Goal: Information Seeking & Learning: Learn about a topic

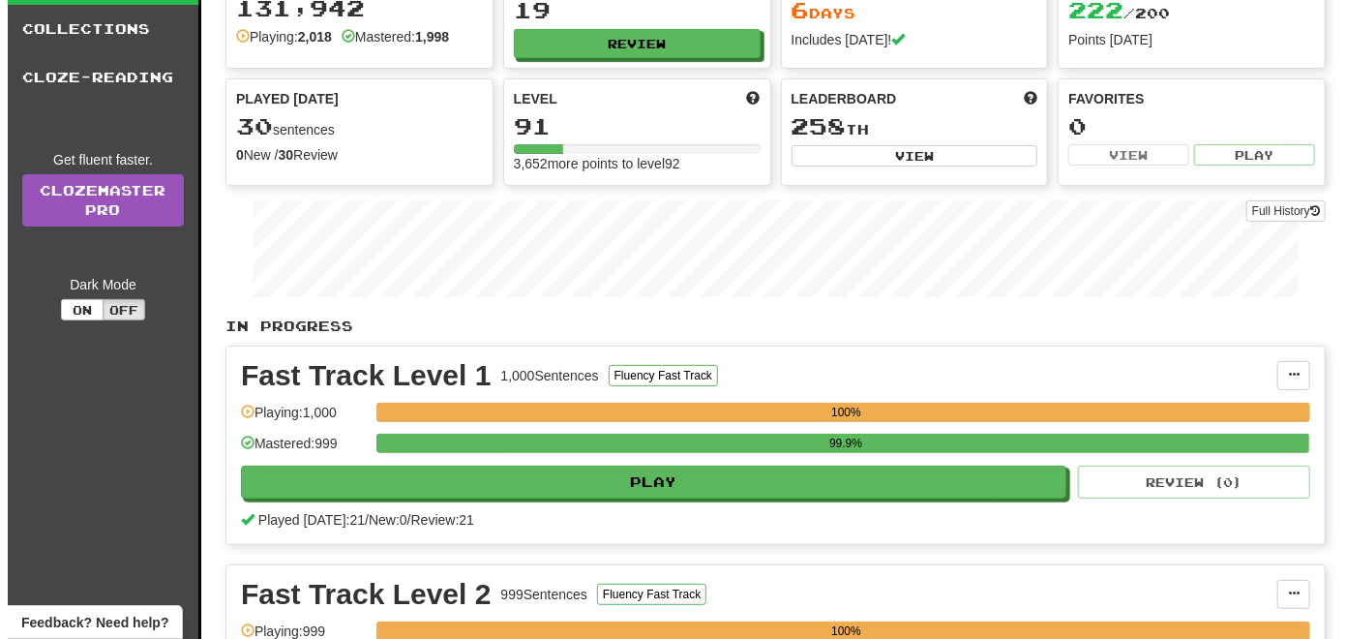
scroll to position [290, 0]
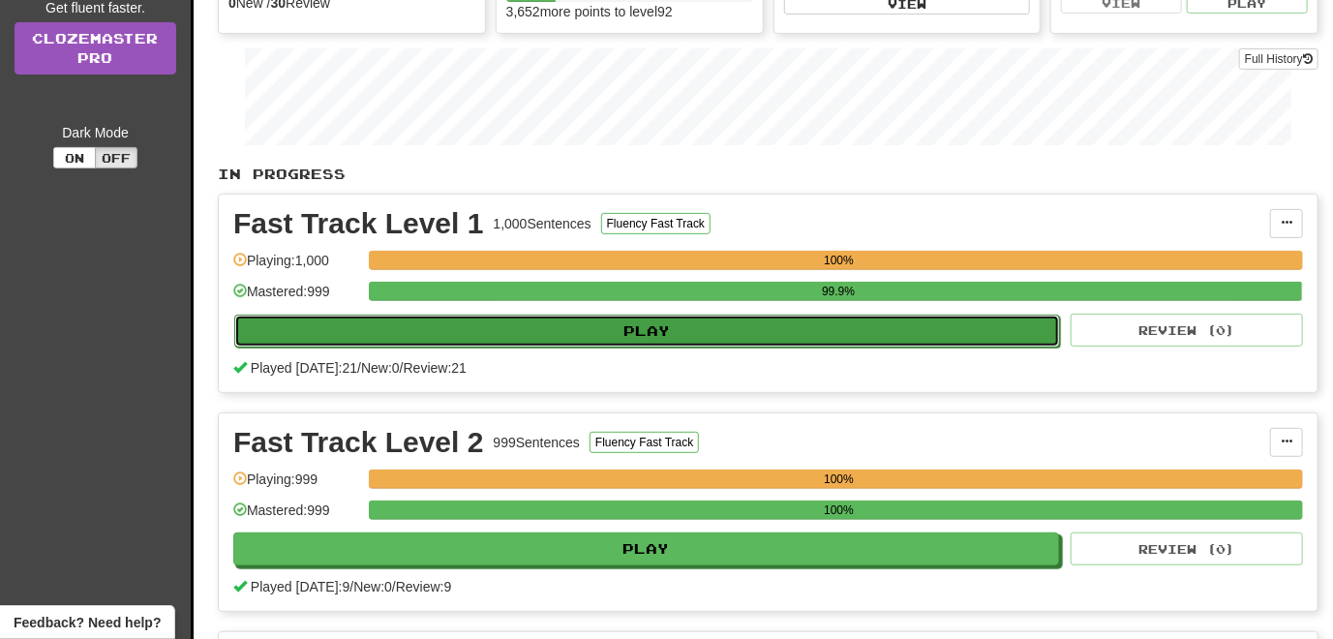
click at [460, 323] on button "Play" at bounding box center [647, 331] width 826 height 33
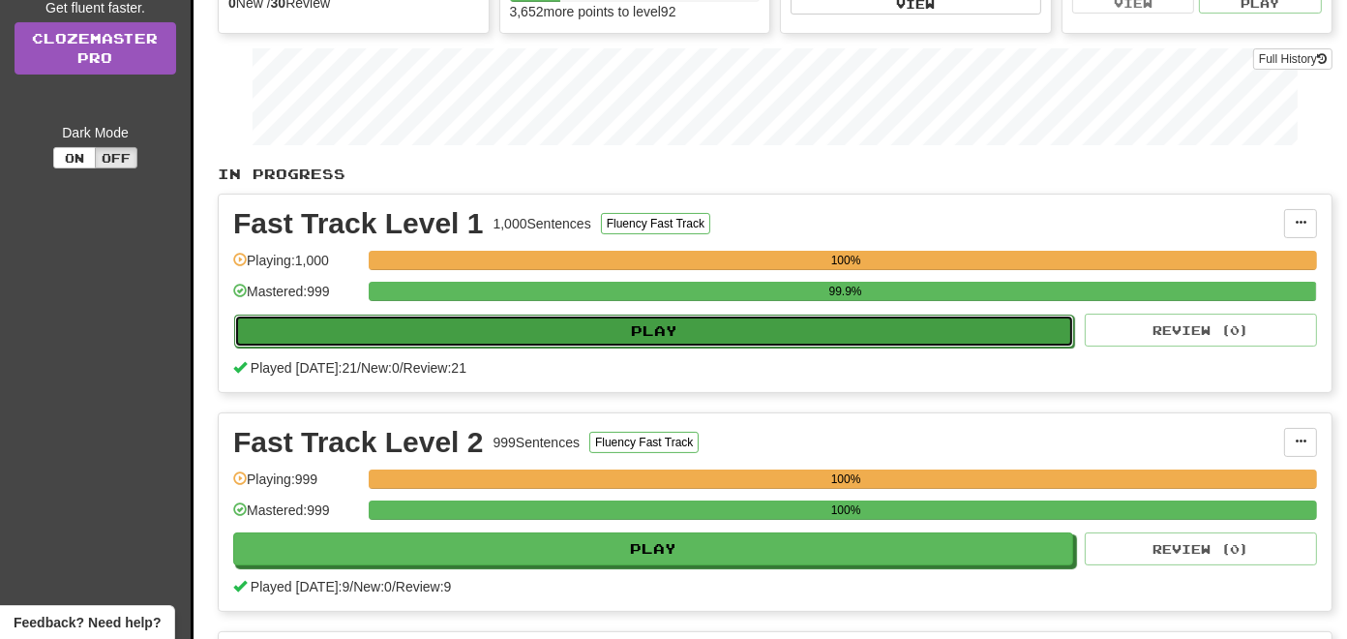
select select "**"
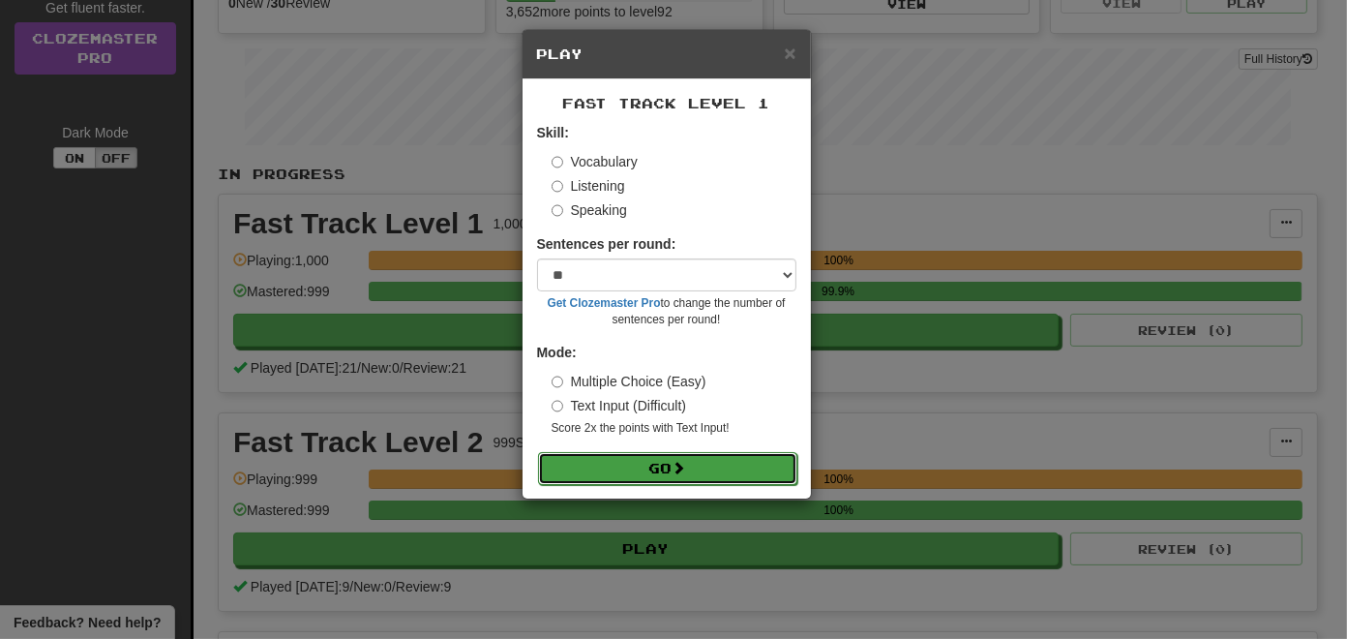
click at [605, 458] on button "Go" at bounding box center [667, 468] width 259 height 33
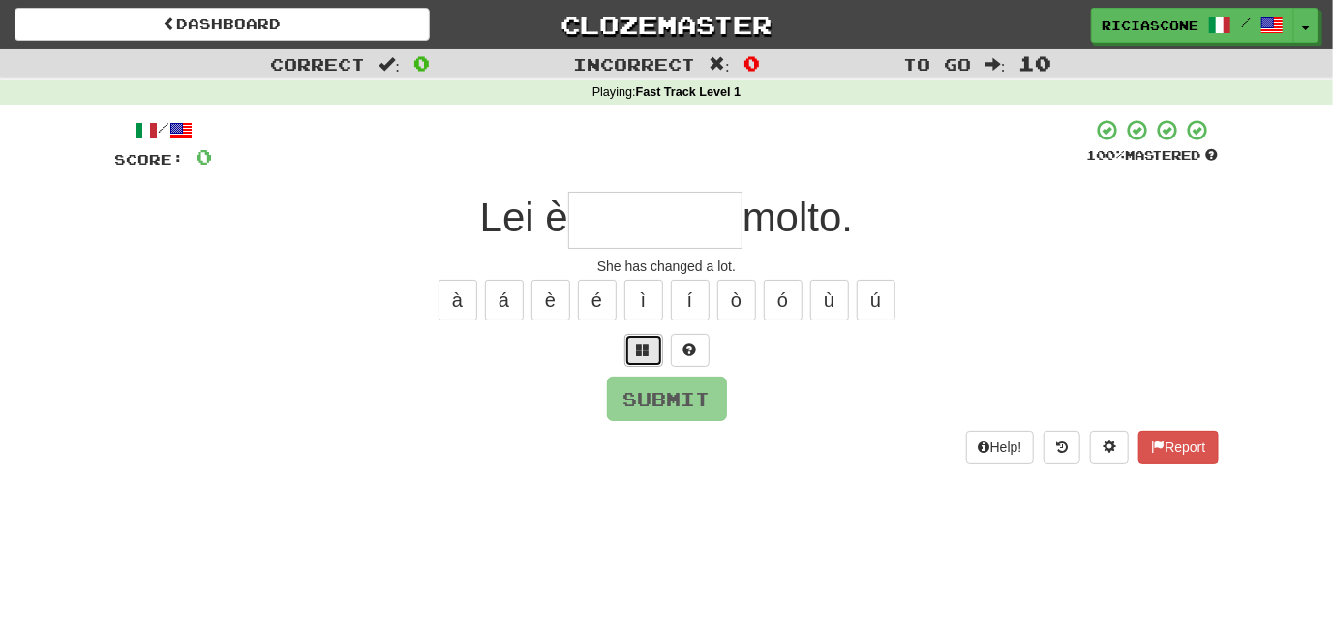
click at [647, 350] on span at bounding box center [644, 350] width 14 height 14
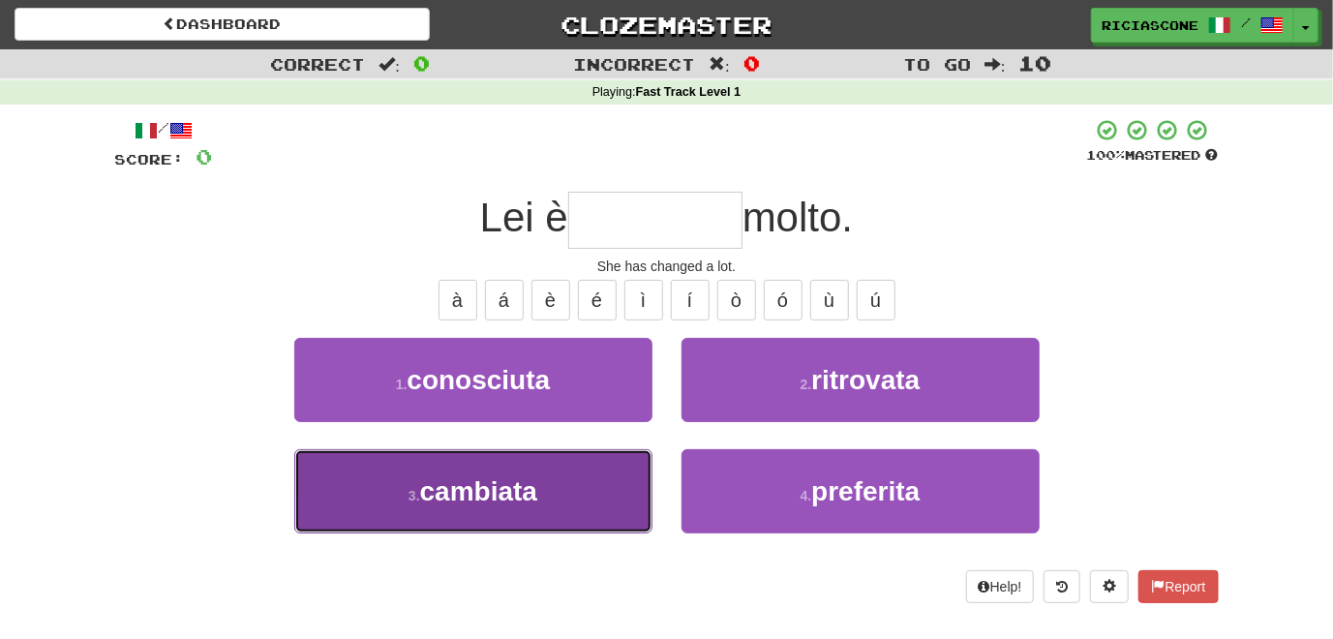
click at [597, 456] on button "3 . cambiata" at bounding box center [473, 491] width 358 height 84
type input "********"
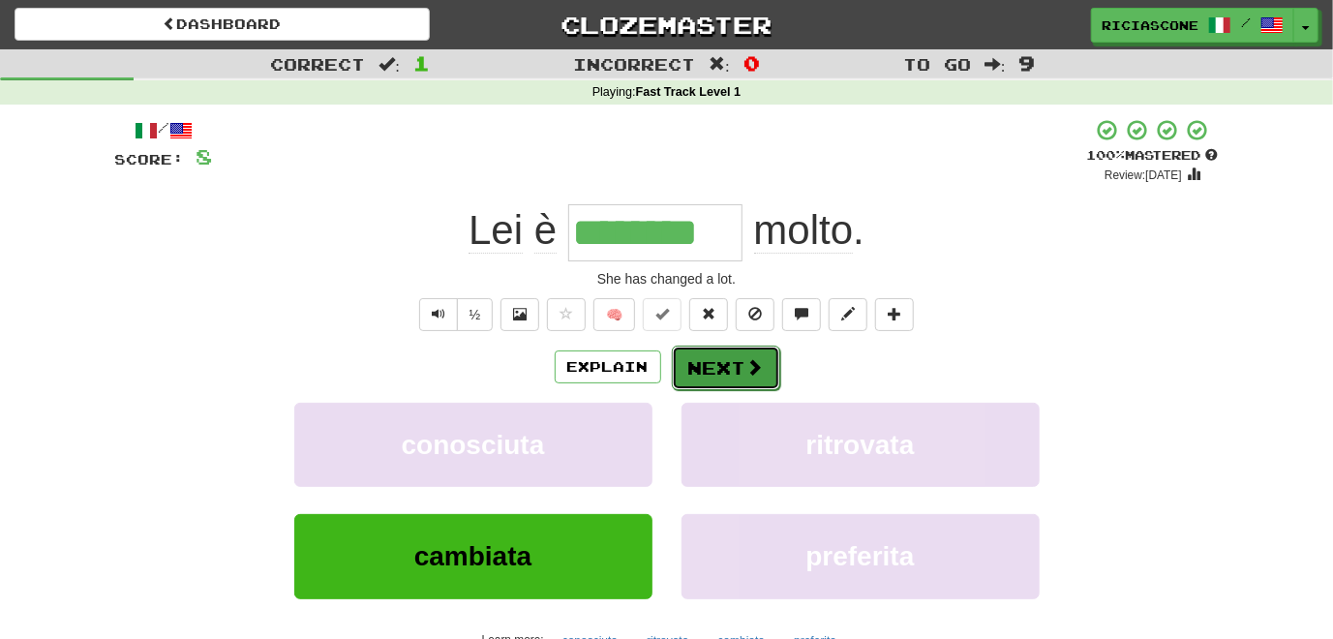
click at [704, 365] on button "Next" at bounding box center [726, 368] width 108 height 45
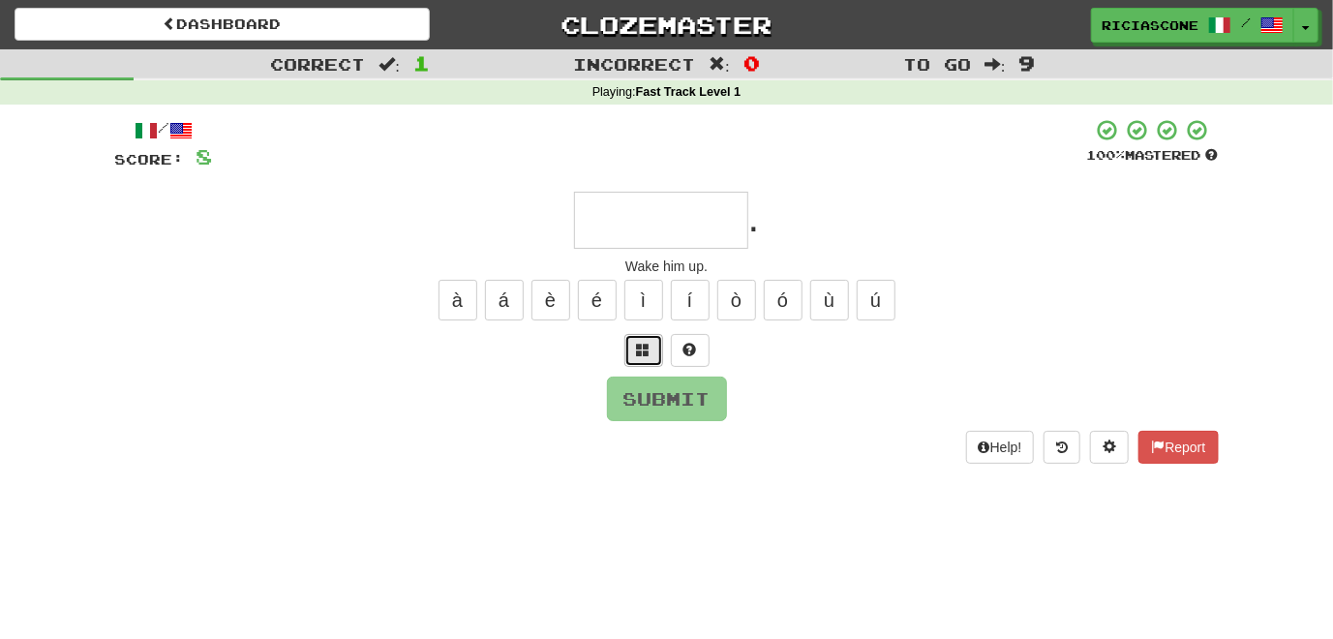
click at [641, 353] on span at bounding box center [644, 350] width 14 height 14
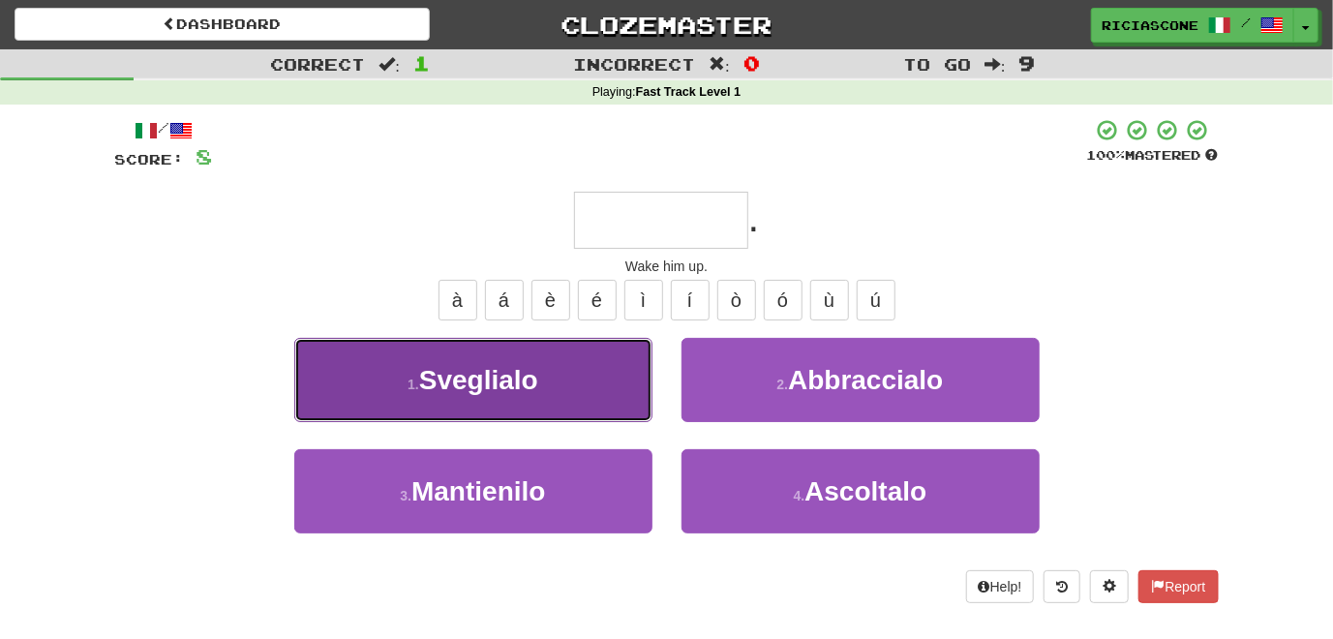
click at [619, 379] on button "1 . Sveglialo" at bounding box center [473, 380] width 358 height 84
type input "*********"
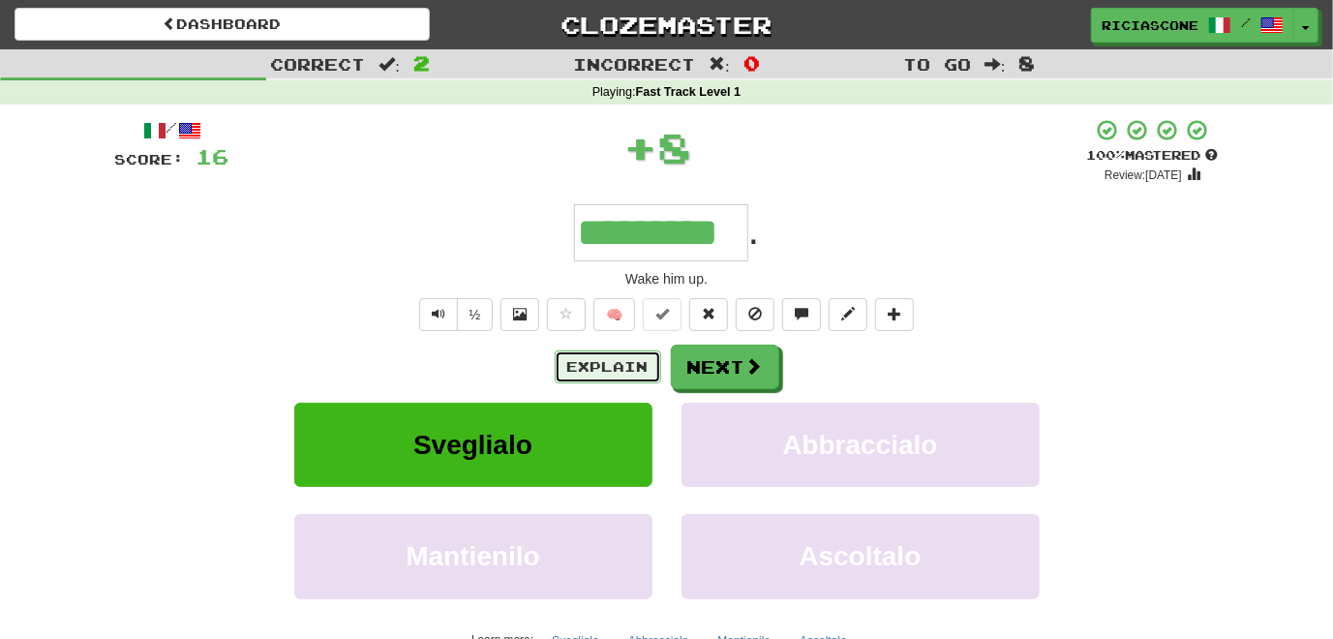
click at [615, 359] on button "Explain" at bounding box center [608, 366] width 106 height 33
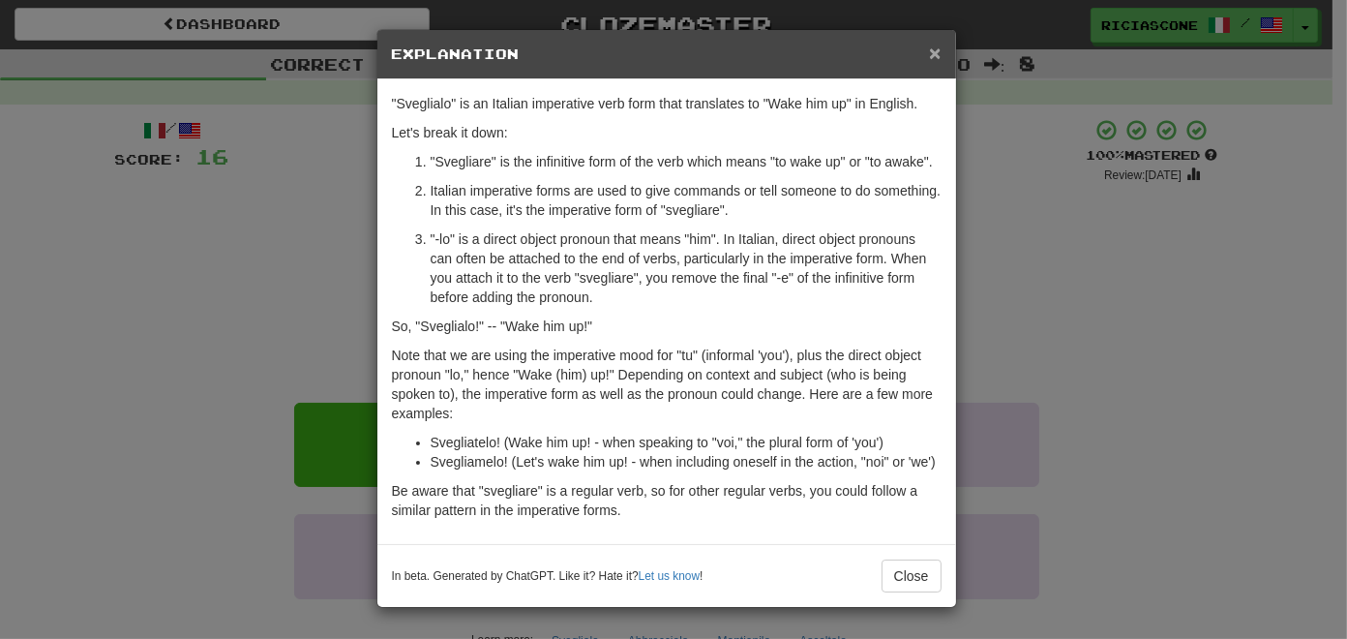
click at [939, 54] on span "×" at bounding box center [935, 53] width 12 height 22
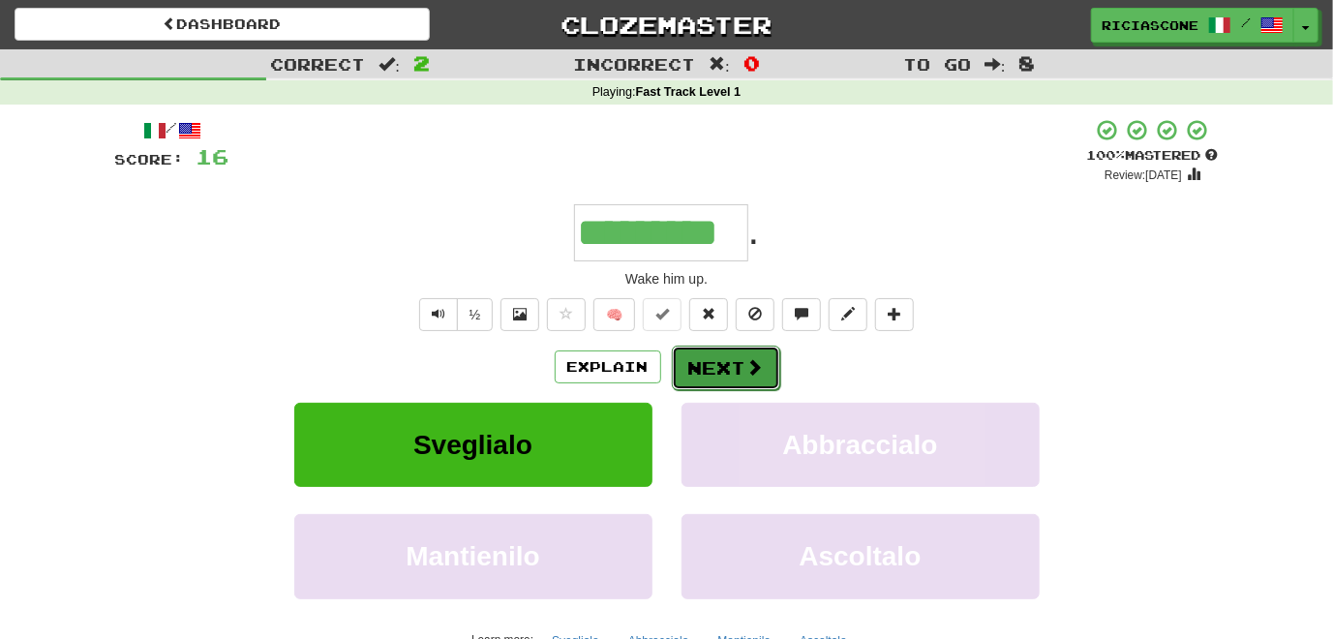
click at [733, 365] on button "Next" at bounding box center [726, 368] width 108 height 45
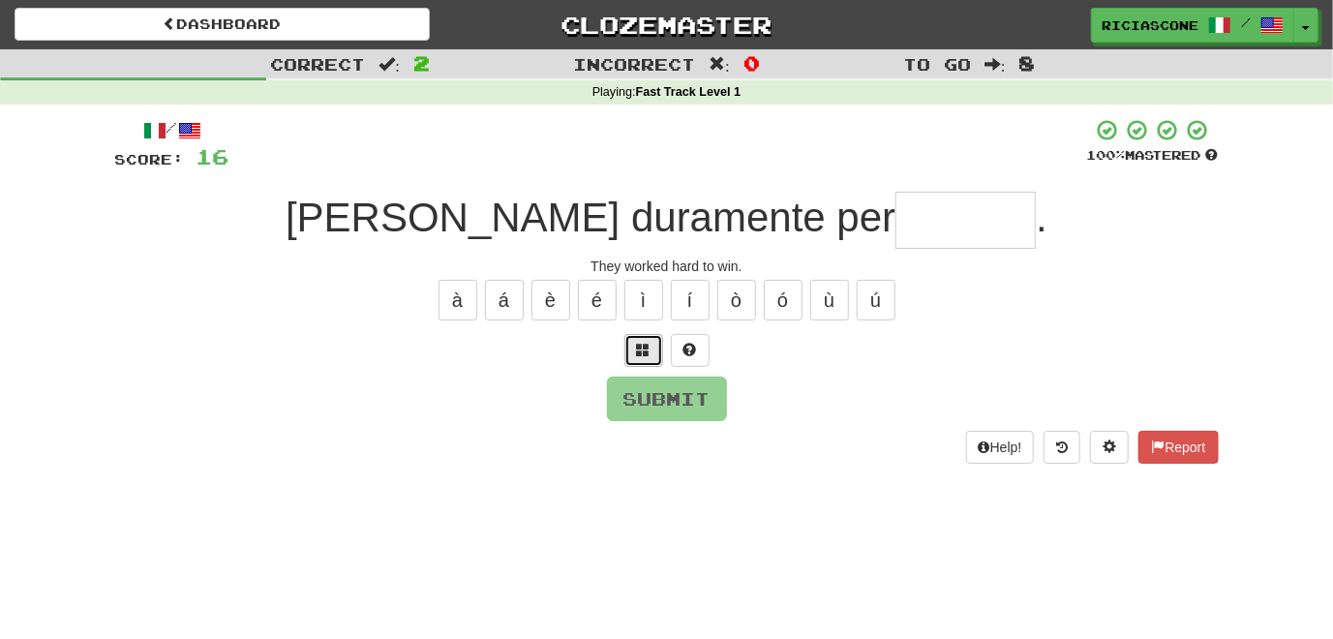
click at [650, 352] on button at bounding box center [643, 350] width 39 height 33
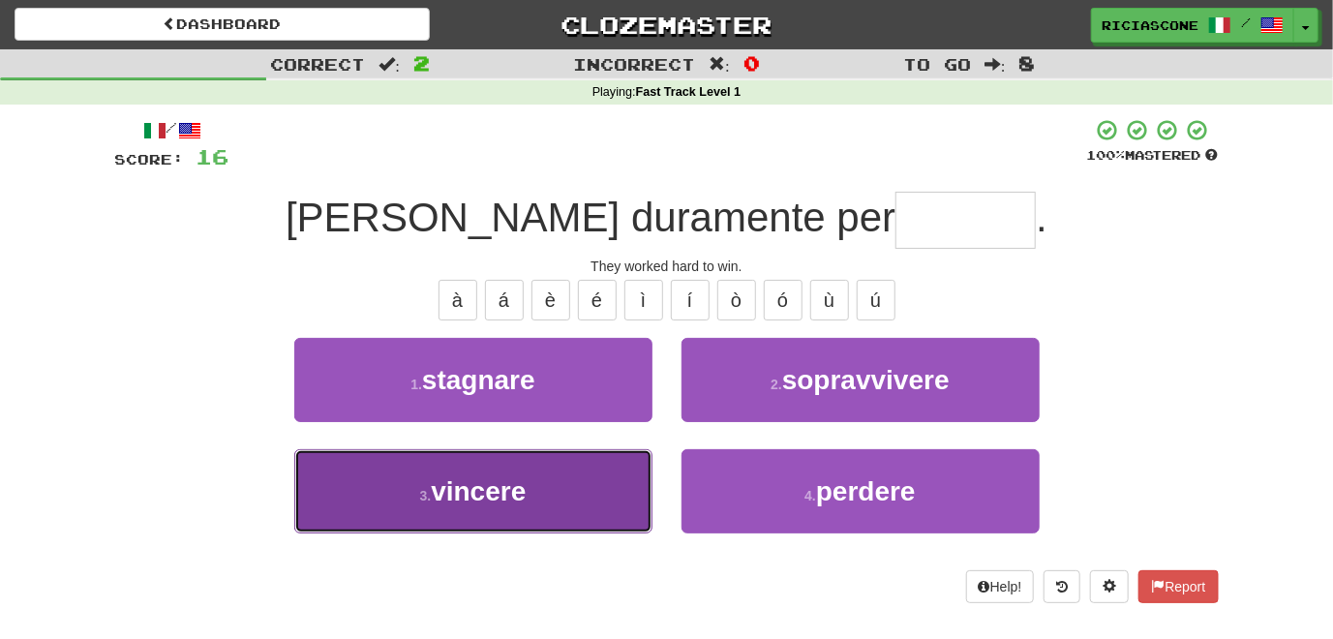
click at [545, 486] on button "3 . vincere" at bounding box center [473, 491] width 358 height 84
type input "*******"
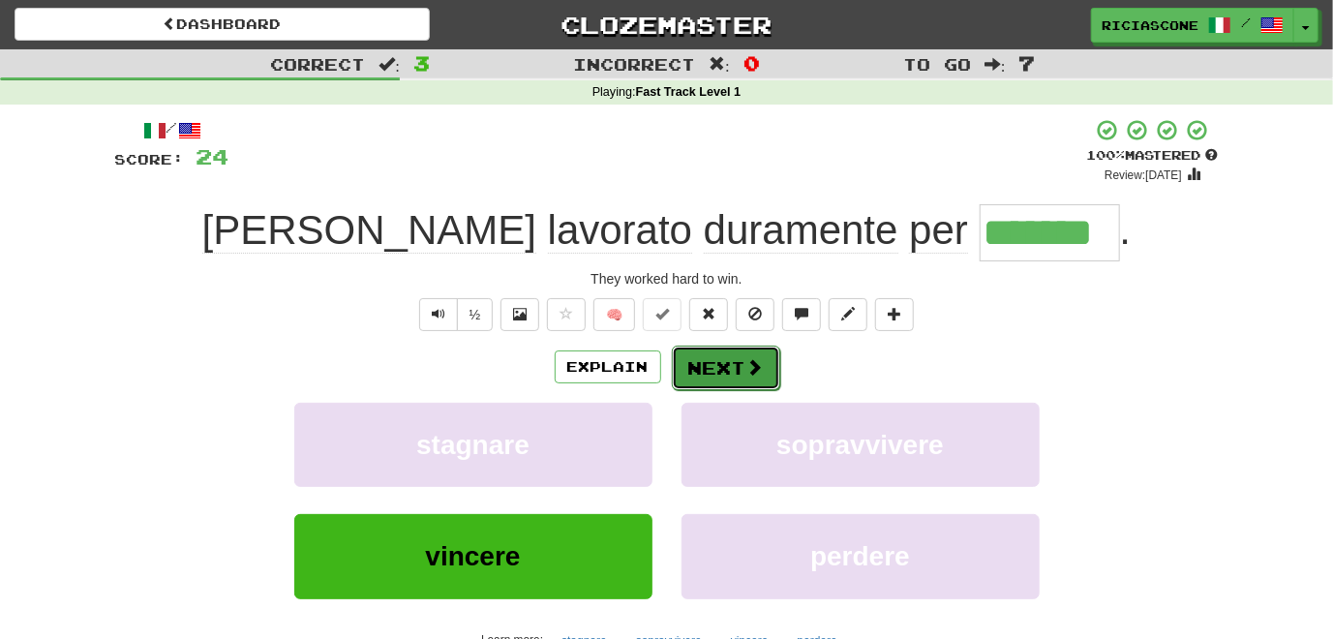
click at [729, 371] on button "Next" at bounding box center [726, 368] width 108 height 45
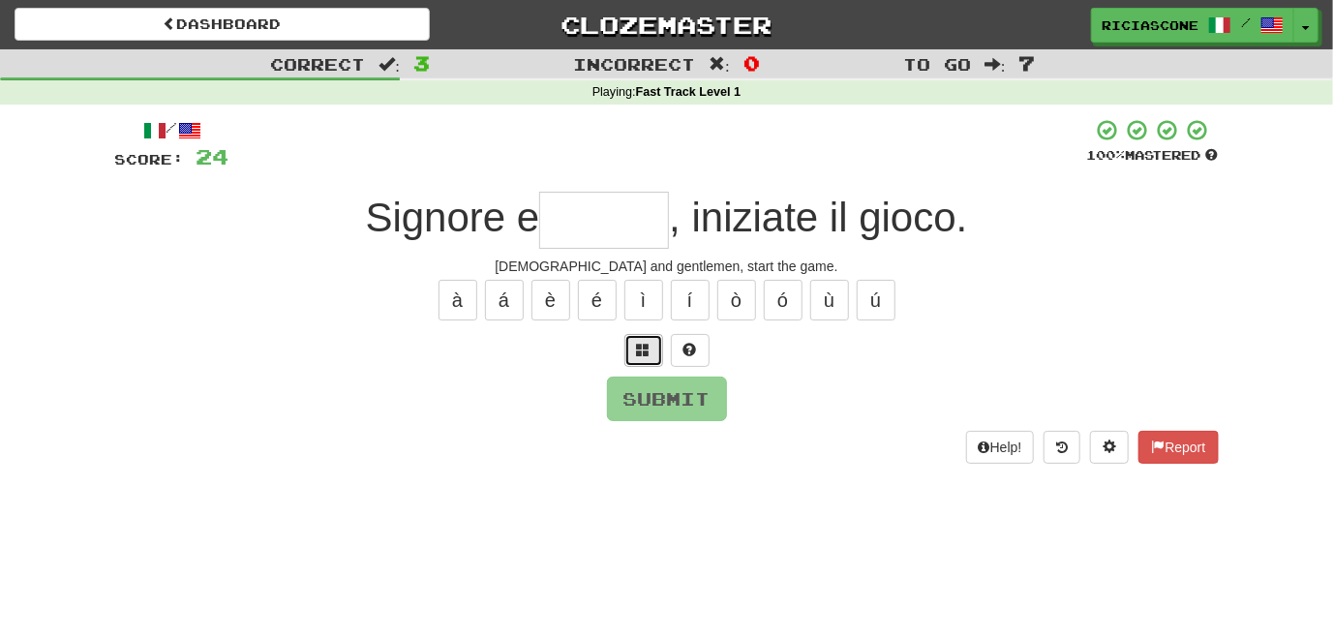
click at [650, 347] on span at bounding box center [644, 350] width 14 height 14
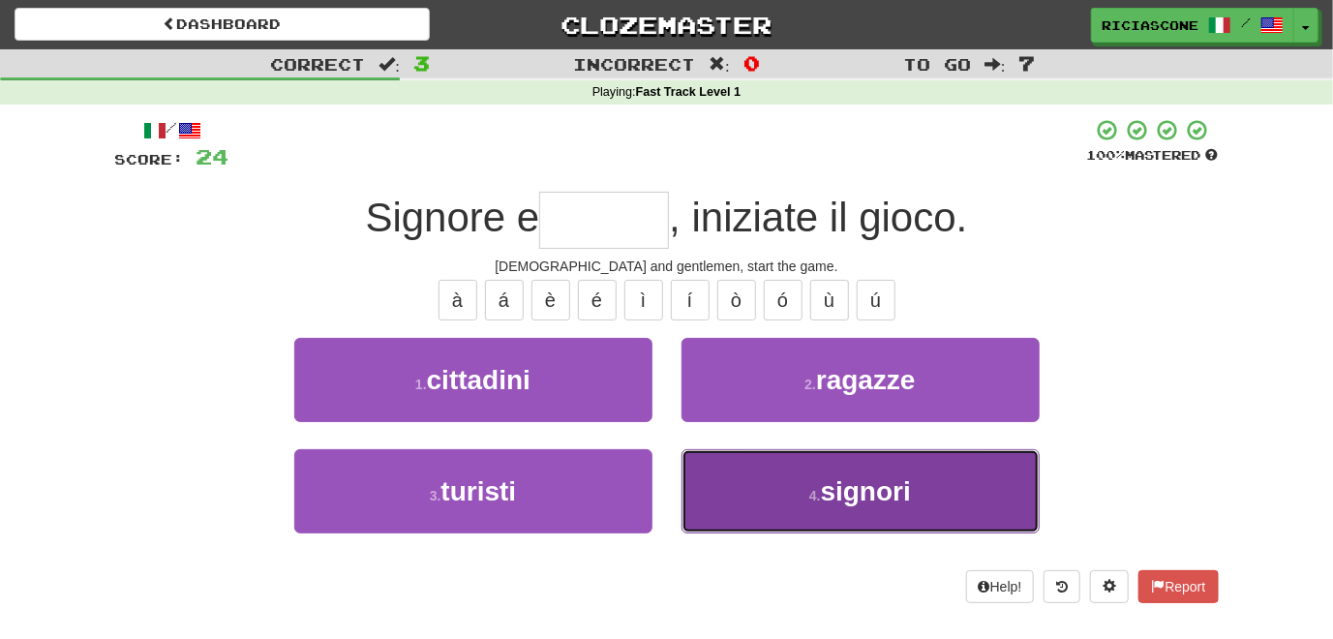
click at [740, 468] on button "4 . signori" at bounding box center [860, 491] width 358 height 84
type input "*******"
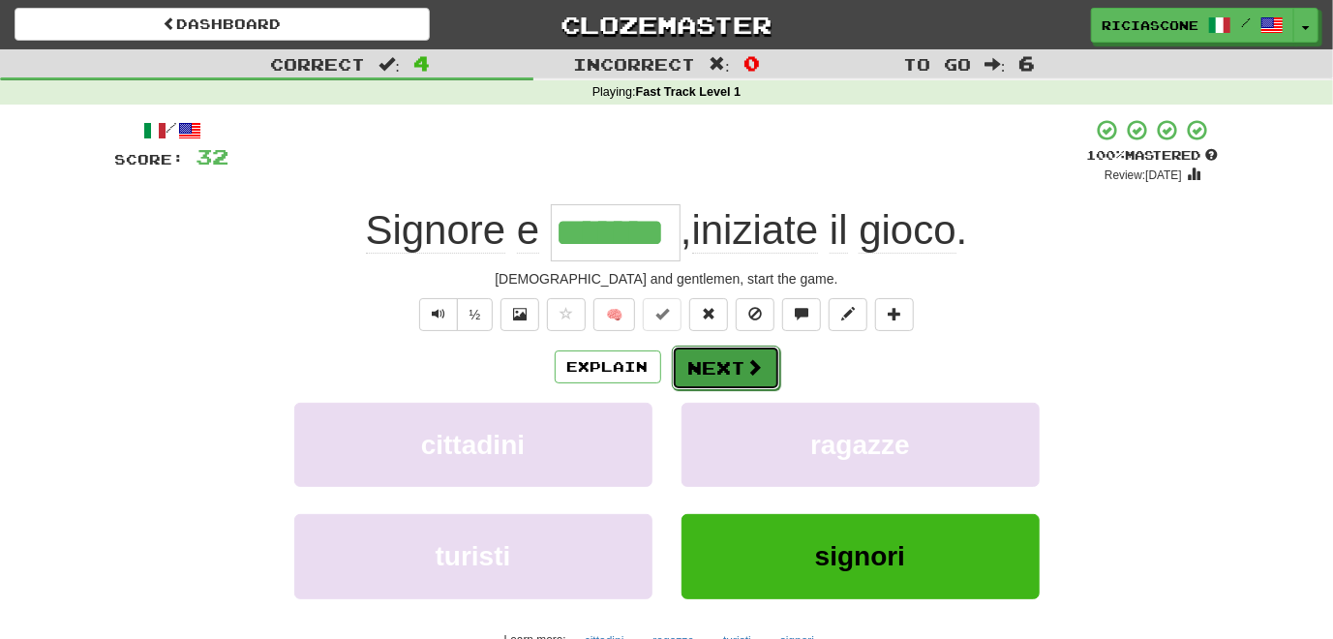
click at [728, 365] on button "Next" at bounding box center [726, 368] width 108 height 45
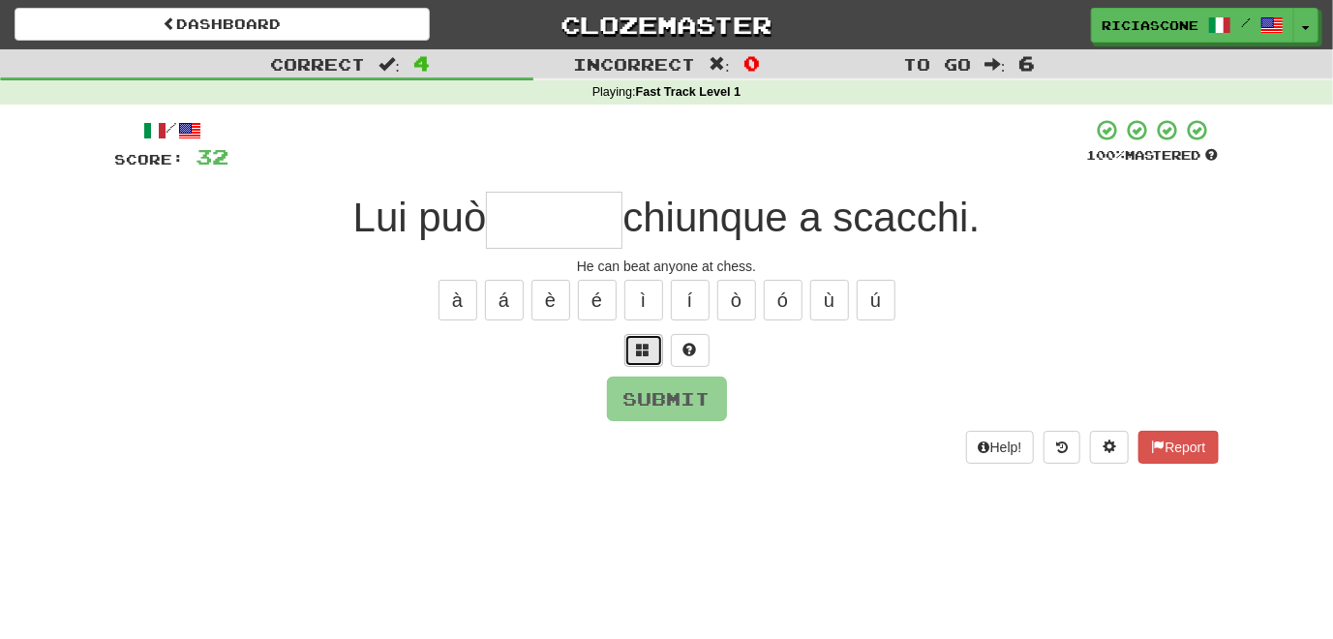
click at [641, 347] on span at bounding box center [644, 350] width 14 height 14
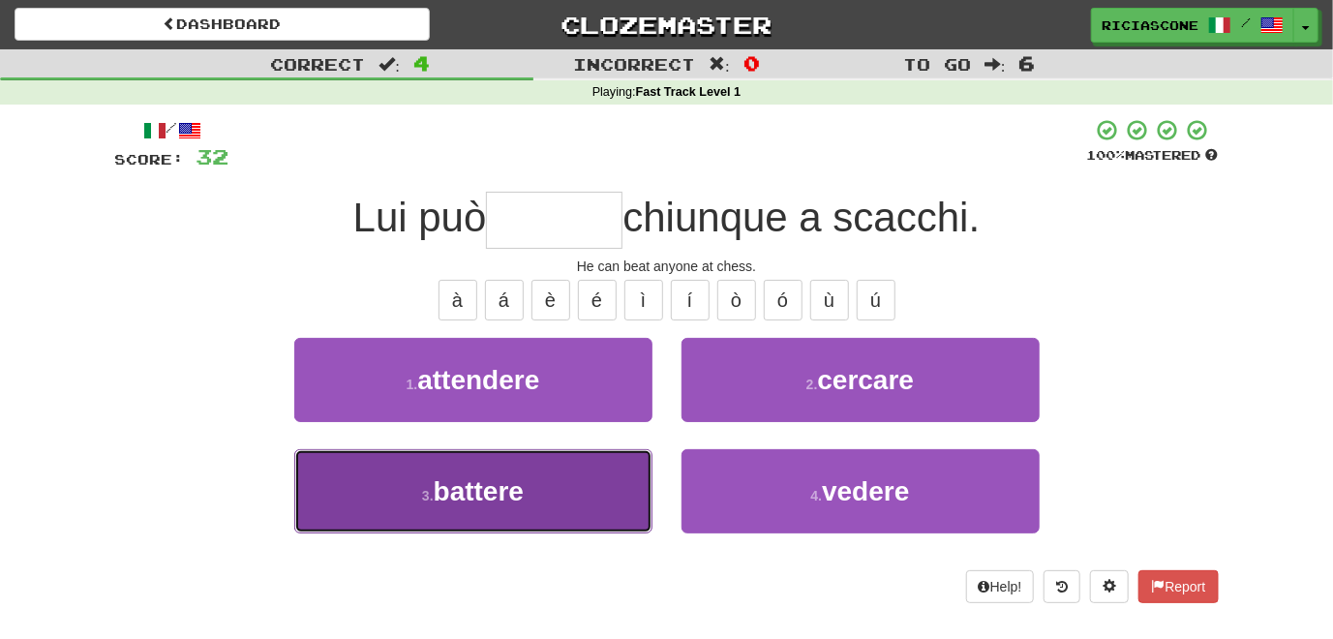
click at [369, 483] on button "3 . battere" at bounding box center [473, 491] width 358 height 84
type input "*******"
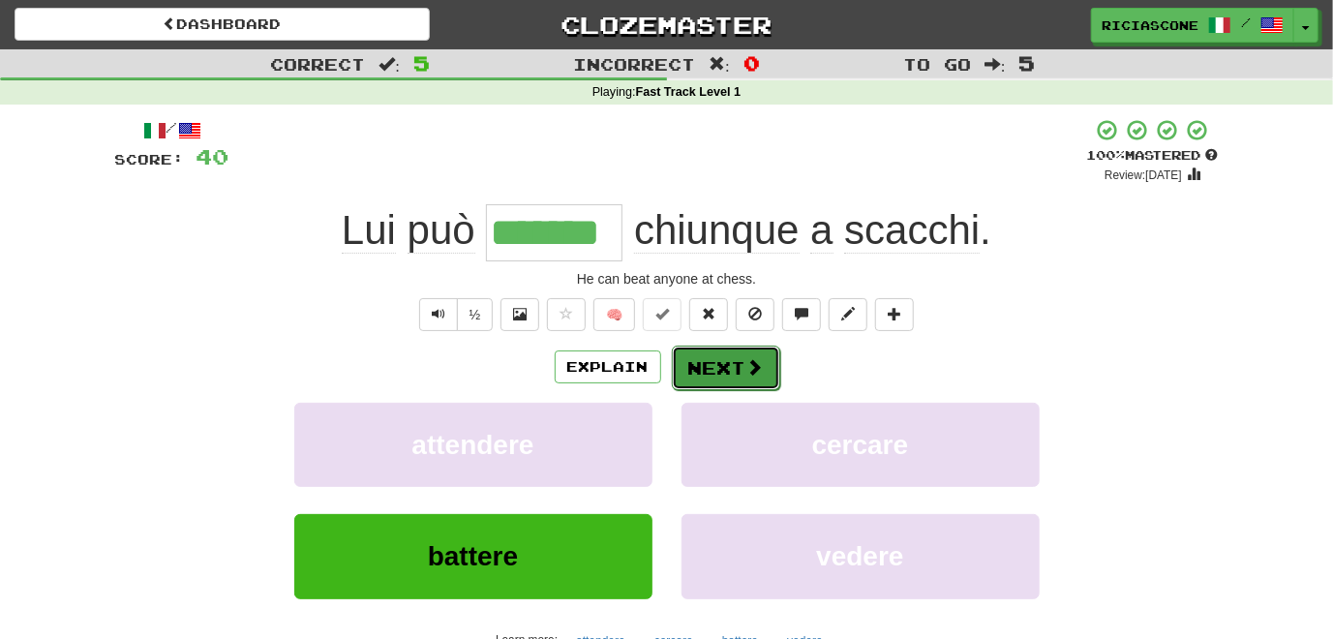
click at [703, 373] on button "Next" at bounding box center [726, 368] width 108 height 45
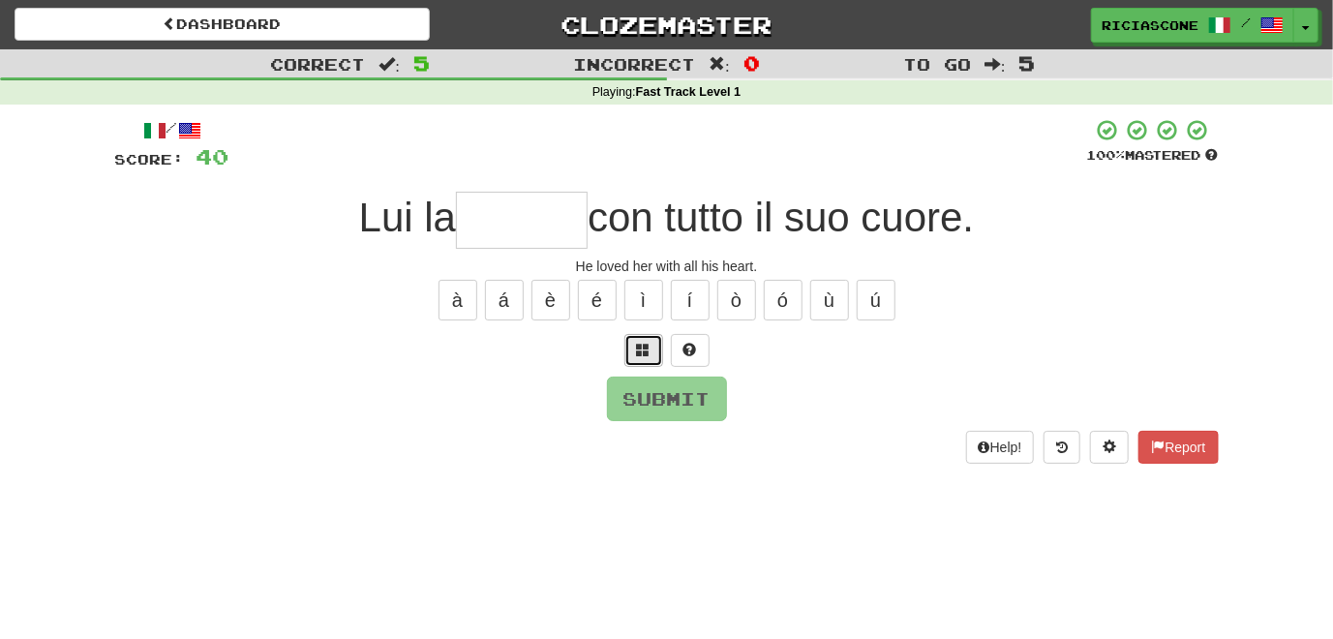
click at [643, 350] on span at bounding box center [644, 350] width 14 height 14
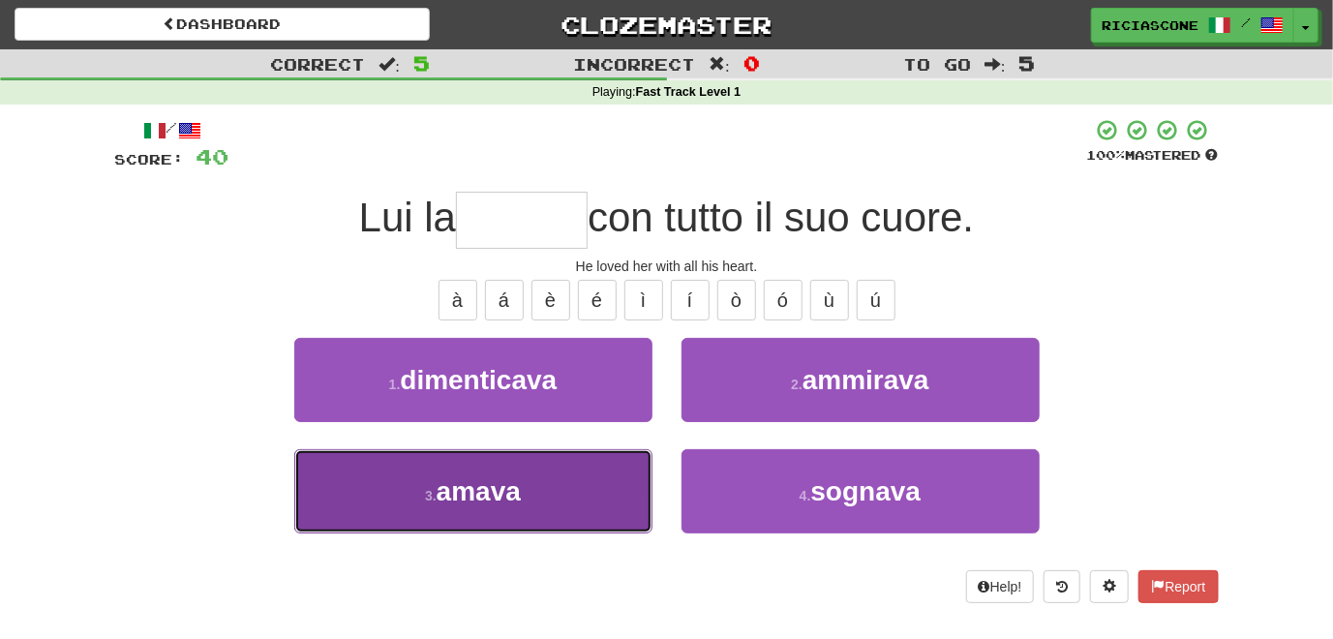
click at [604, 506] on button "3 . amava" at bounding box center [473, 491] width 358 height 84
type input "*****"
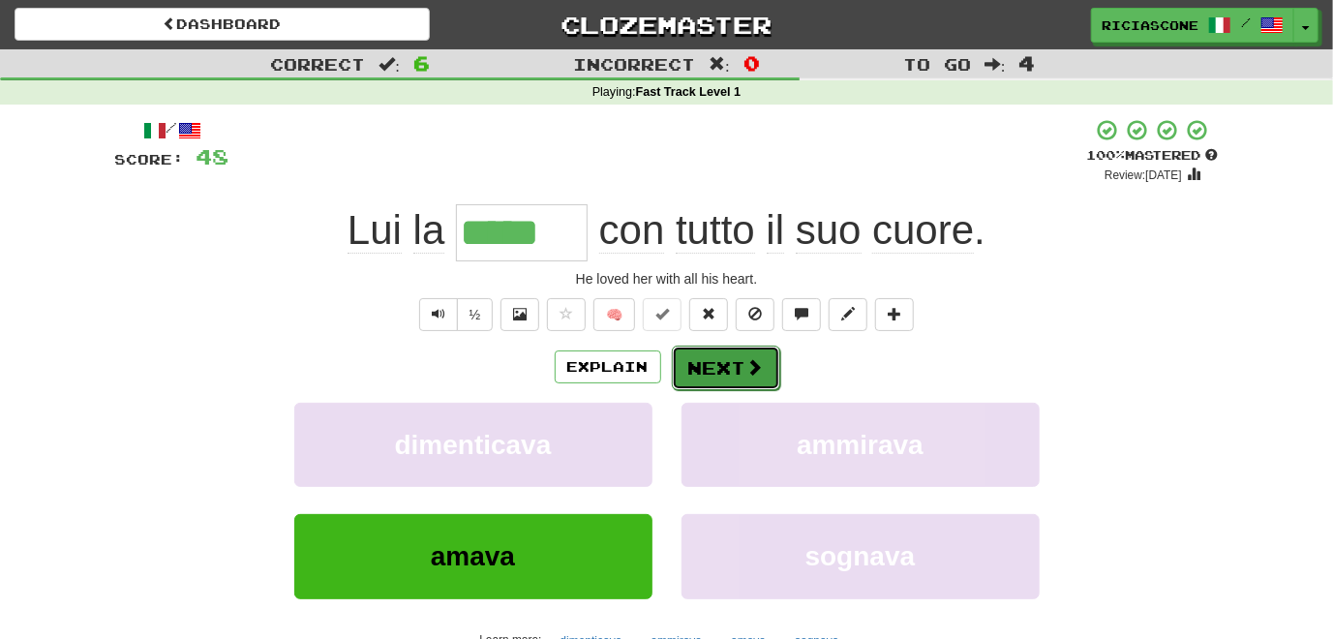
click at [721, 363] on button "Next" at bounding box center [726, 368] width 108 height 45
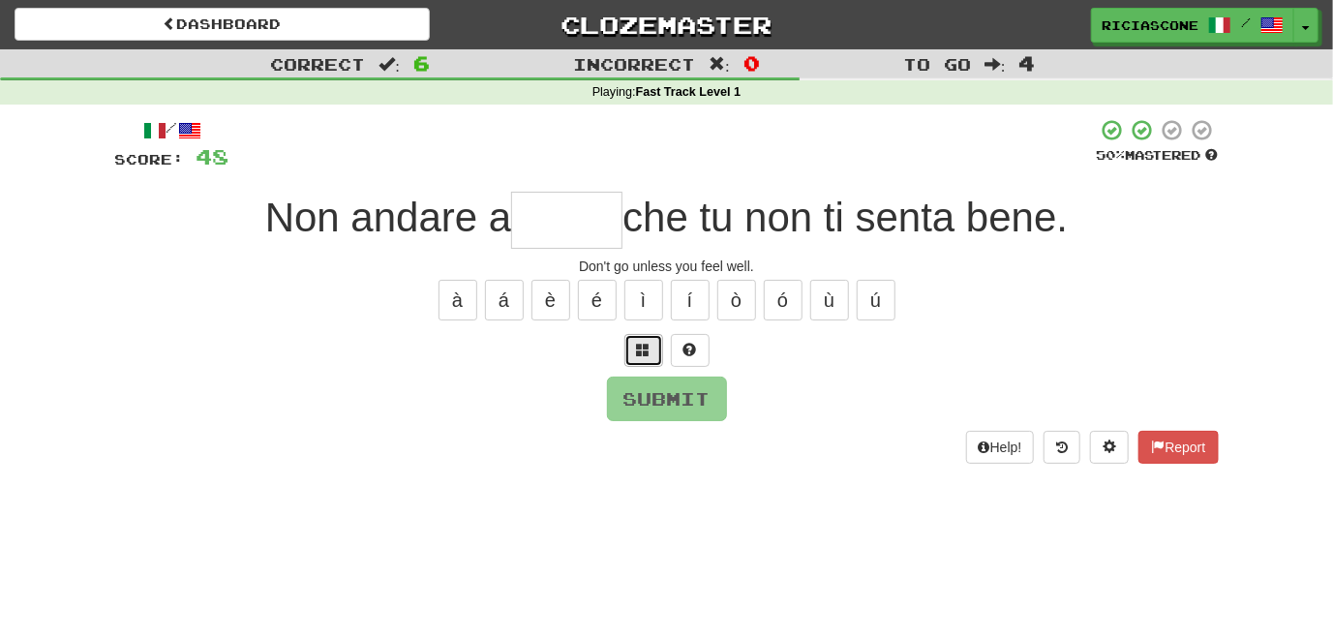
click at [648, 350] on span at bounding box center [644, 350] width 14 height 14
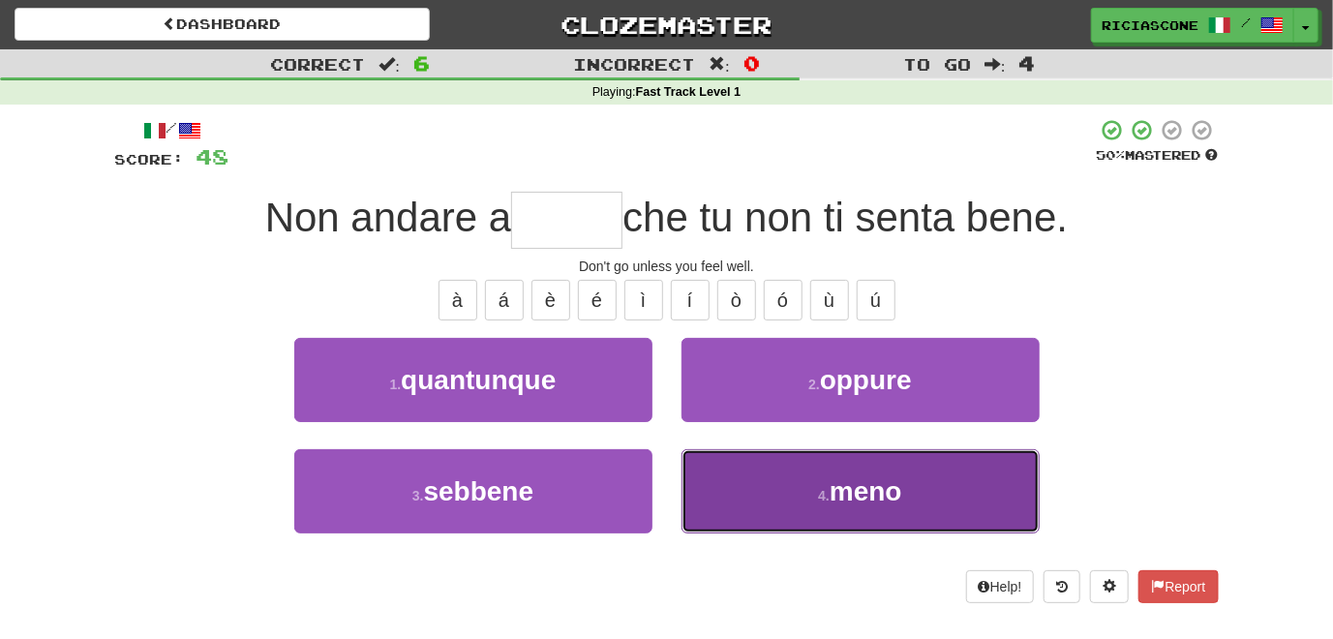
click at [756, 482] on button "4 . meno" at bounding box center [860, 491] width 358 height 84
type input "****"
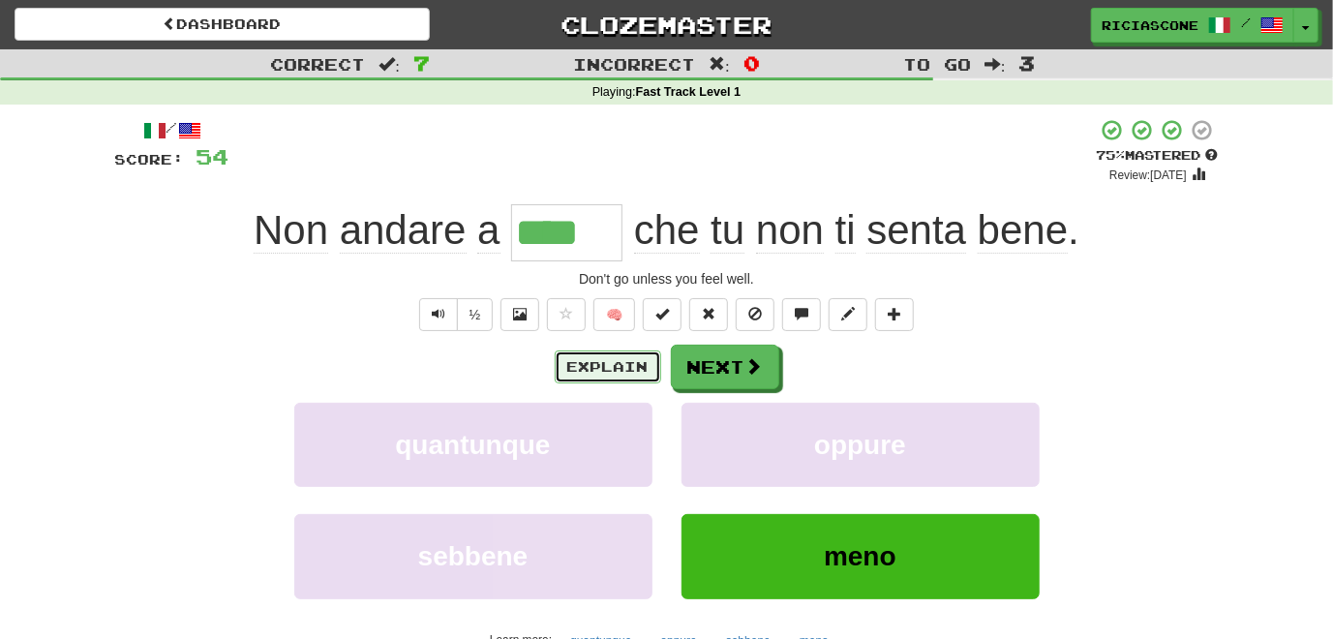
click at [615, 374] on button "Explain" at bounding box center [608, 366] width 106 height 33
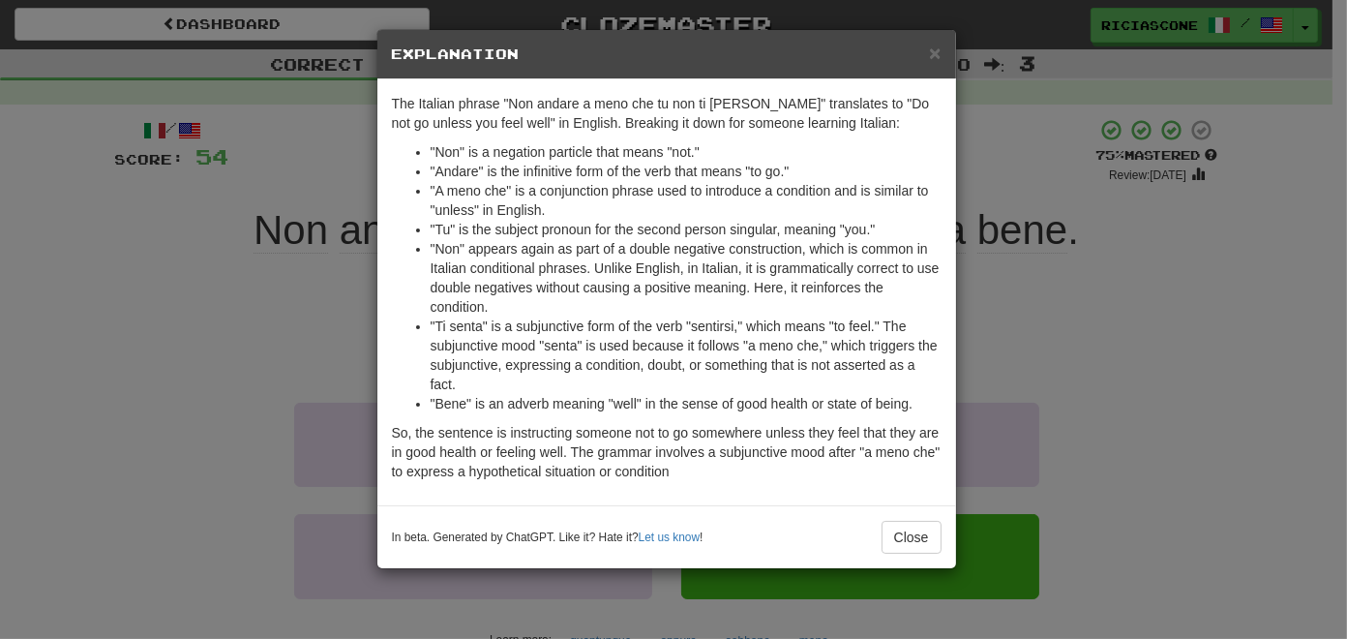
click at [213, 398] on div "× Explanation The Italian phrase "Non andare a meno che tu non ti senta bene" t…" at bounding box center [673, 319] width 1347 height 639
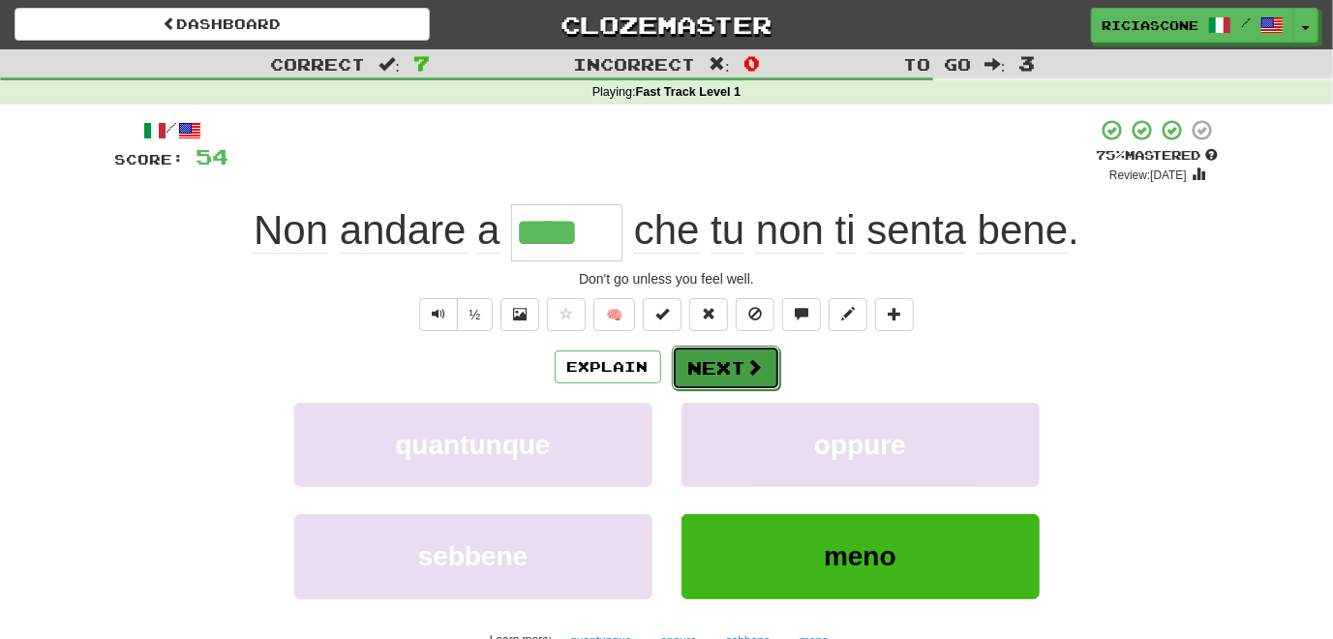
click at [710, 367] on button "Next" at bounding box center [726, 368] width 108 height 45
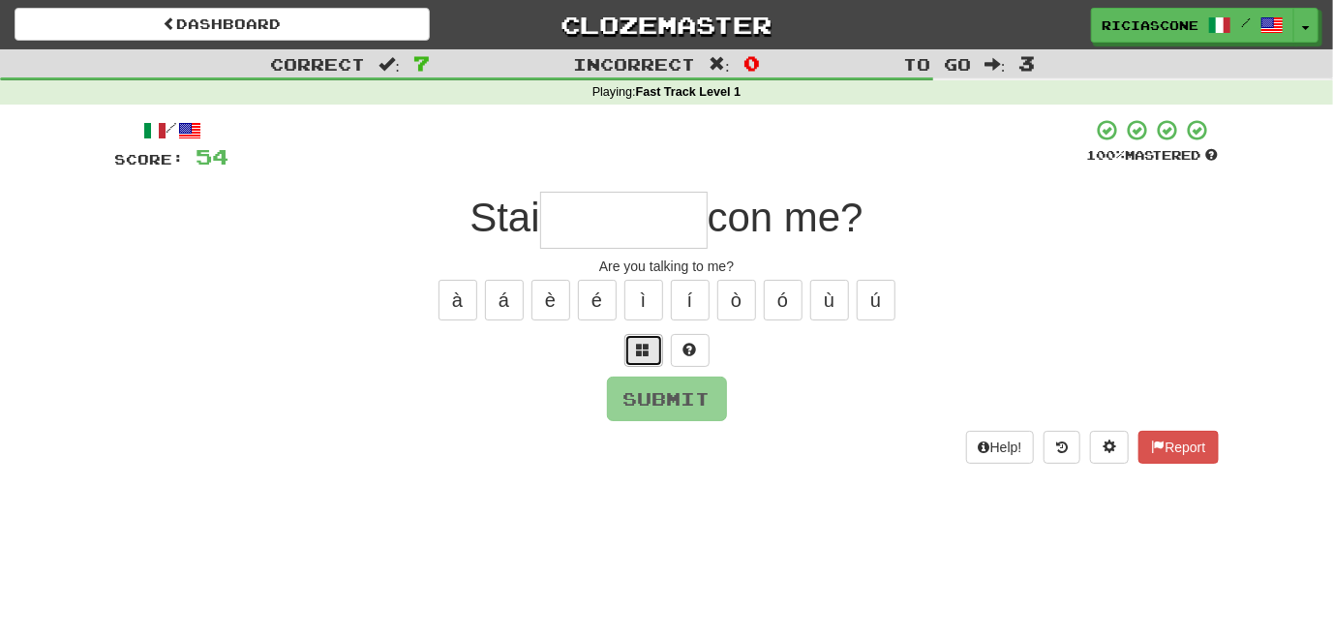
click at [643, 348] on span at bounding box center [644, 350] width 14 height 14
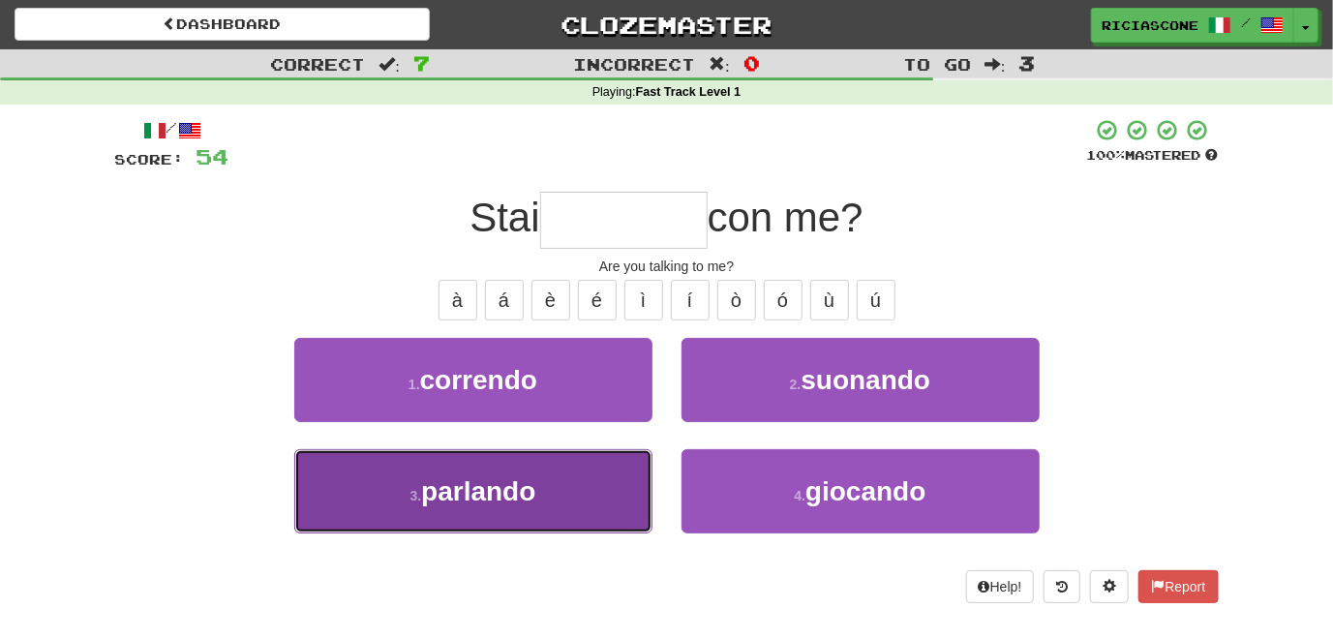
click at [552, 477] on button "3 . parlando" at bounding box center [473, 491] width 358 height 84
type input "********"
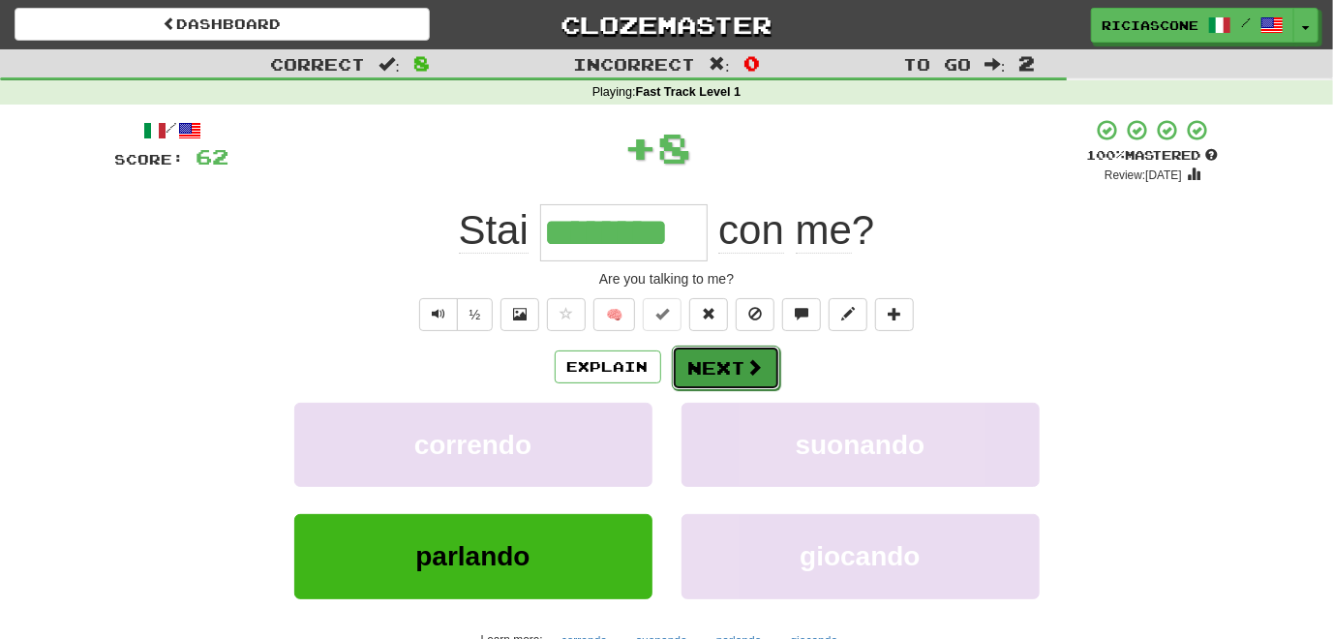
click at [711, 364] on button "Next" at bounding box center [726, 368] width 108 height 45
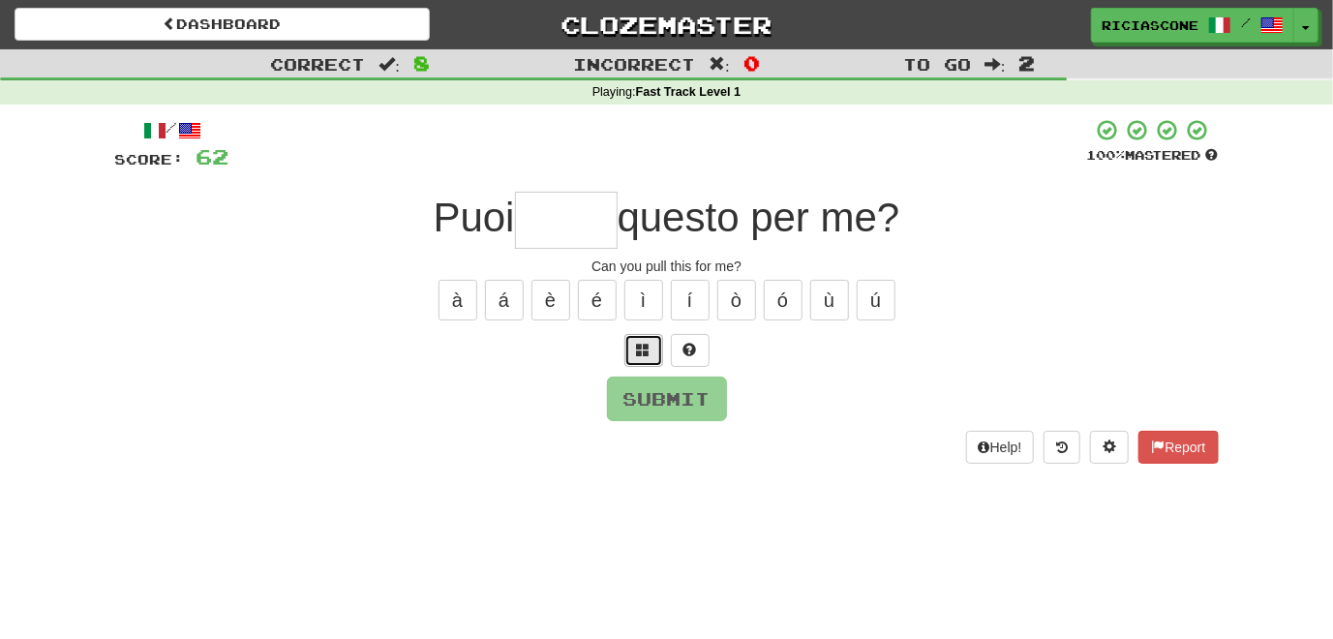
click at [640, 353] on span at bounding box center [644, 350] width 14 height 14
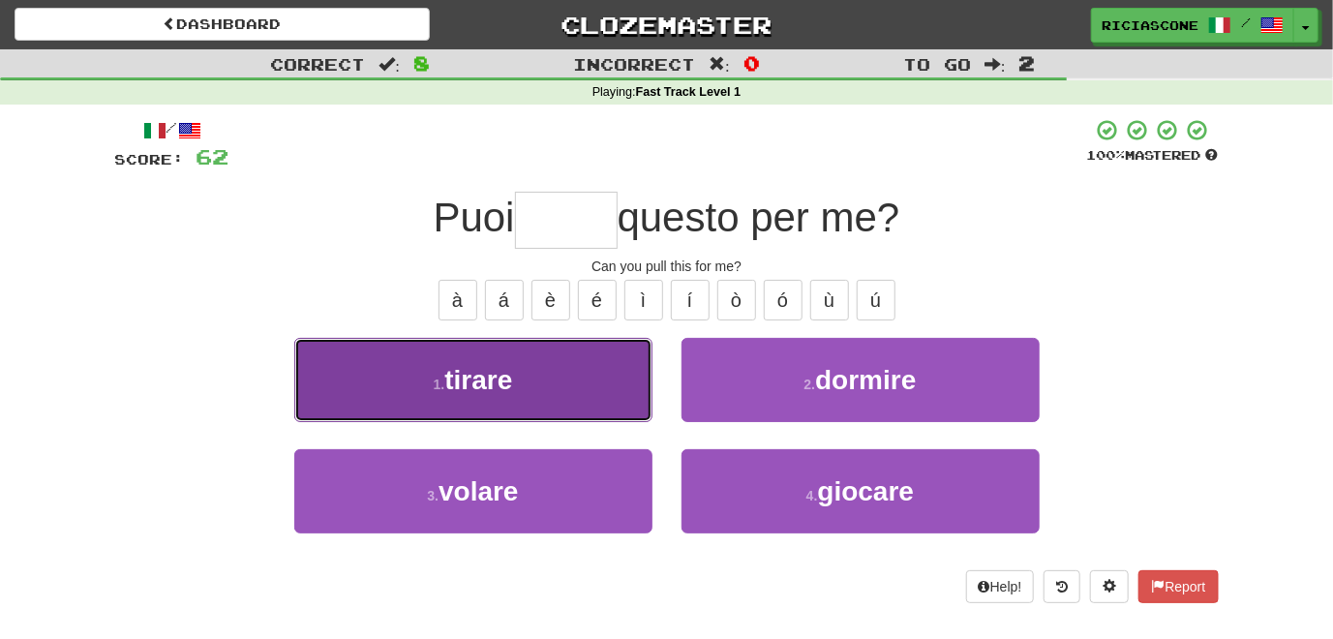
click at [606, 371] on button "1 . tirare" at bounding box center [473, 380] width 358 height 84
type input "******"
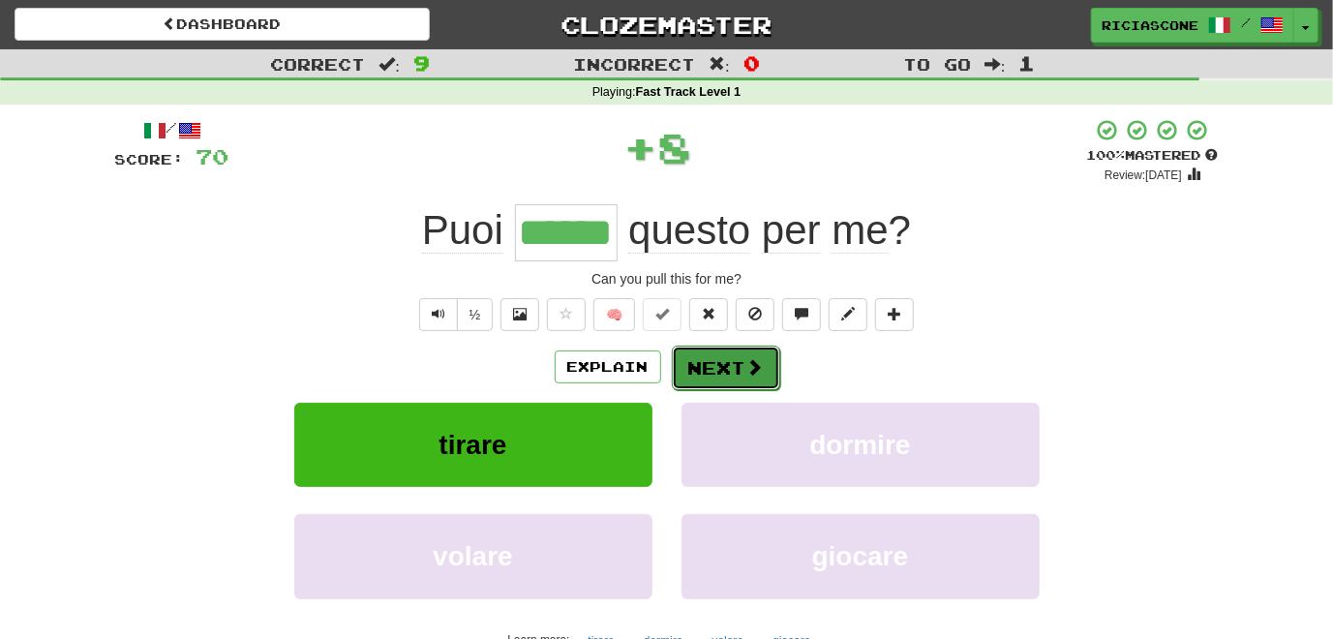
click at [715, 372] on button "Next" at bounding box center [726, 368] width 108 height 45
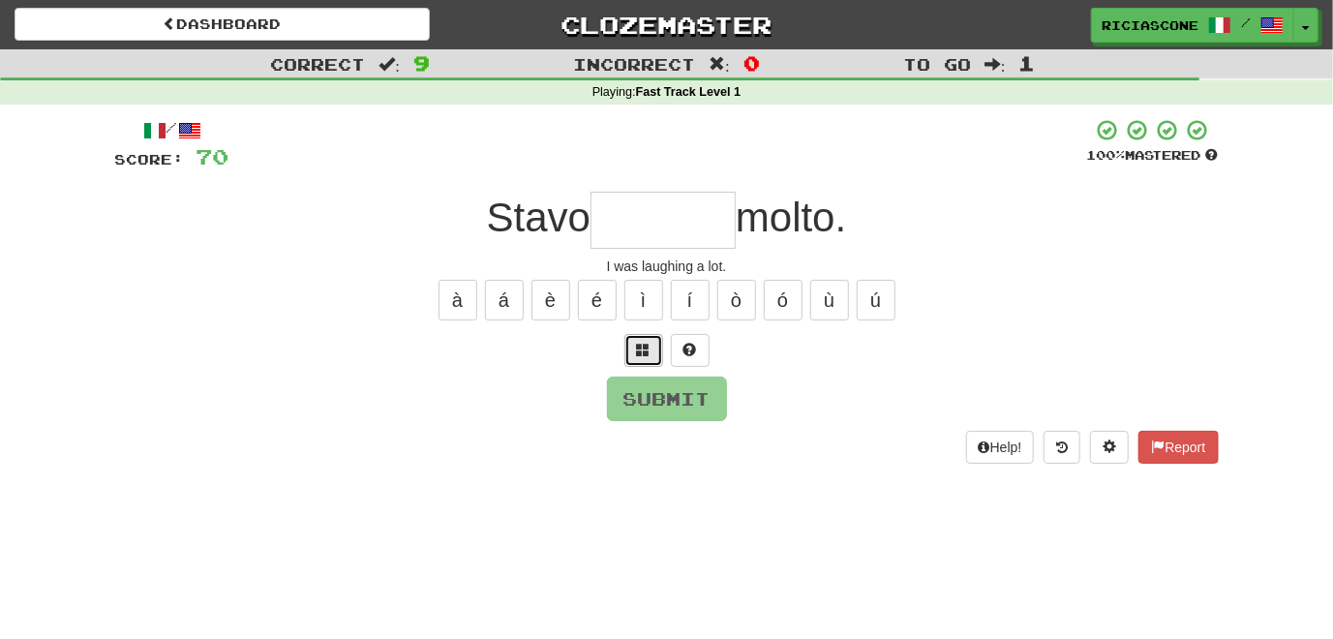
click at [632, 341] on button at bounding box center [643, 350] width 39 height 33
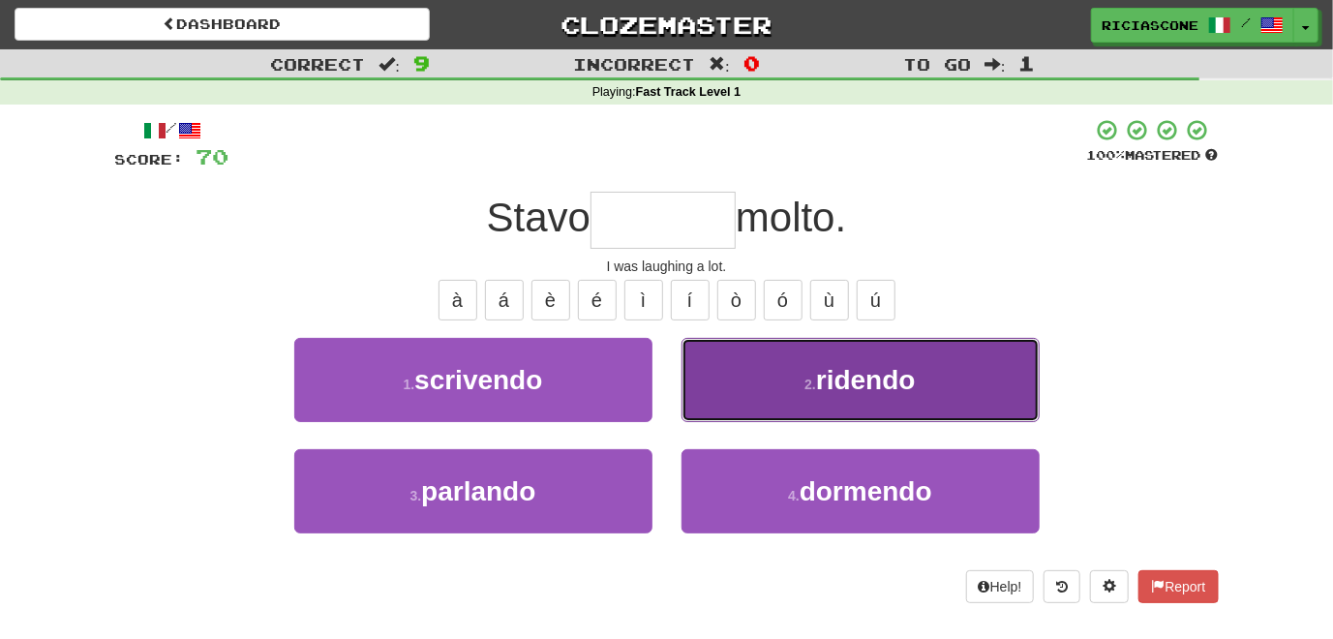
click at [710, 364] on button "2 . ridendo" at bounding box center [860, 380] width 358 height 84
type input "*******"
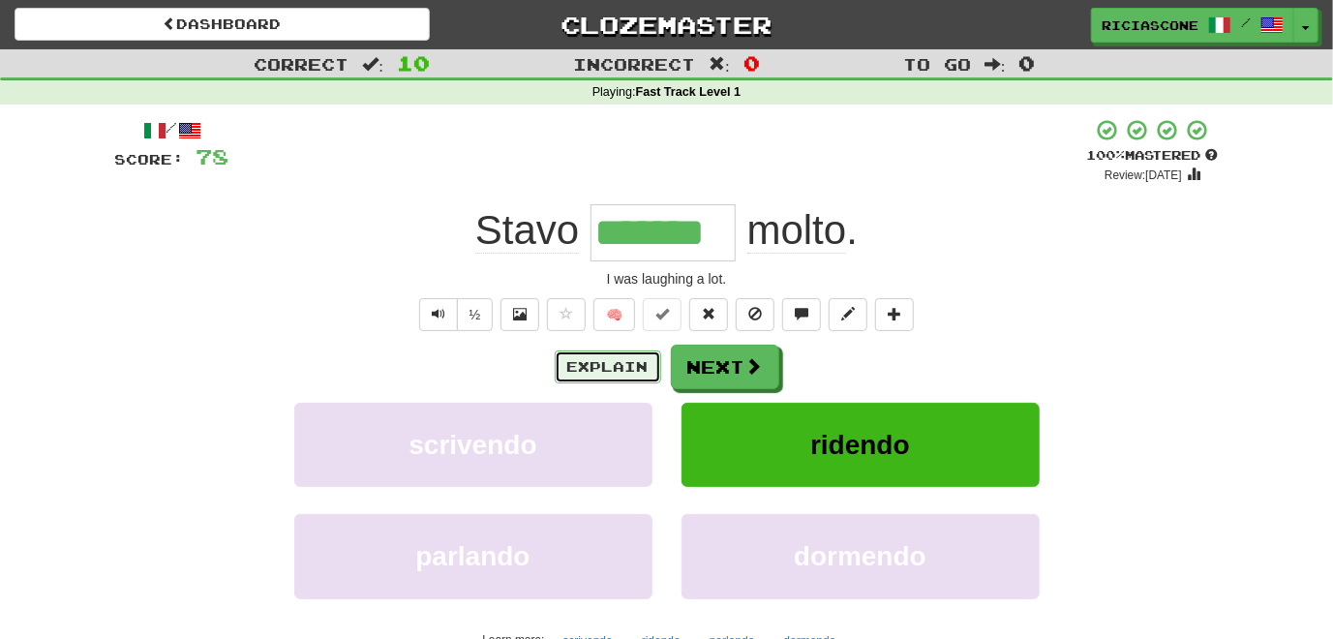
click at [580, 363] on button "Explain" at bounding box center [608, 366] width 106 height 33
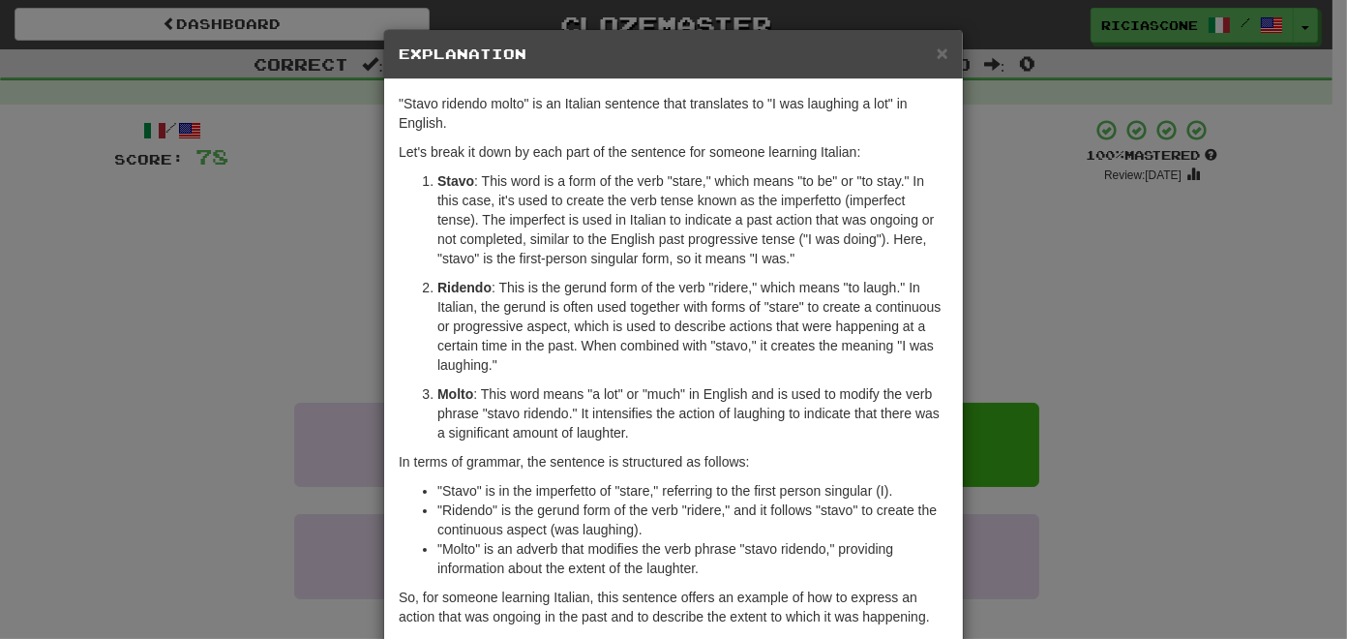
click at [290, 329] on div "× Explanation "Stavo ridendo molto" is an Italian sentence that translates to "…" at bounding box center [673, 319] width 1347 height 639
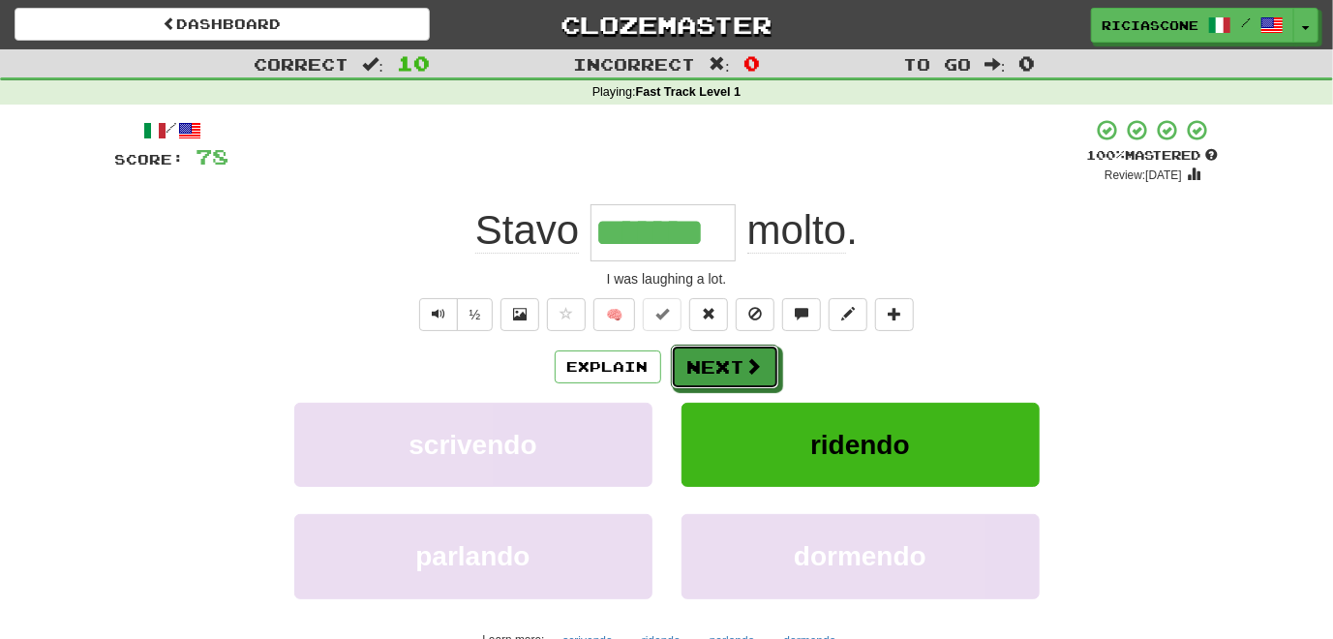
click at [738, 372] on button "Next" at bounding box center [725, 367] width 108 height 45
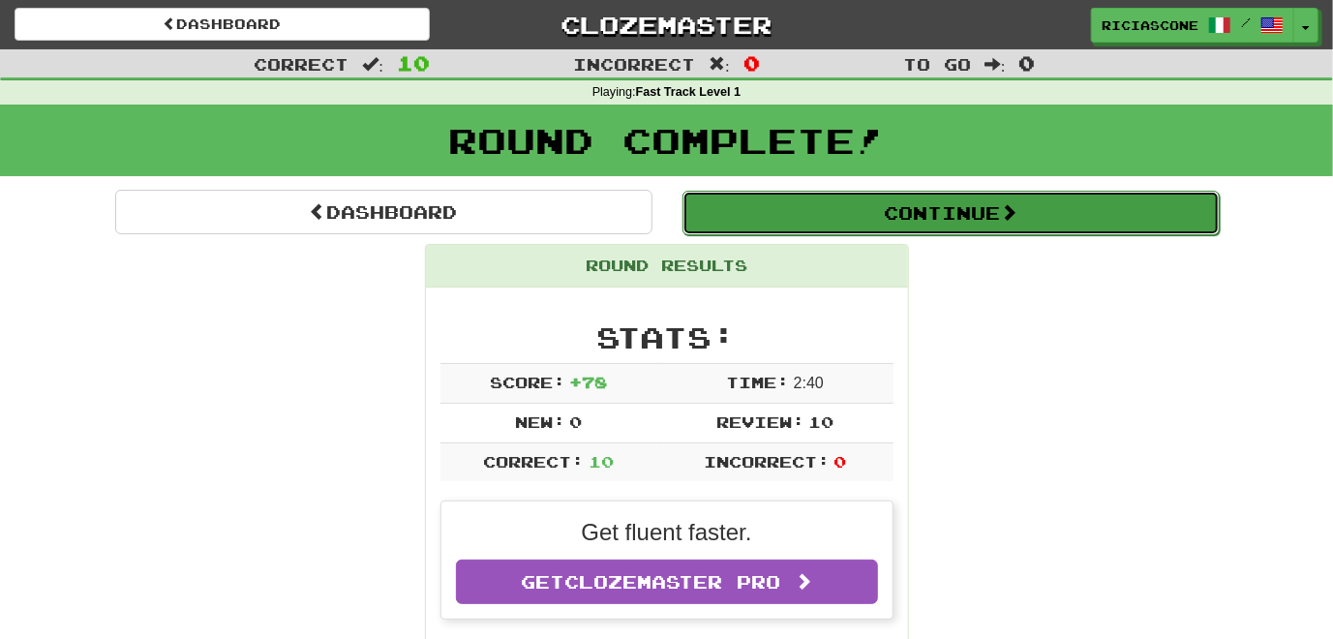
click at [869, 207] on button "Continue" at bounding box center [950, 213] width 537 height 45
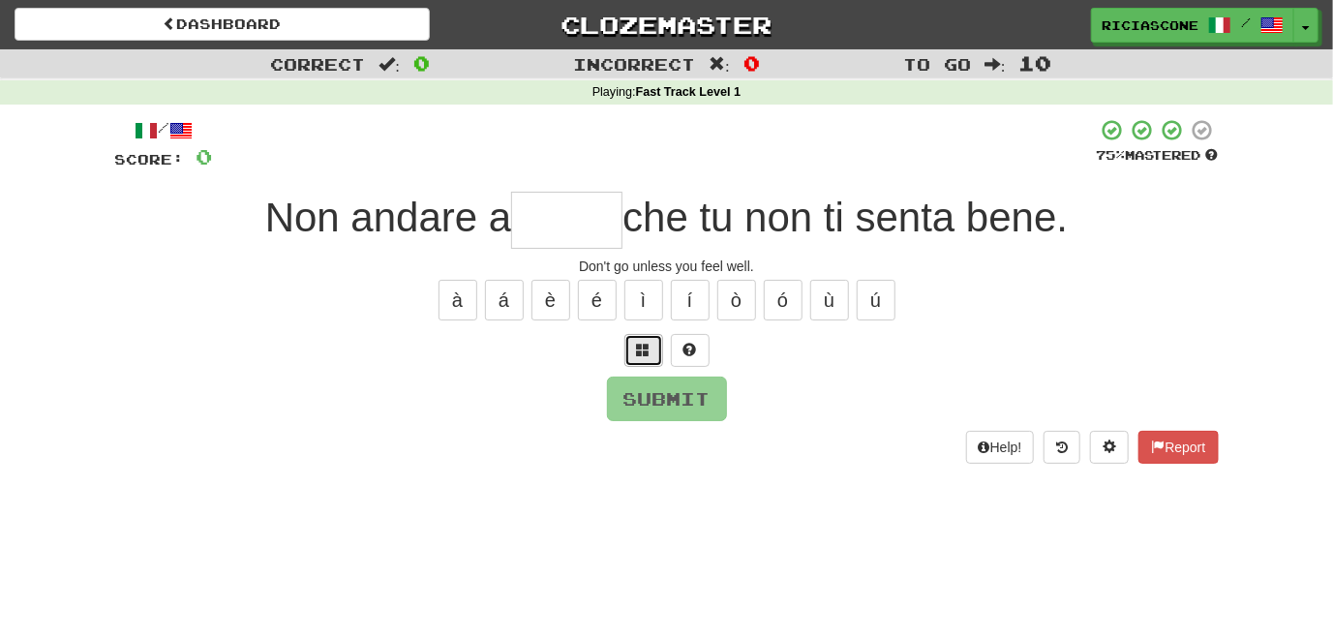
click at [651, 347] on button at bounding box center [643, 350] width 39 height 33
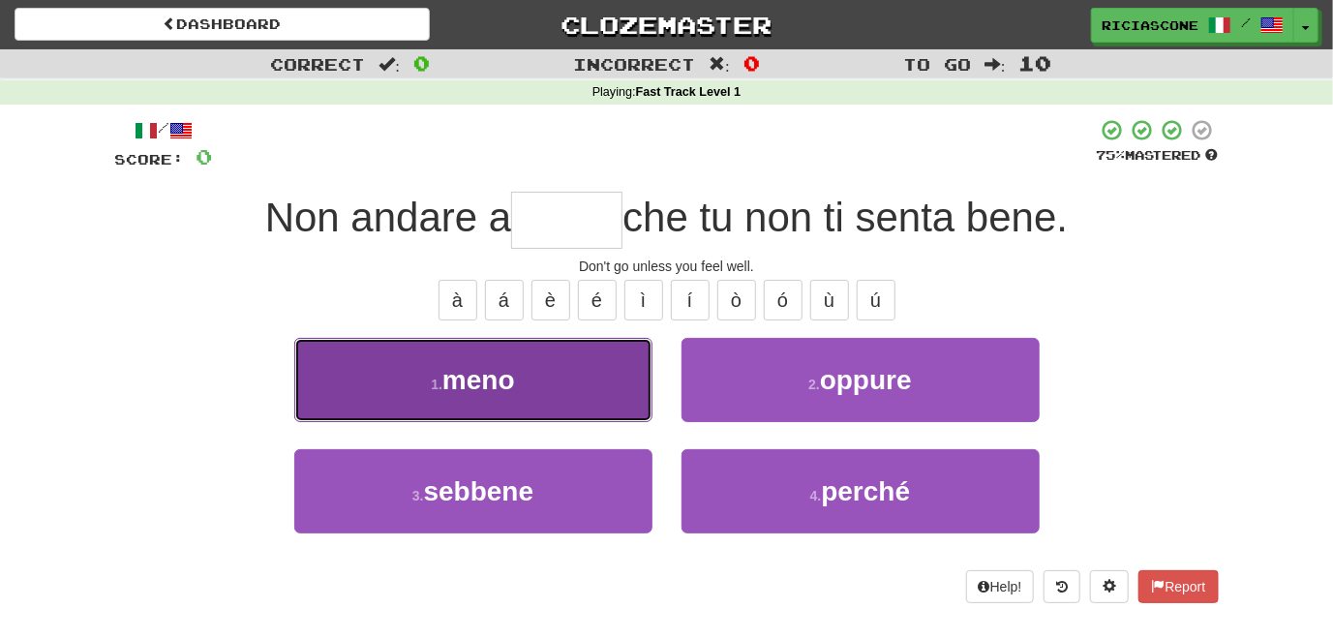
click at [613, 384] on button "1 . meno" at bounding box center [473, 380] width 358 height 84
type input "****"
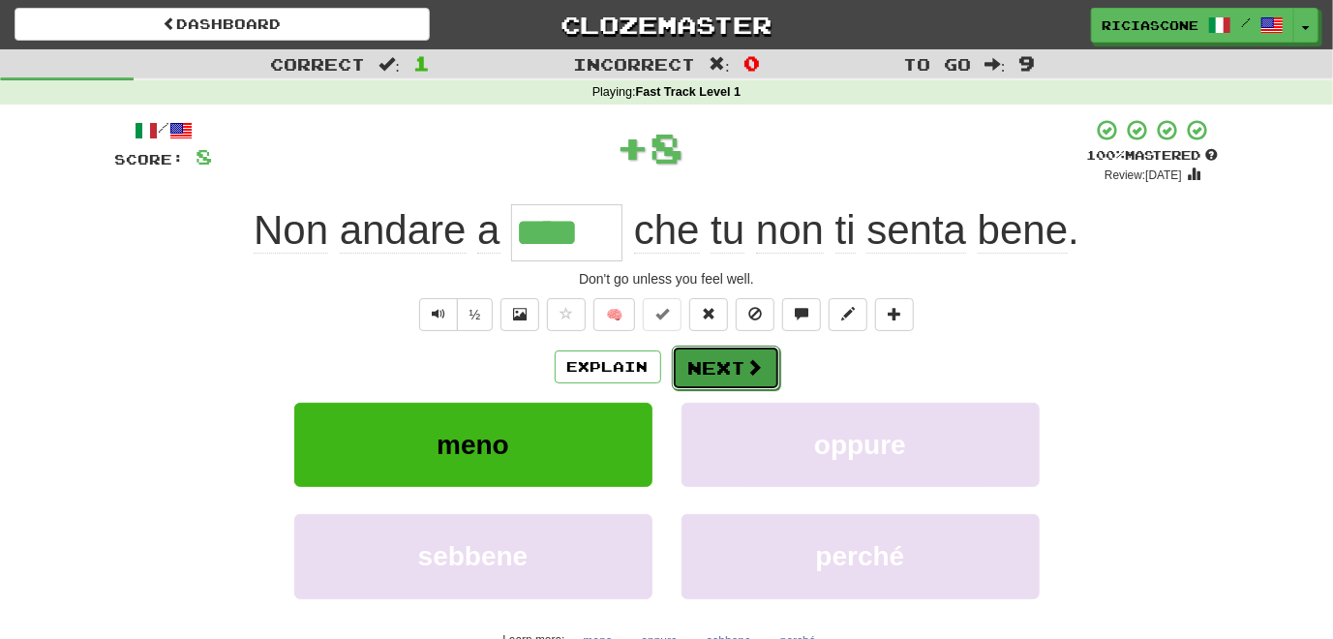
click at [728, 374] on button "Next" at bounding box center [726, 368] width 108 height 45
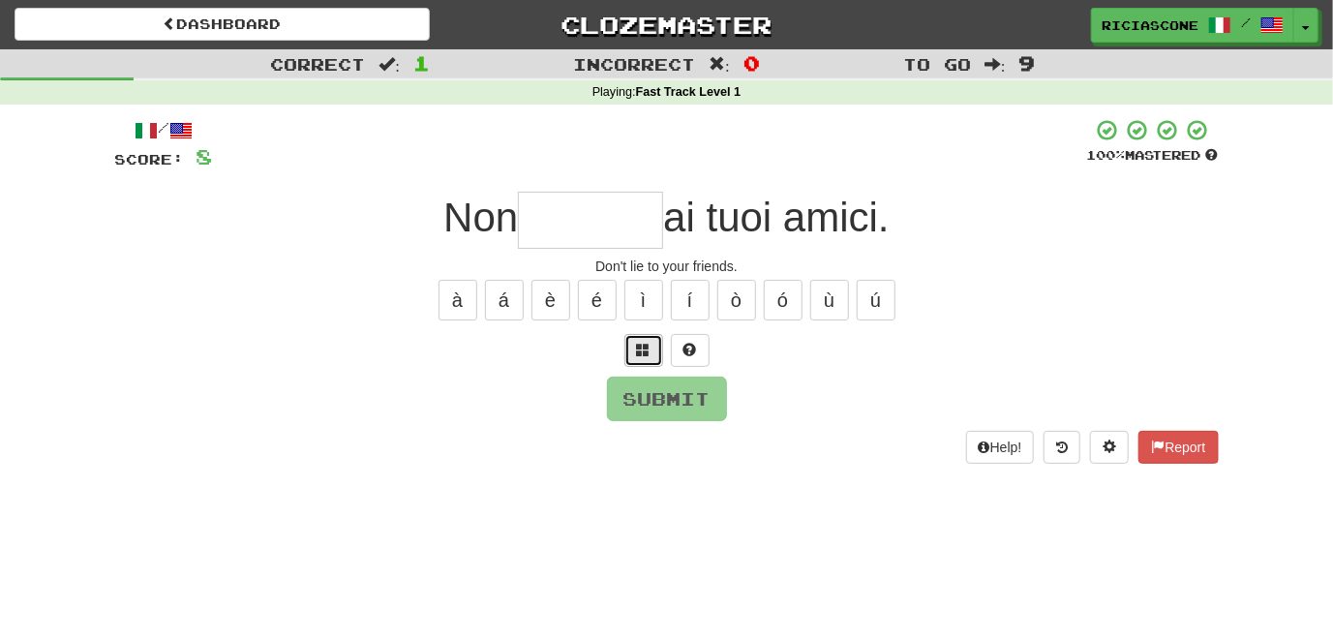
click at [649, 347] on span at bounding box center [644, 350] width 14 height 14
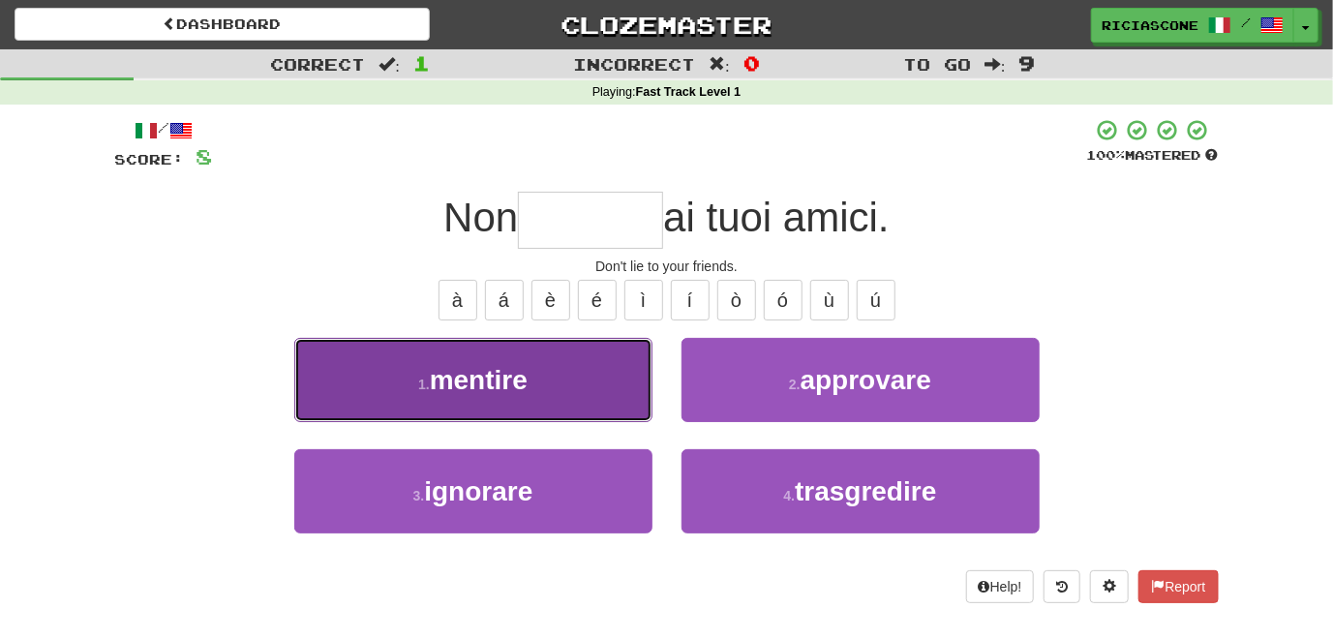
click at [616, 366] on button "1 . mentire" at bounding box center [473, 380] width 358 height 84
type input "*******"
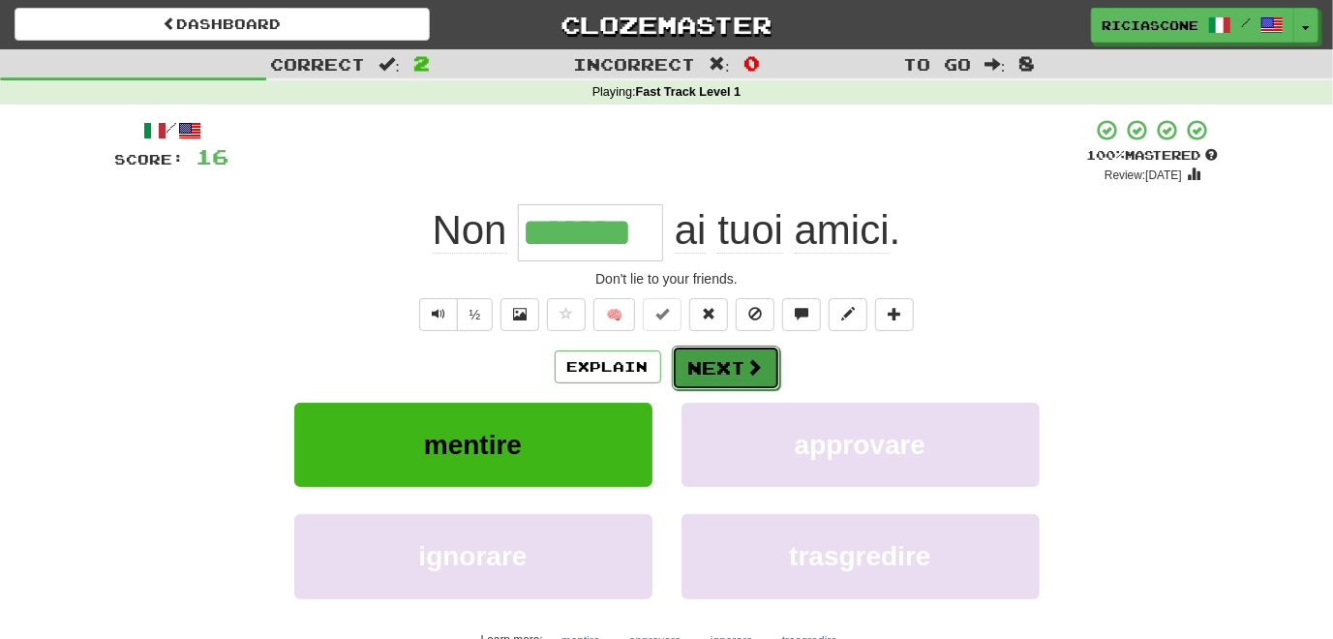
click at [725, 367] on button "Next" at bounding box center [726, 368] width 108 height 45
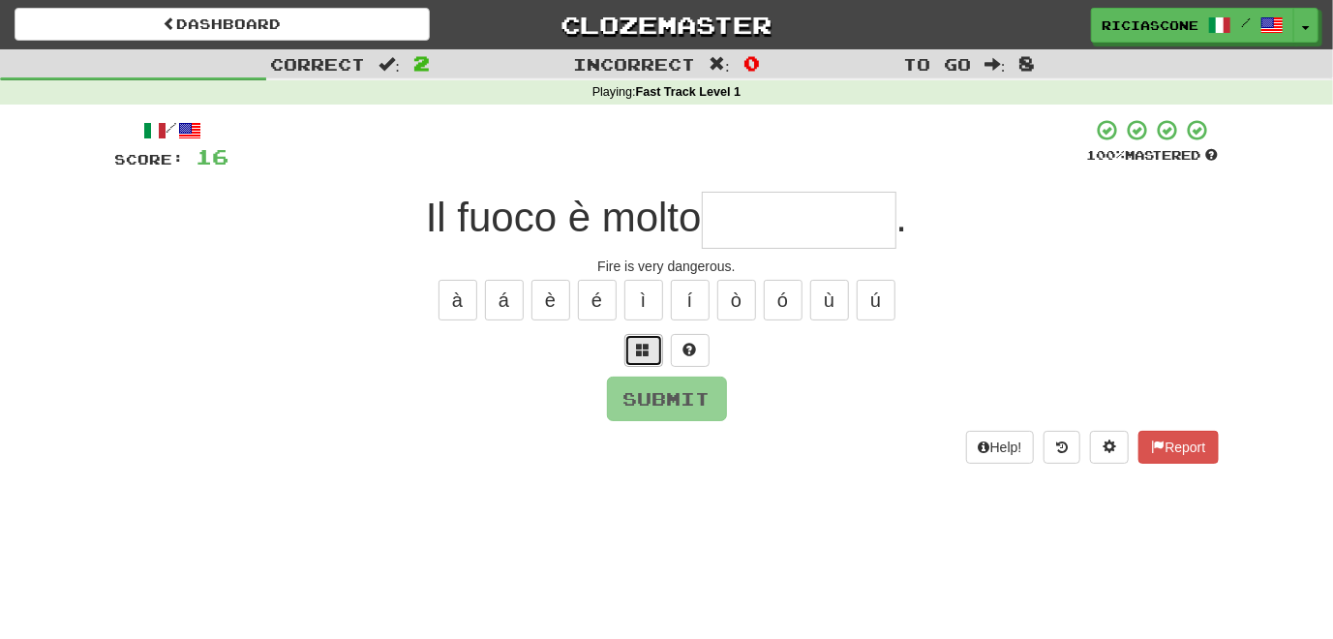
click at [639, 349] on span at bounding box center [644, 350] width 14 height 14
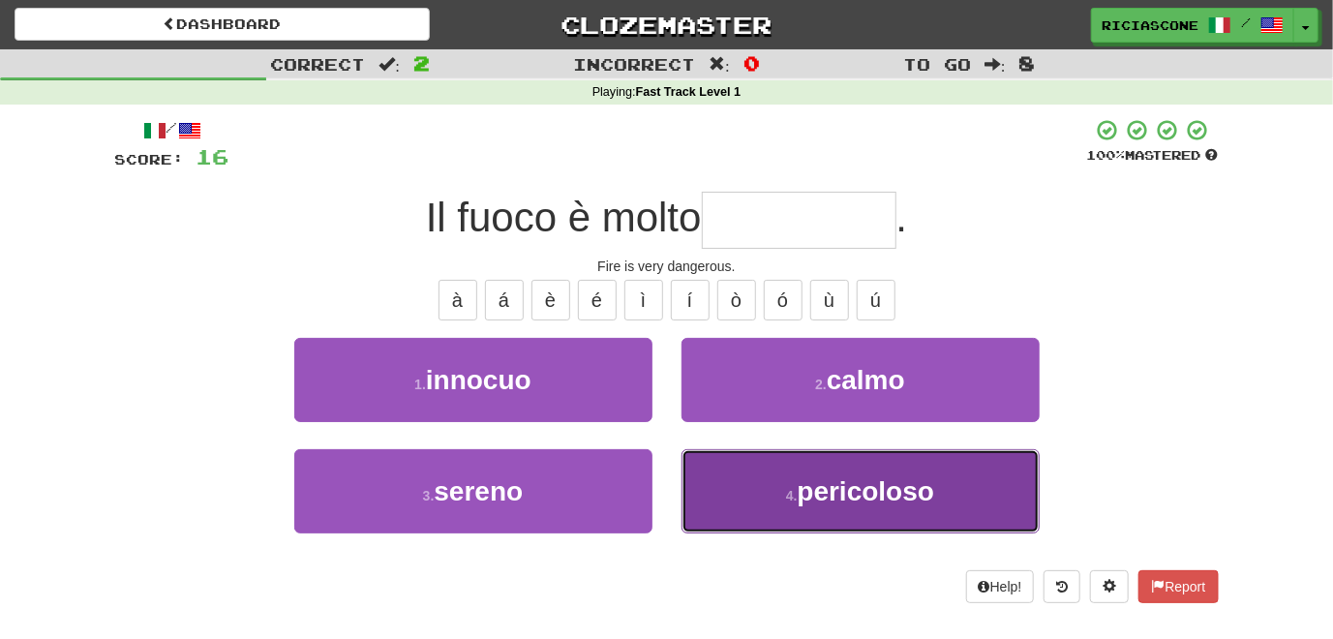
click at [708, 478] on button "4 . pericoloso" at bounding box center [860, 491] width 358 height 84
type input "**********"
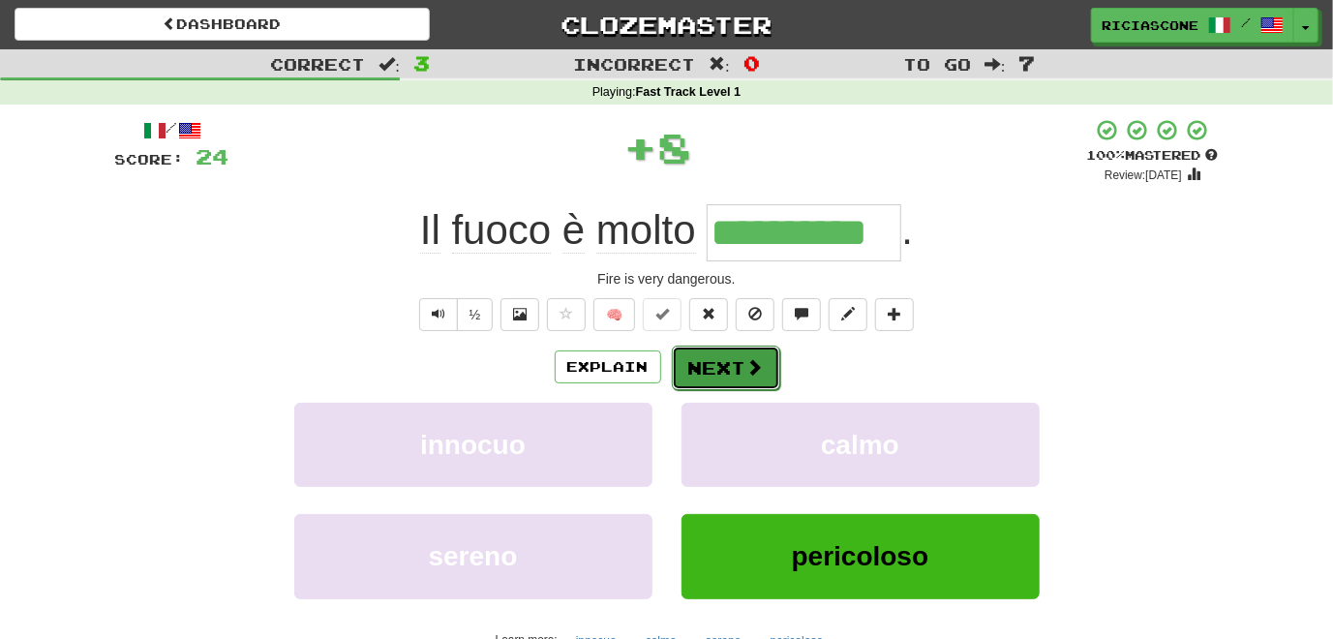
click at [710, 371] on button "Next" at bounding box center [726, 368] width 108 height 45
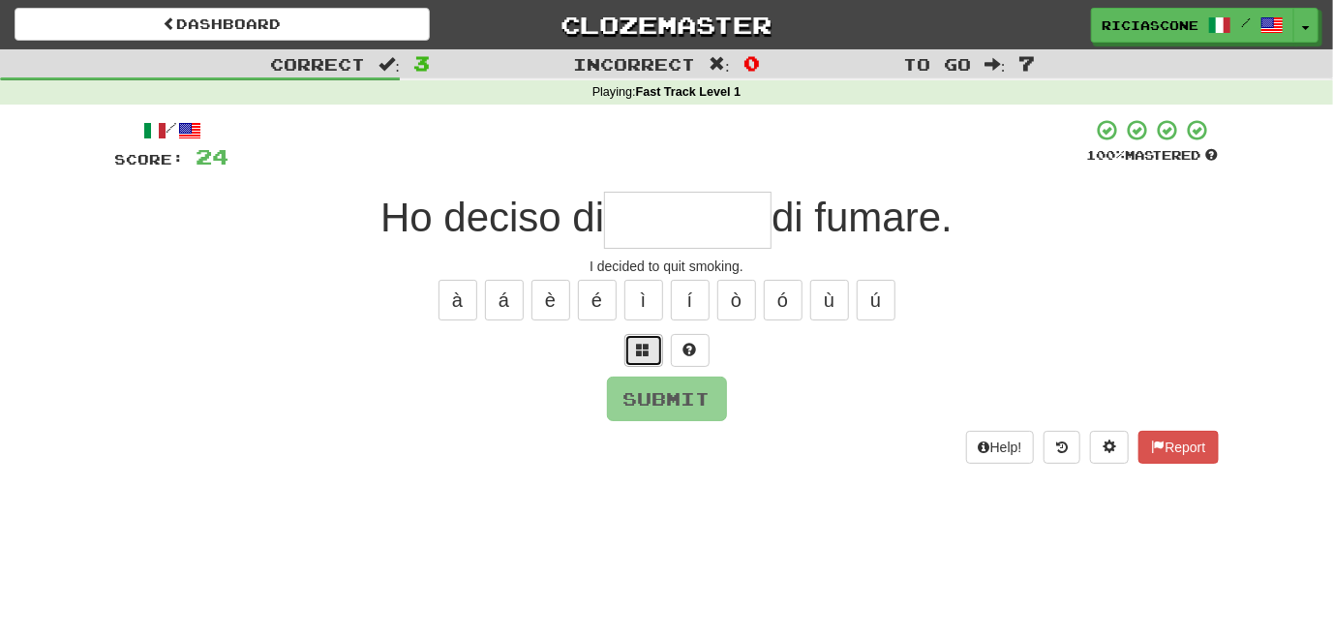
click at [637, 343] on span at bounding box center [644, 350] width 14 height 14
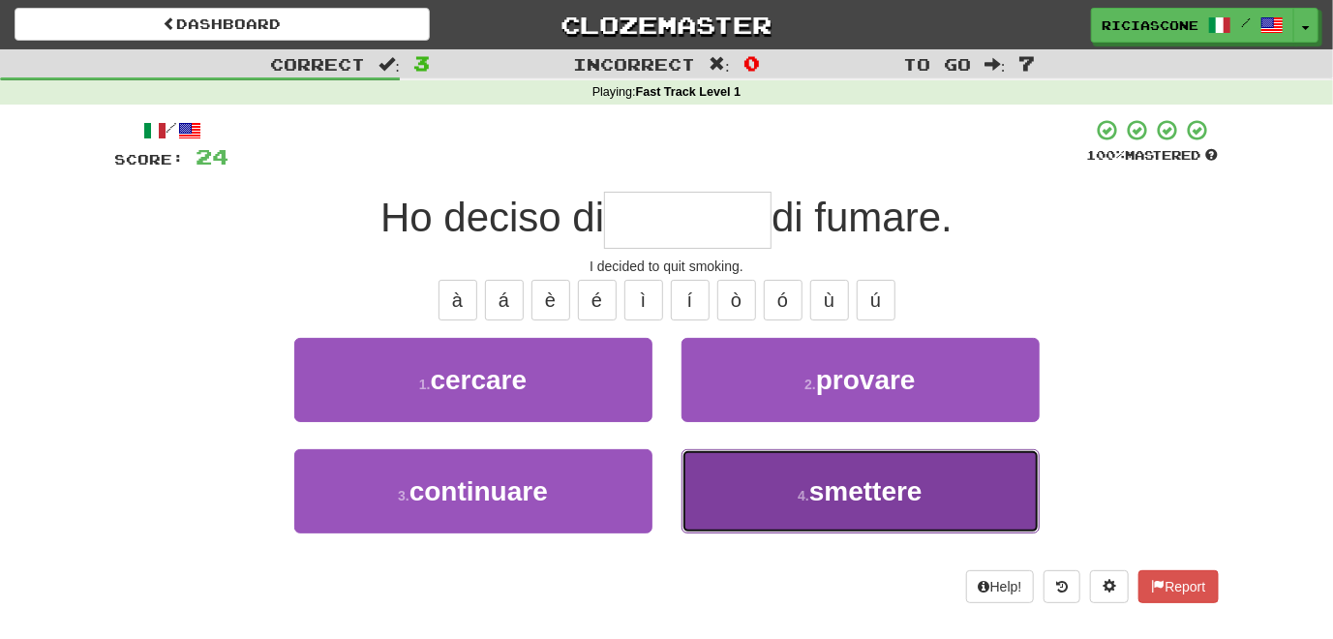
click at [747, 490] on button "4 . smettere" at bounding box center [860, 491] width 358 height 84
type input "********"
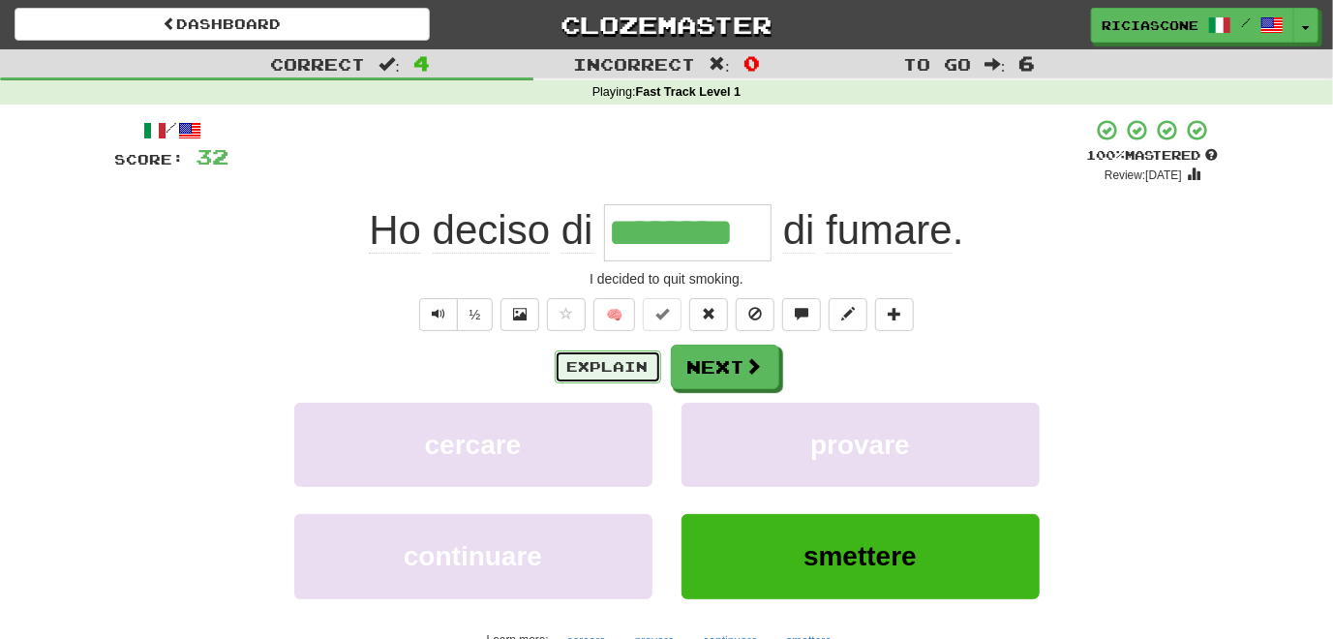
click at [601, 373] on button "Explain" at bounding box center [608, 366] width 106 height 33
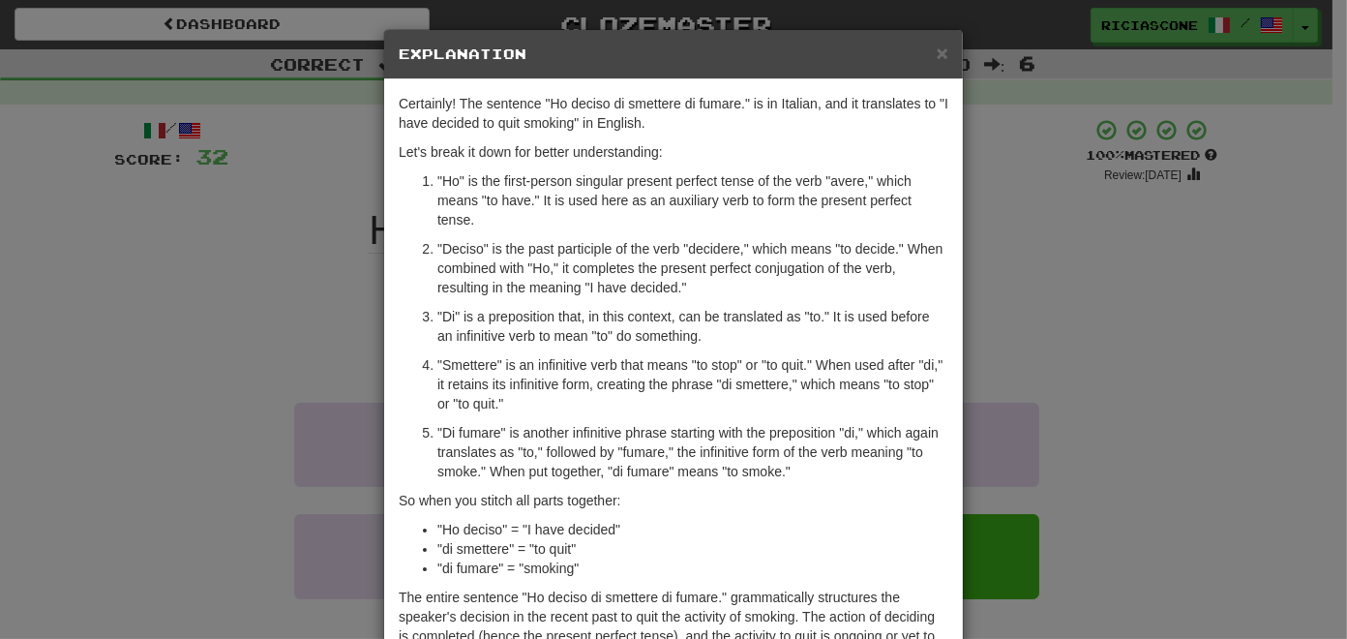
click at [276, 336] on div "× Explanation Certainly! The sentence "Ho deciso di smettere di fumare." is in …" at bounding box center [673, 319] width 1347 height 639
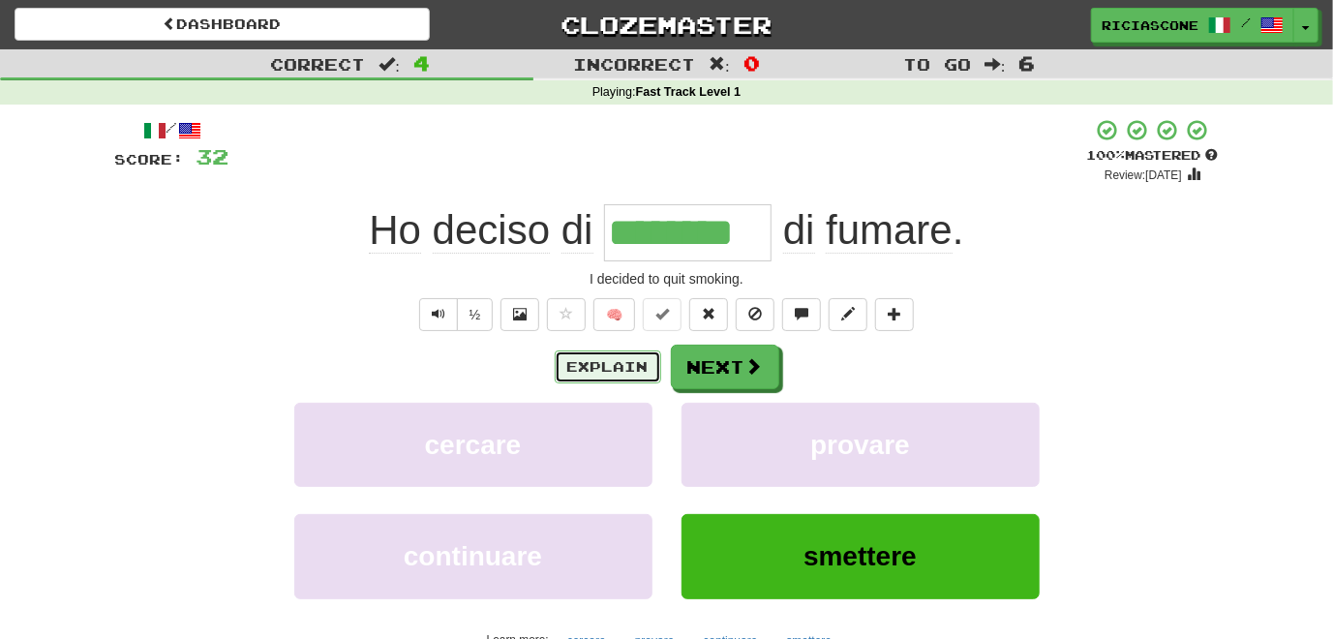
click at [606, 368] on button "Explain" at bounding box center [608, 366] width 106 height 33
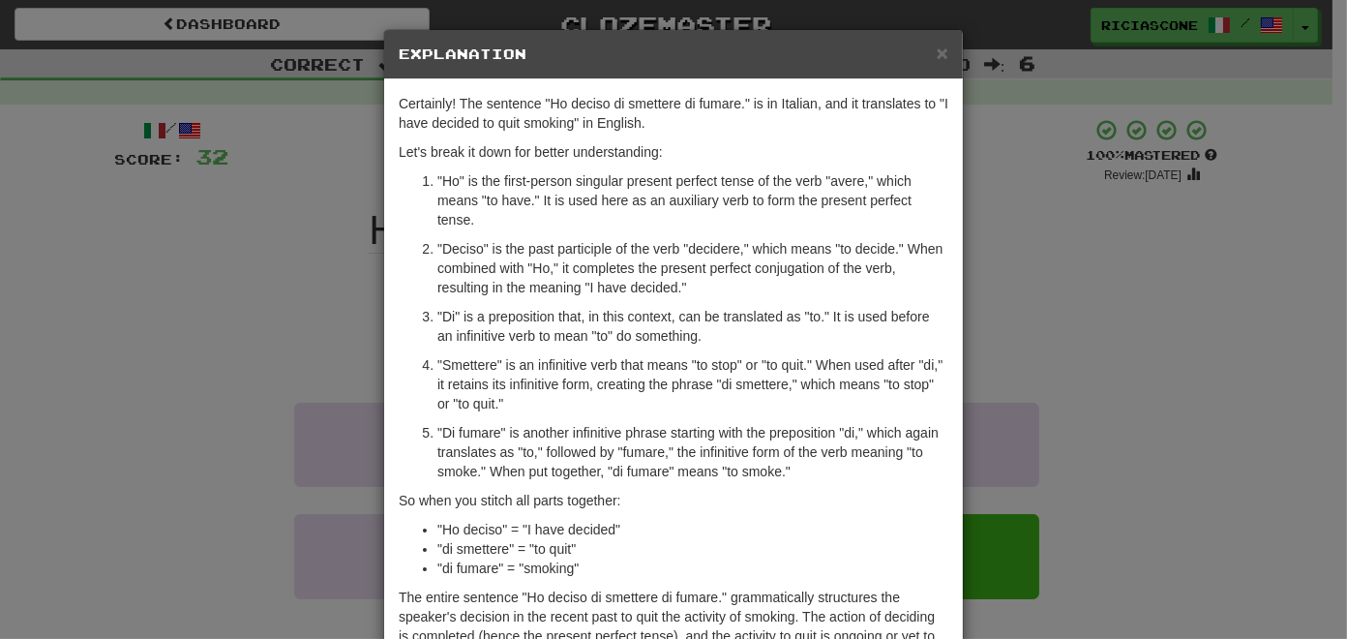
click at [255, 360] on div "× Explanation Certainly! The sentence "Ho deciso di smettere di fumare." is in …" at bounding box center [673, 319] width 1347 height 639
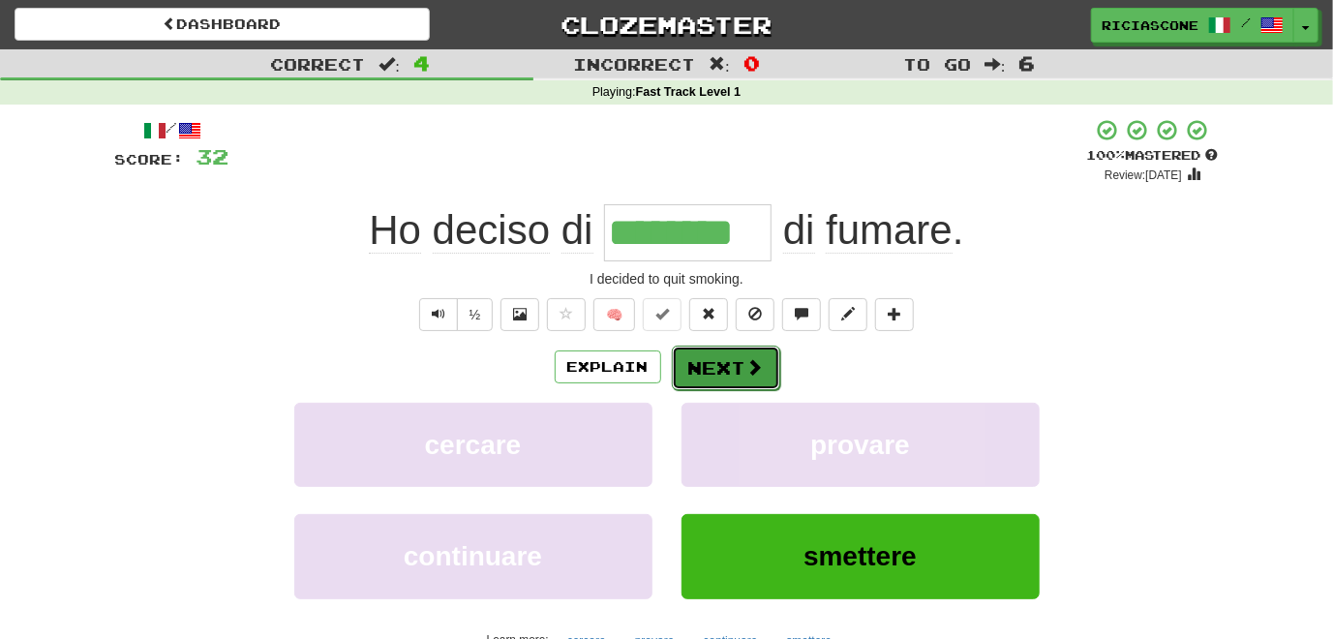
click at [722, 364] on button "Next" at bounding box center [726, 368] width 108 height 45
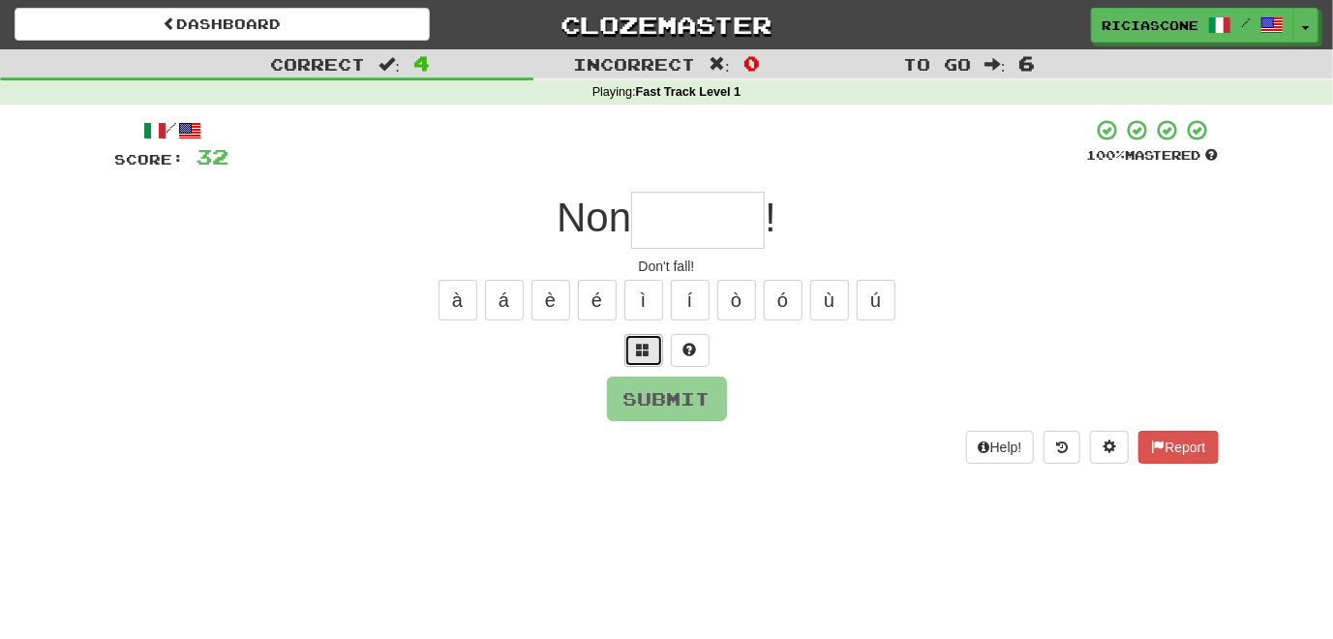
click at [645, 350] on span at bounding box center [644, 350] width 14 height 14
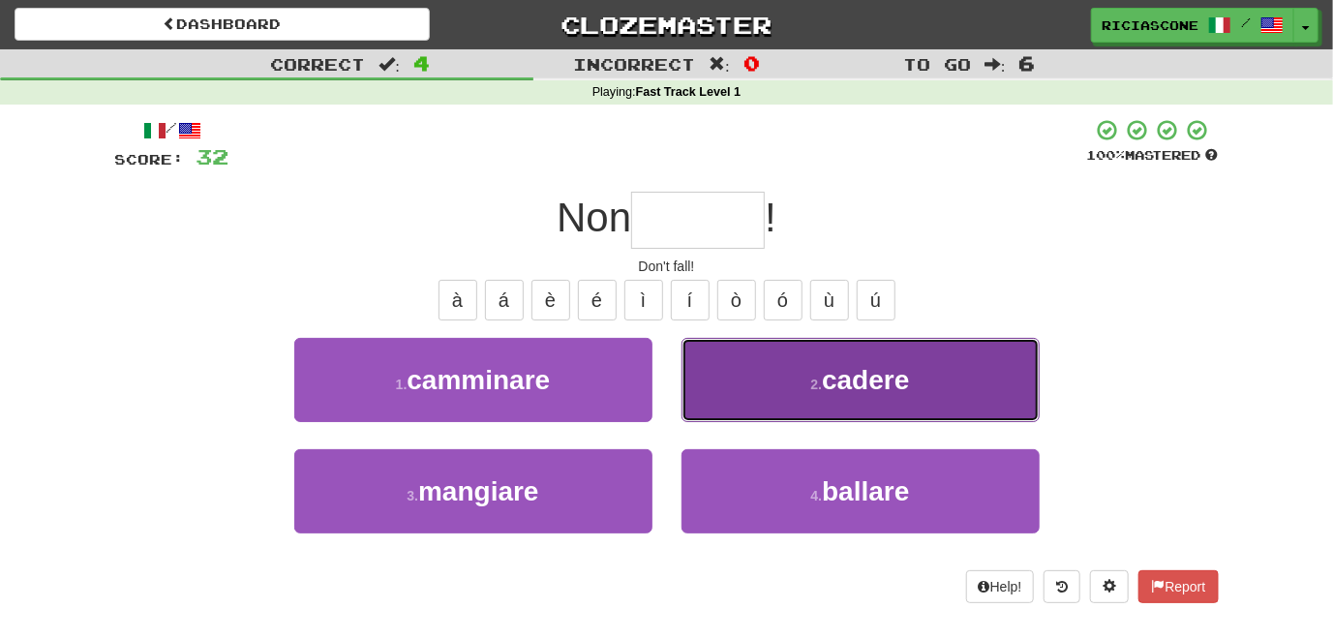
click at [748, 401] on button "2 . cadere" at bounding box center [860, 380] width 358 height 84
type input "******"
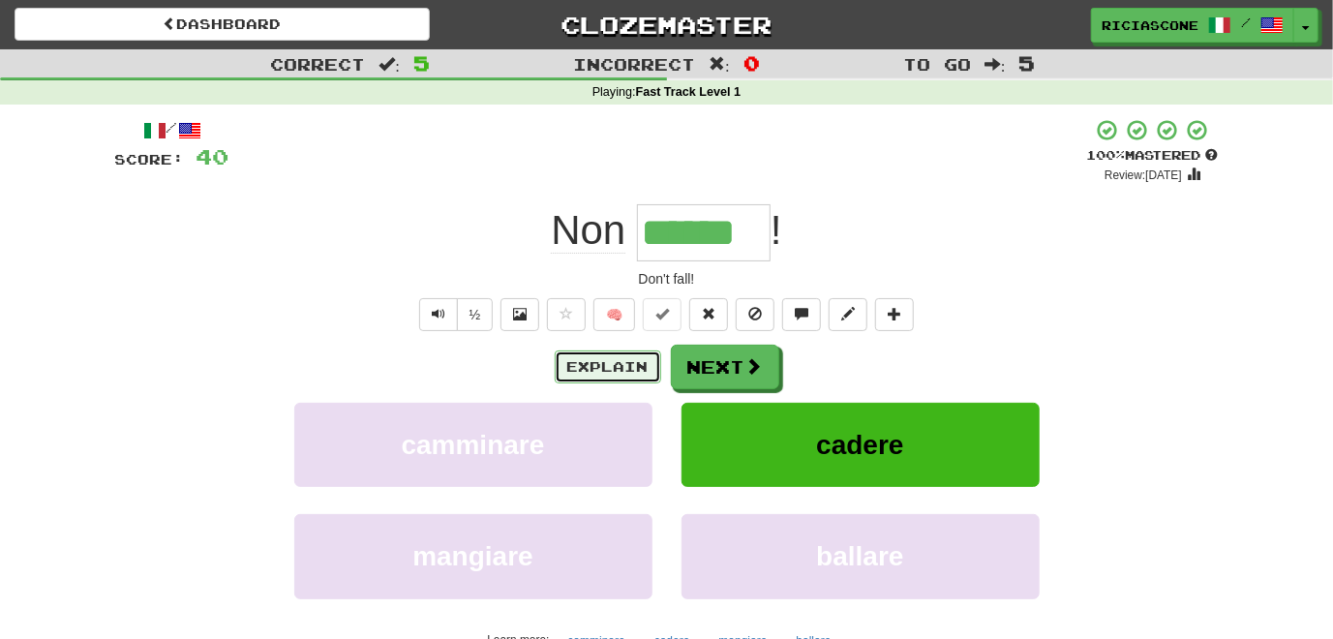
click at [628, 362] on button "Explain" at bounding box center [608, 366] width 106 height 33
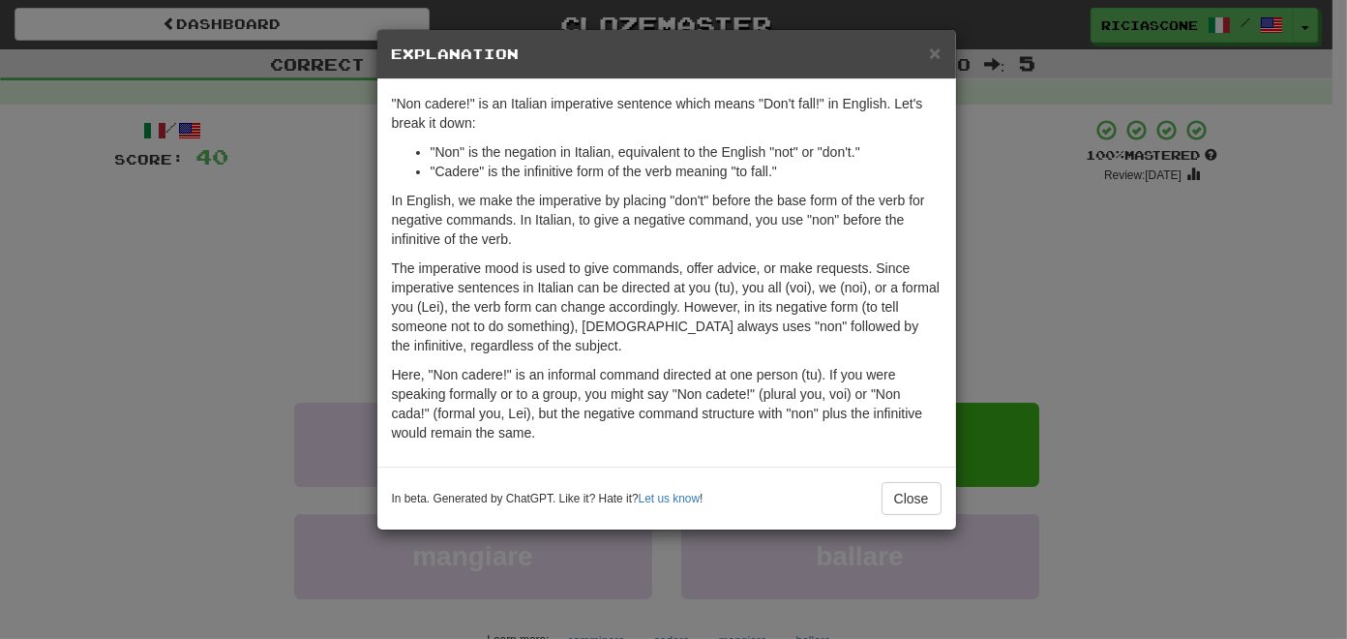
click at [302, 230] on div "× Explanation "Non cadere!" is an Italian imperative sentence which means "Don'…" at bounding box center [673, 319] width 1347 height 639
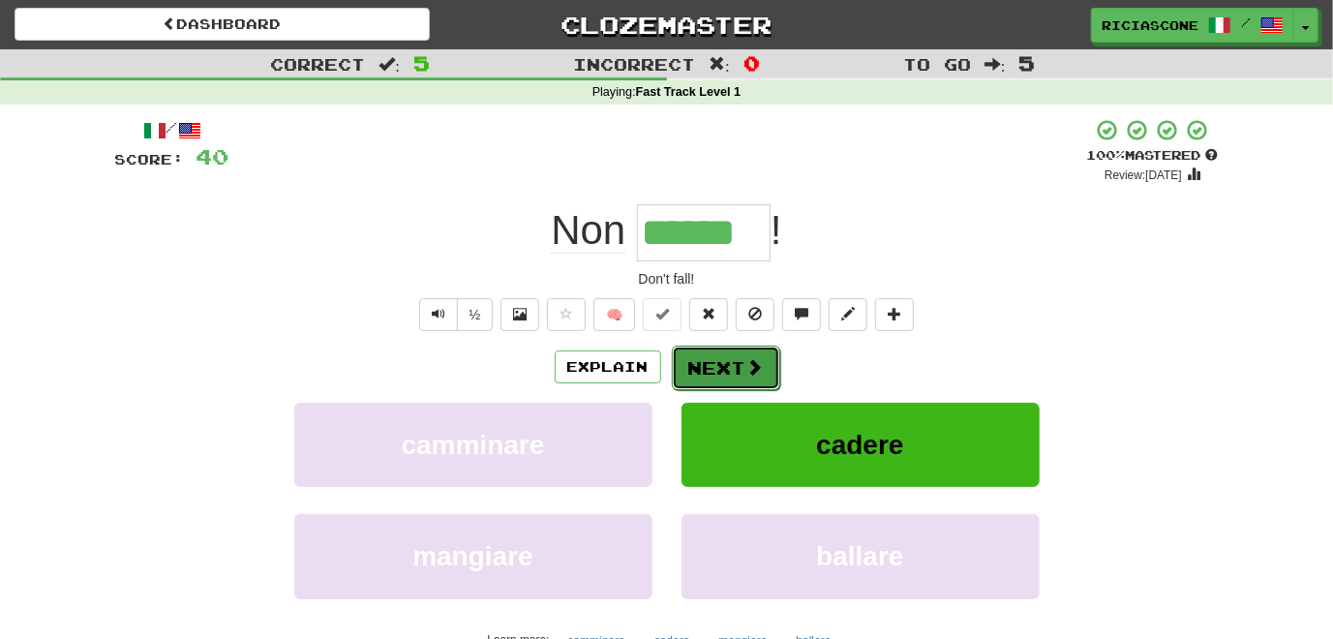
click at [691, 357] on button "Next" at bounding box center [726, 368] width 108 height 45
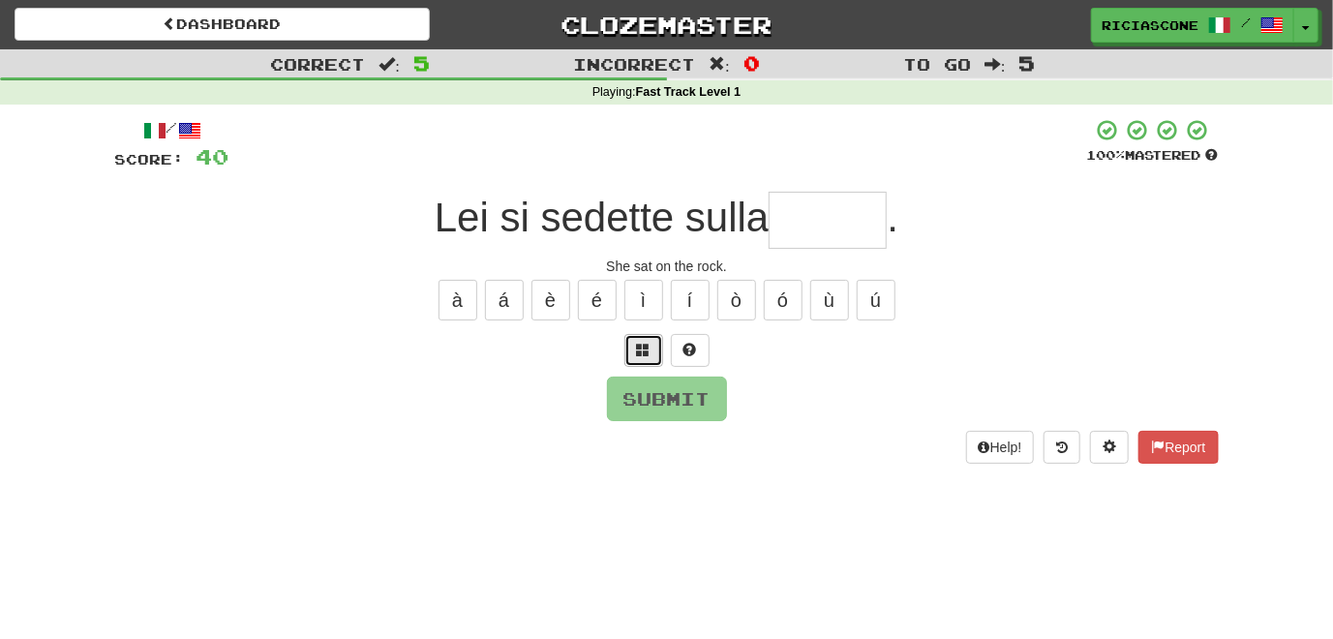
click at [646, 350] on span at bounding box center [644, 350] width 14 height 14
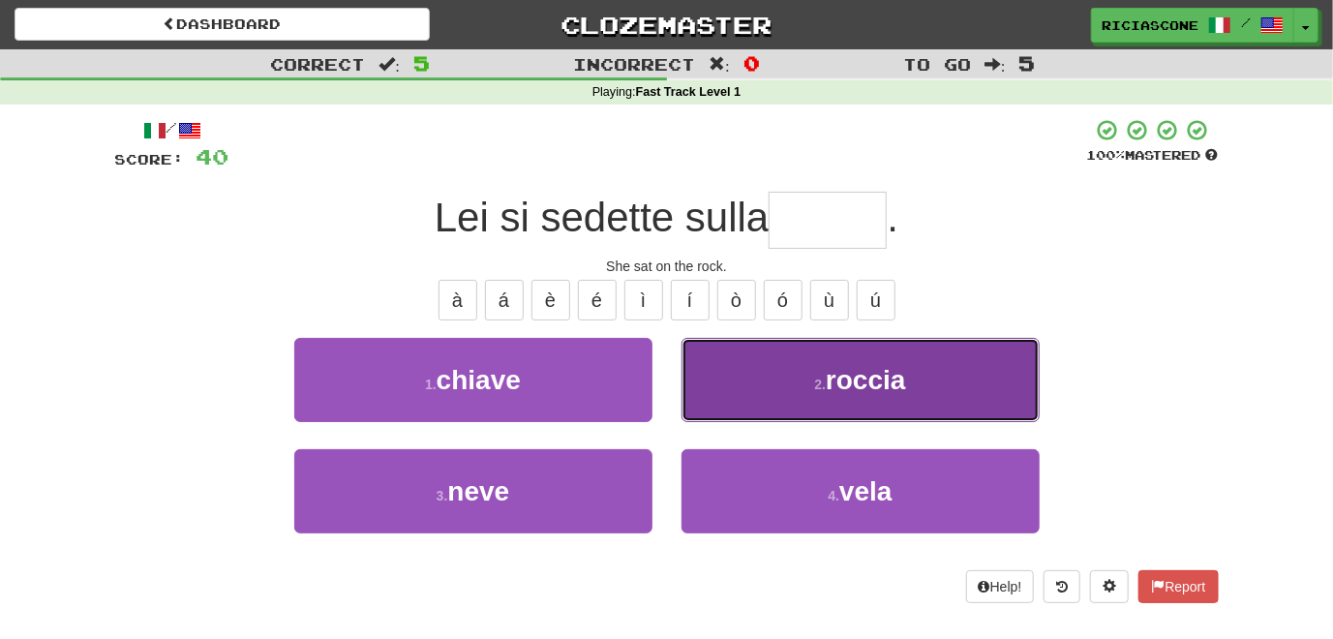
click at [714, 360] on button "2 . roccia" at bounding box center [860, 380] width 358 height 84
type input "******"
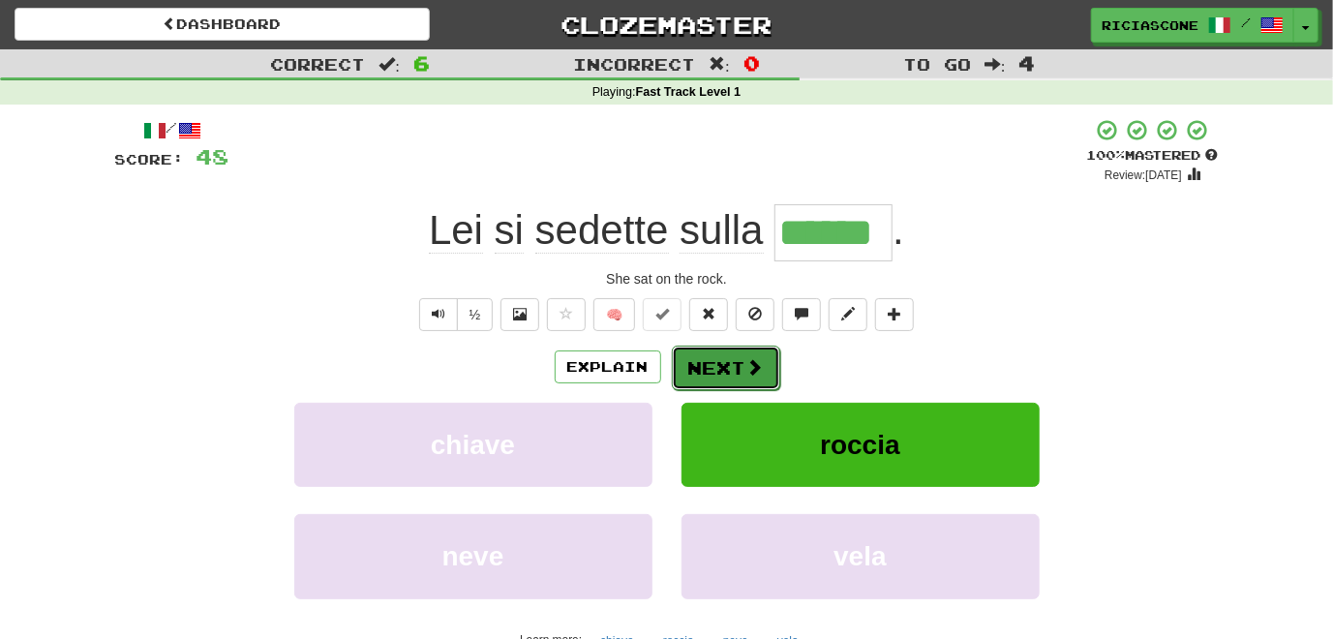
click at [705, 366] on button "Next" at bounding box center [726, 368] width 108 height 45
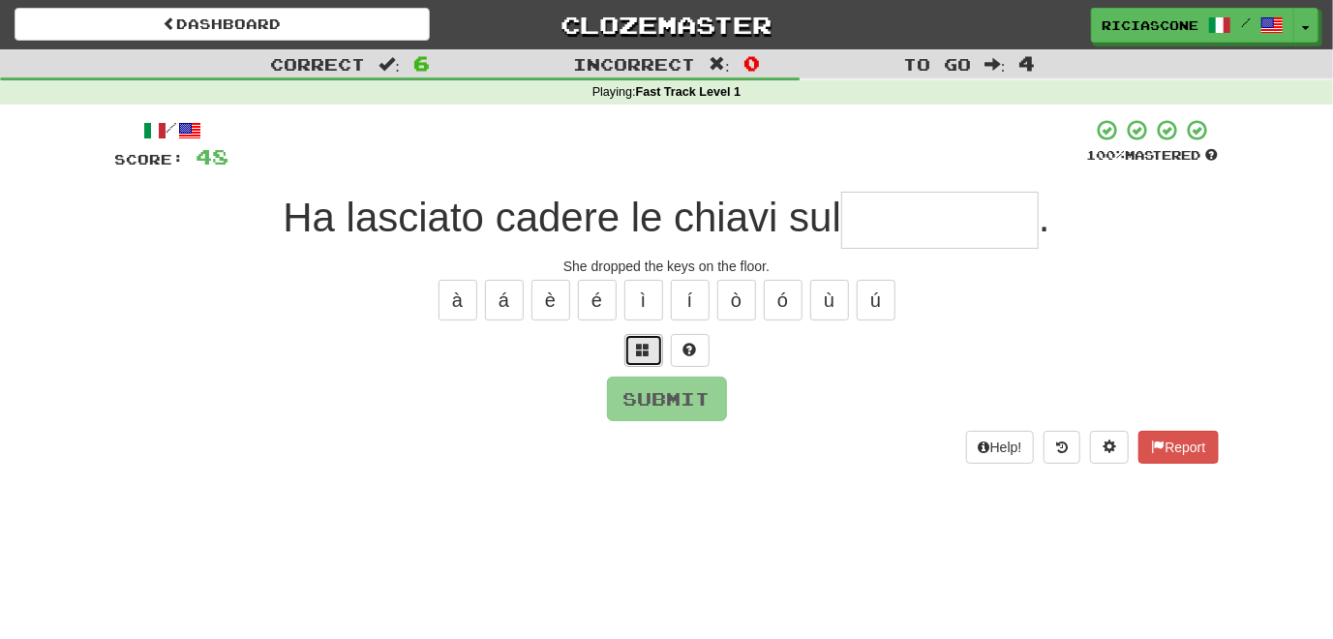
click at [642, 347] on span at bounding box center [644, 350] width 14 height 14
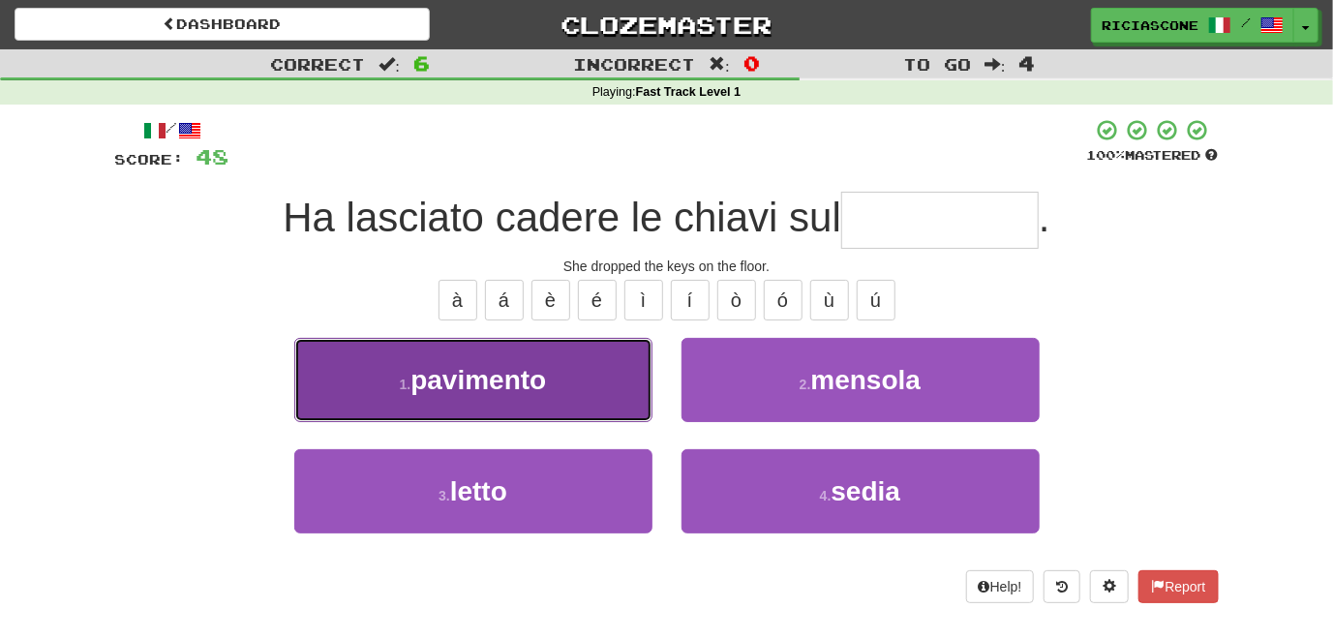
click at [581, 397] on button "1 . pavimento" at bounding box center [473, 380] width 358 height 84
type input "*********"
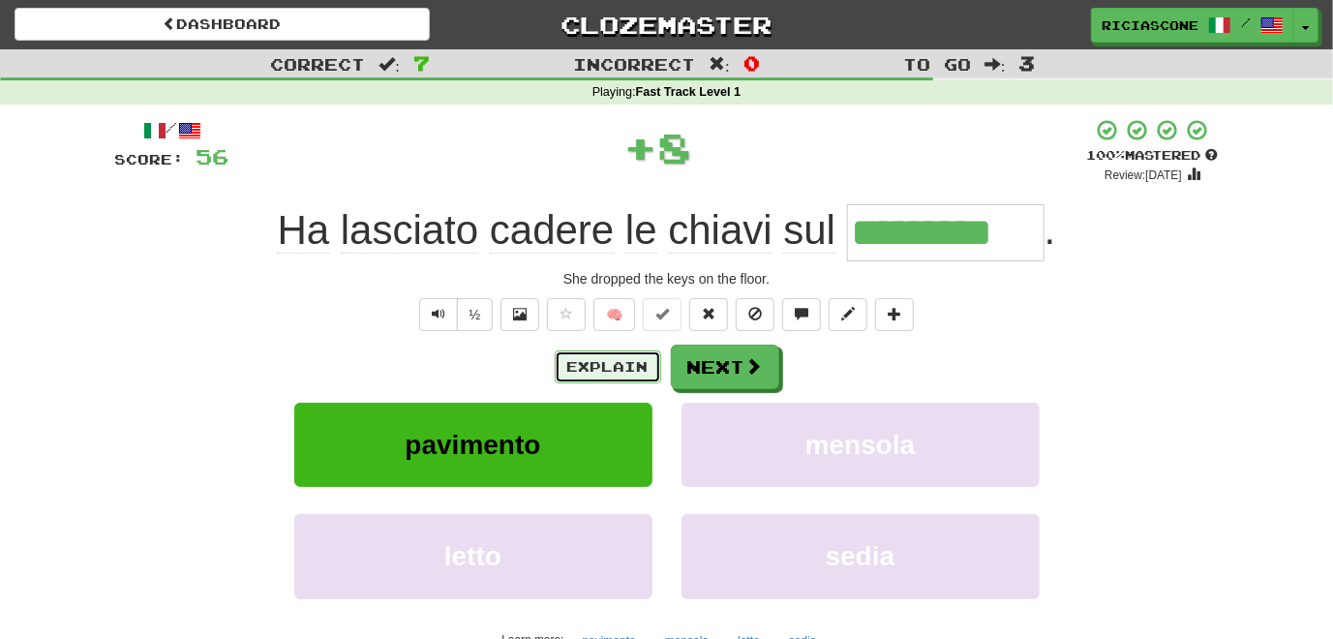
click at [589, 360] on button "Explain" at bounding box center [608, 366] width 106 height 33
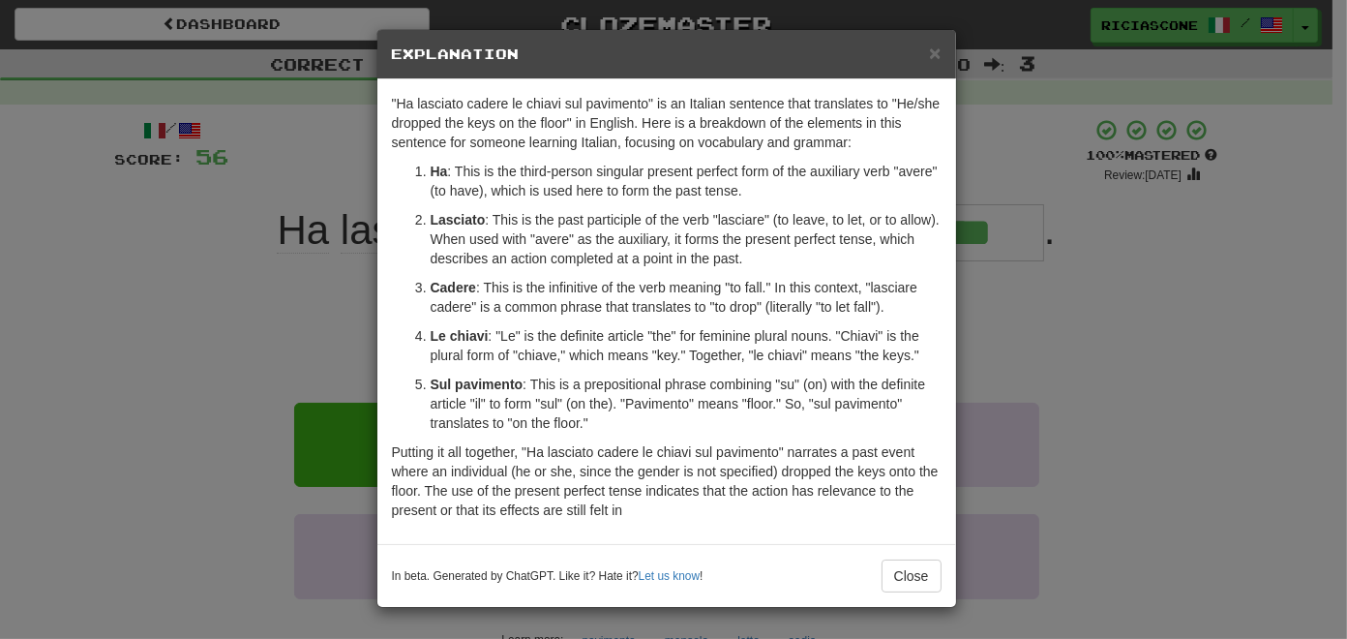
click at [217, 317] on div "× Explanation "Ha lasciato cadere le chiavi sul pavimento" is an Italian senten…" at bounding box center [673, 319] width 1347 height 639
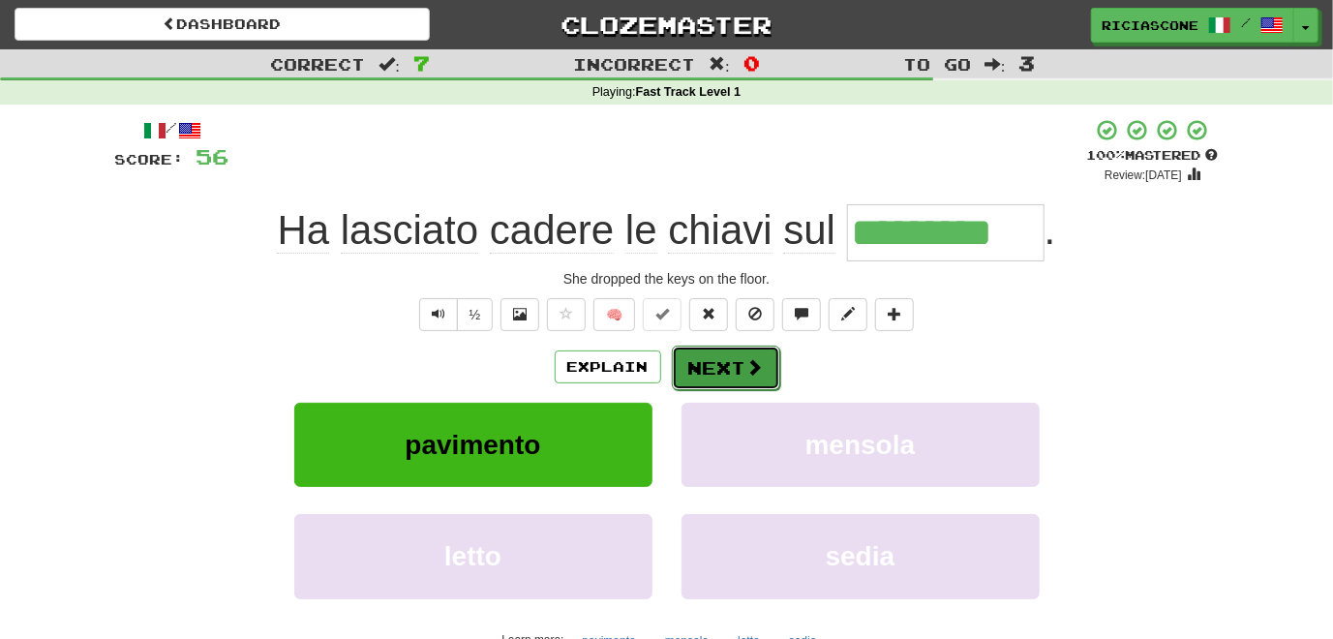
click at [710, 355] on button "Next" at bounding box center [726, 368] width 108 height 45
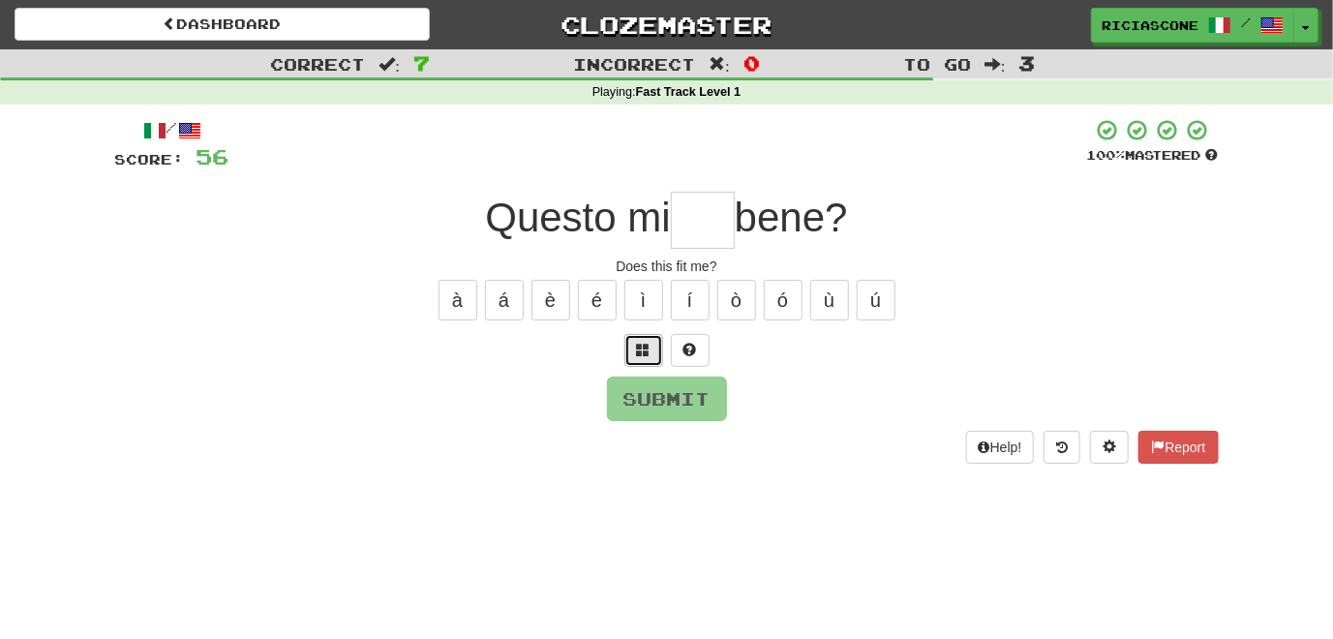
click at [642, 350] on span at bounding box center [644, 350] width 14 height 14
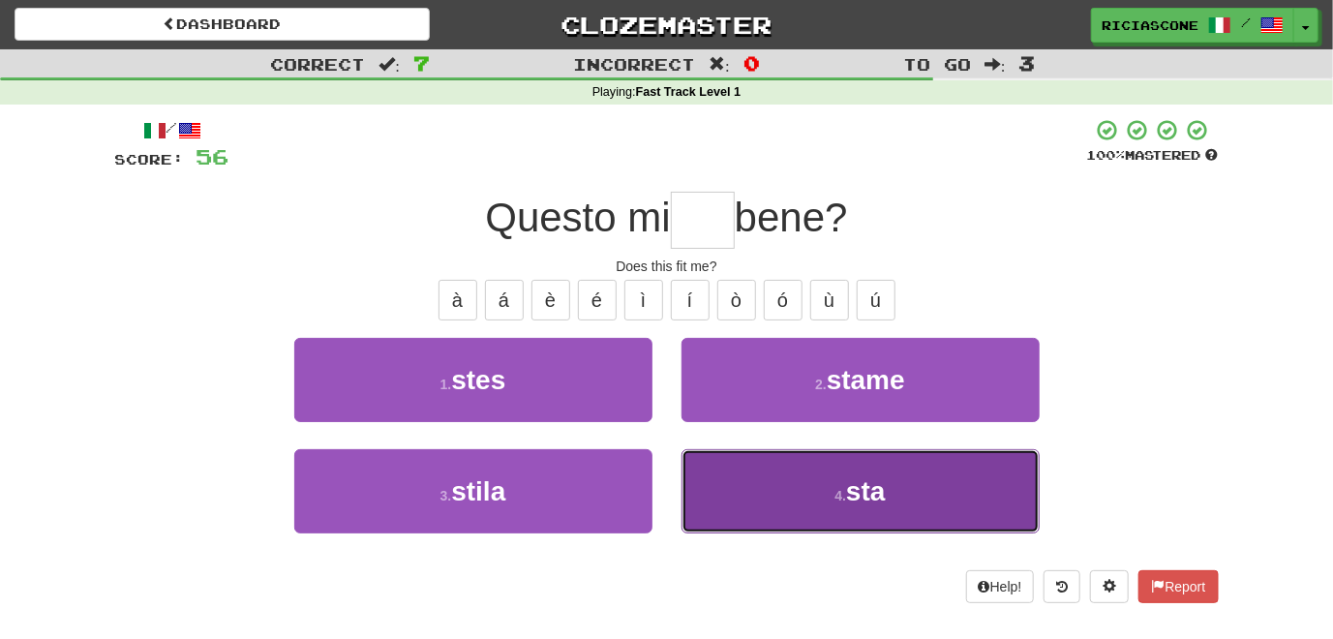
click at [709, 488] on button "4 . sta" at bounding box center [860, 491] width 358 height 84
type input "***"
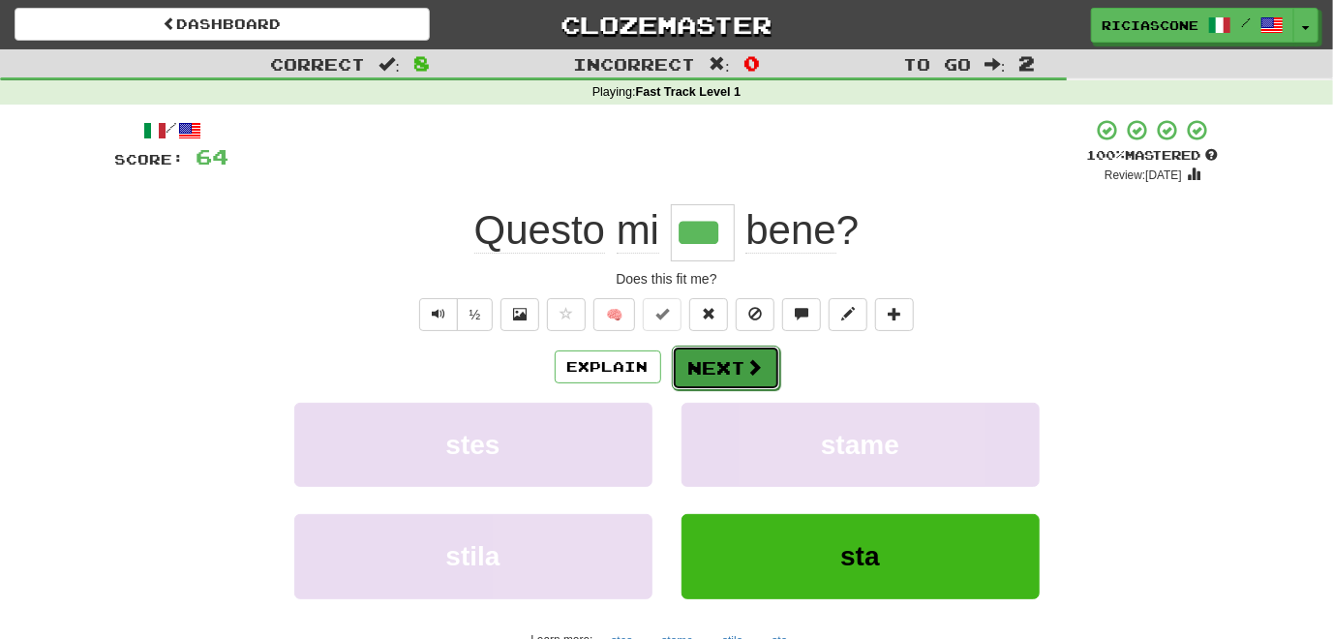
click at [726, 373] on button "Next" at bounding box center [726, 368] width 108 height 45
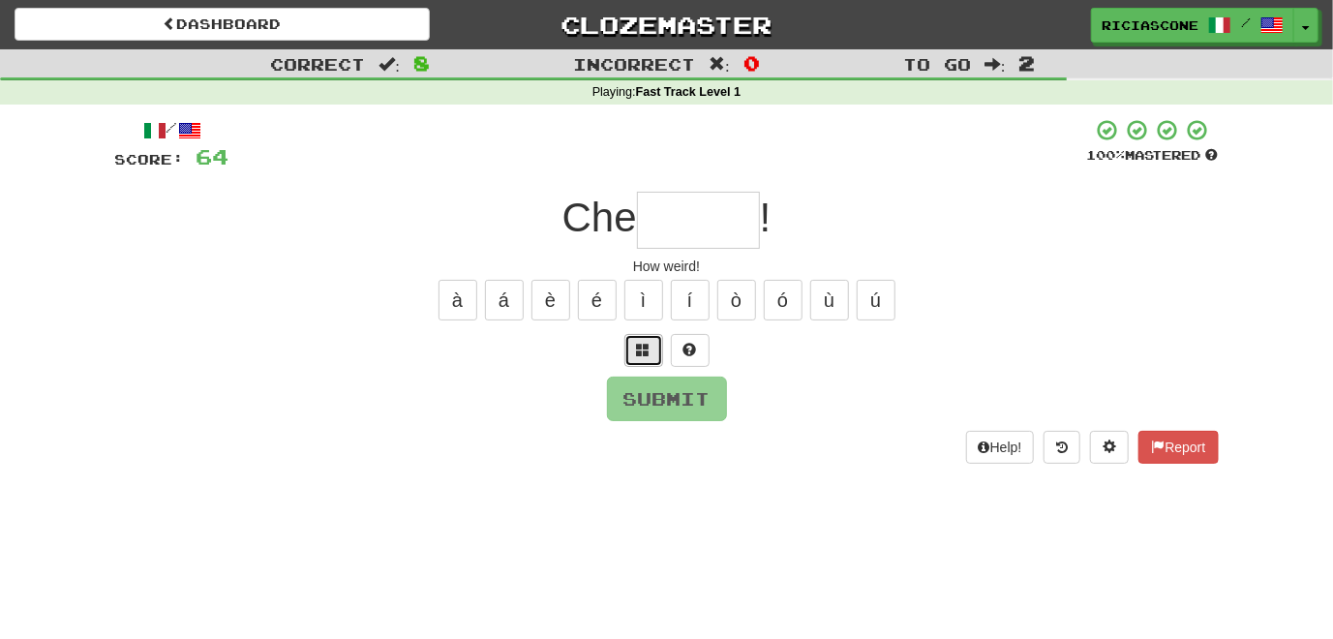
click at [649, 343] on span at bounding box center [644, 350] width 14 height 14
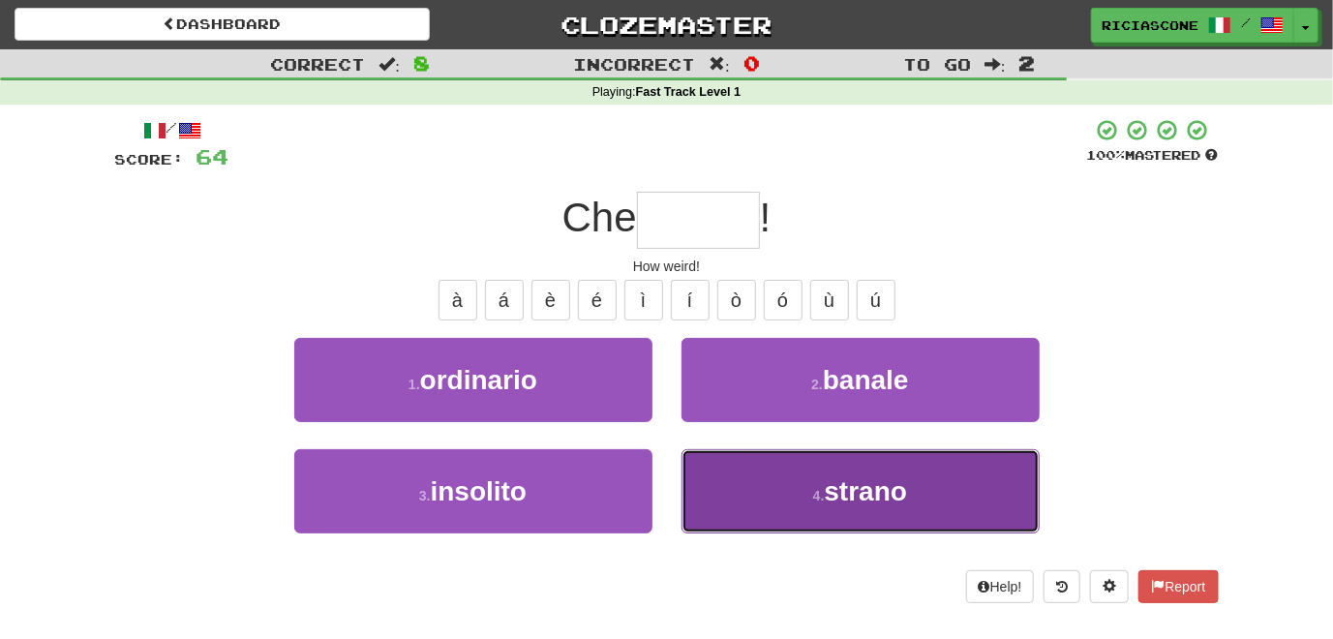
click at [710, 462] on button "4 . strano" at bounding box center [860, 491] width 358 height 84
type input "******"
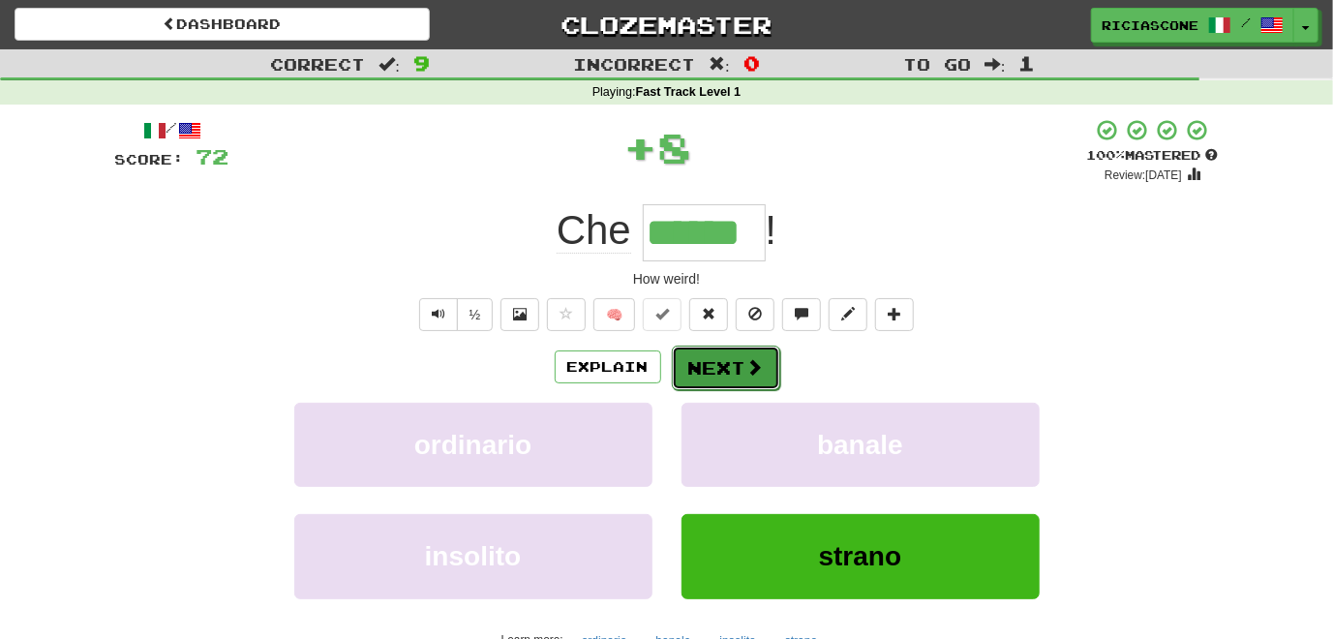
click at [711, 362] on button "Next" at bounding box center [726, 368] width 108 height 45
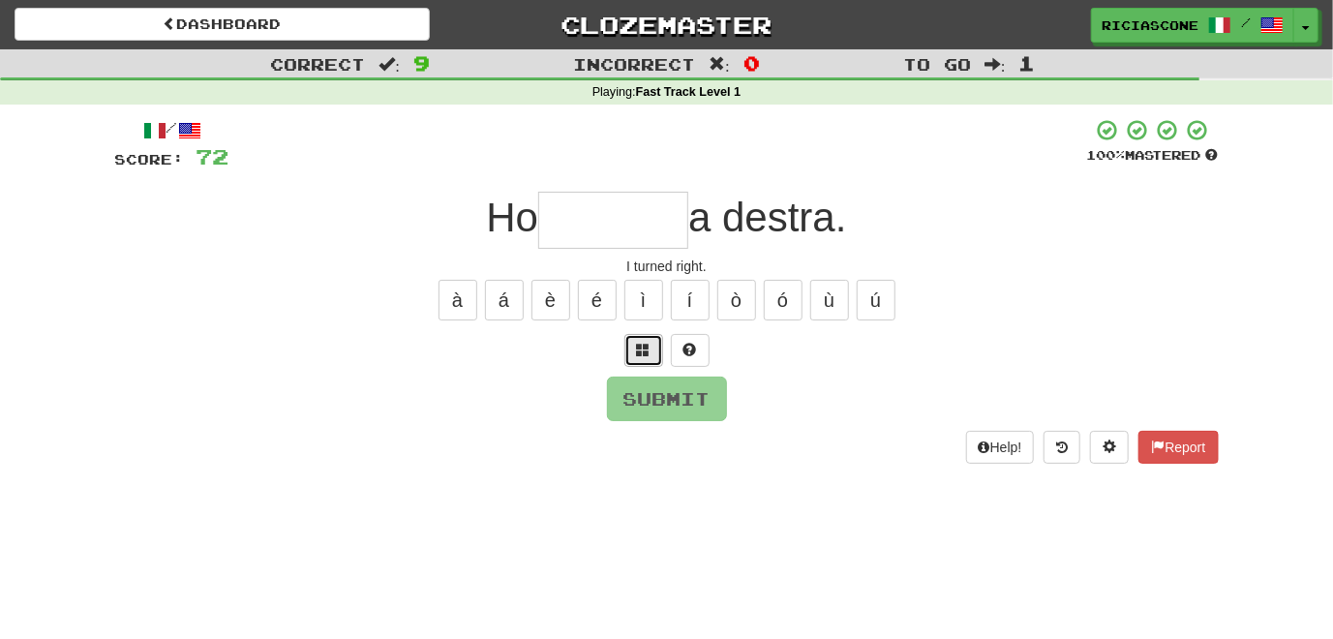
click at [639, 348] on span at bounding box center [644, 350] width 14 height 14
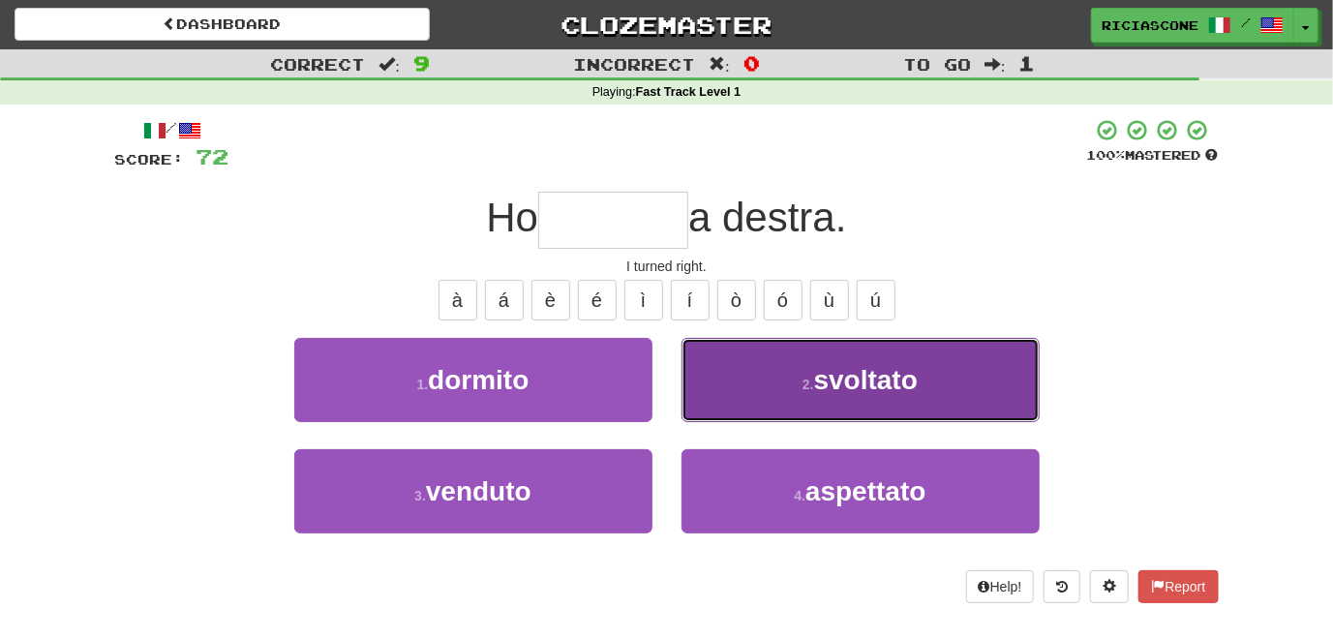
click at [755, 395] on button "2 . svoltato" at bounding box center [860, 380] width 358 height 84
type input "********"
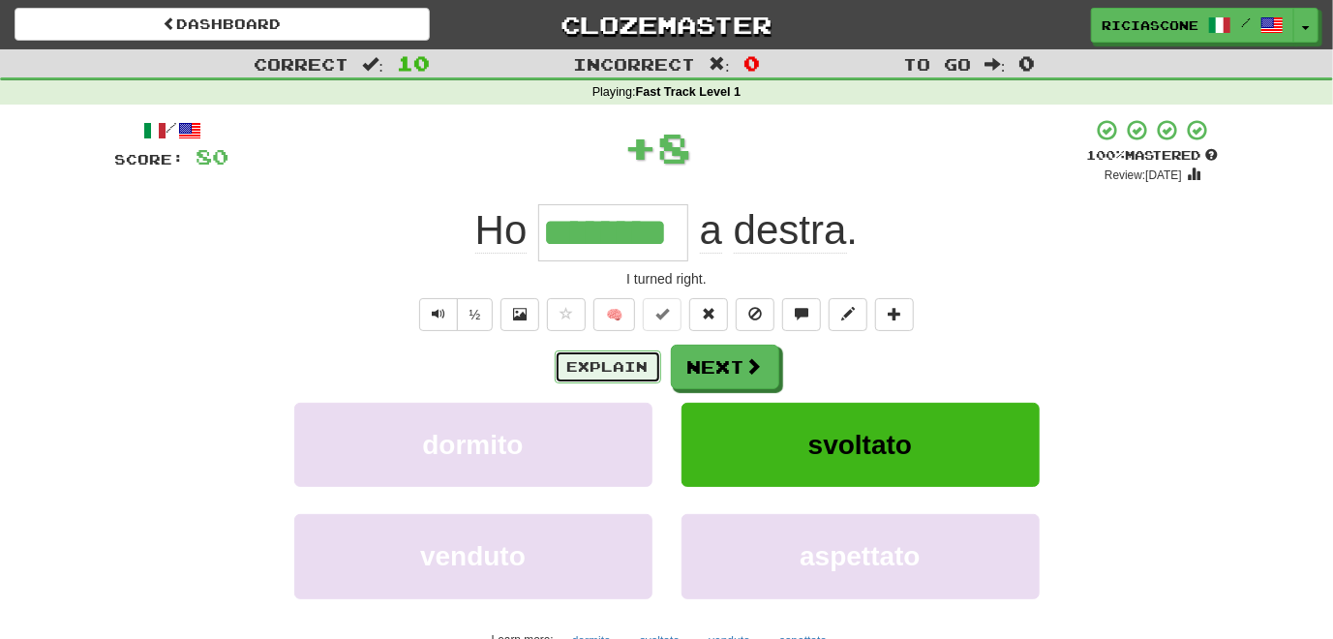
click at [614, 369] on button "Explain" at bounding box center [608, 366] width 106 height 33
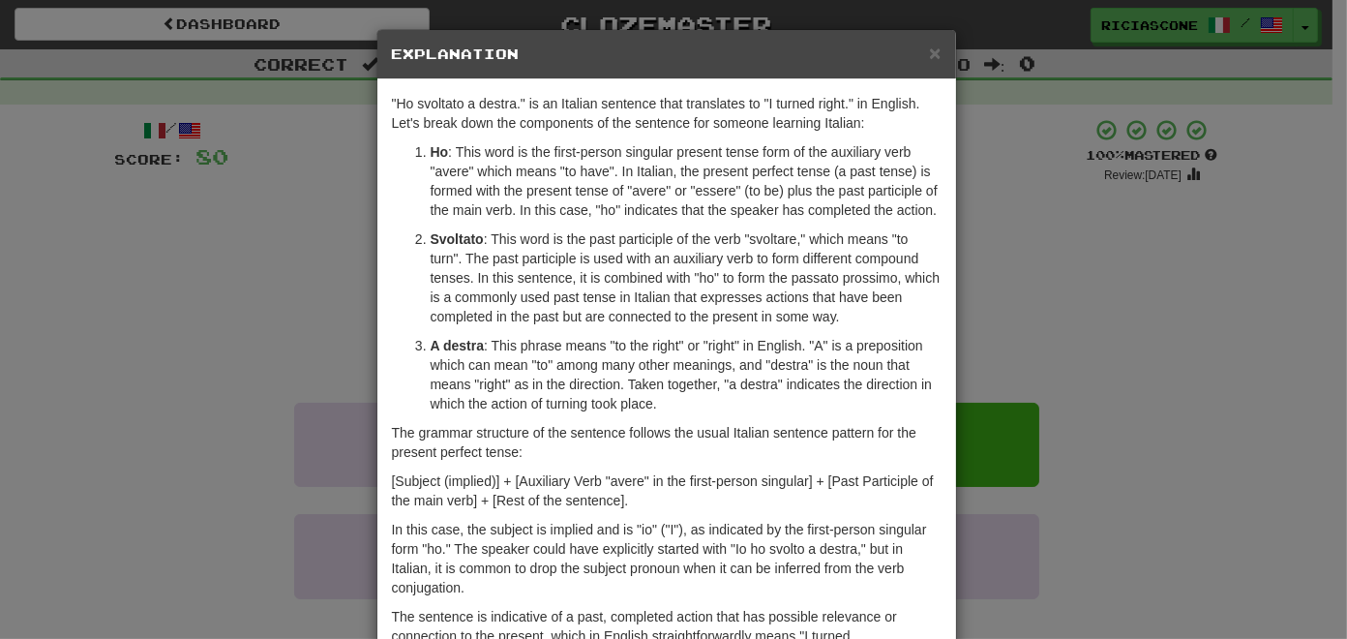
click at [252, 306] on div "× Explanation "Ho svoltato a destra." is an Italian sentence that translates to…" at bounding box center [673, 319] width 1347 height 639
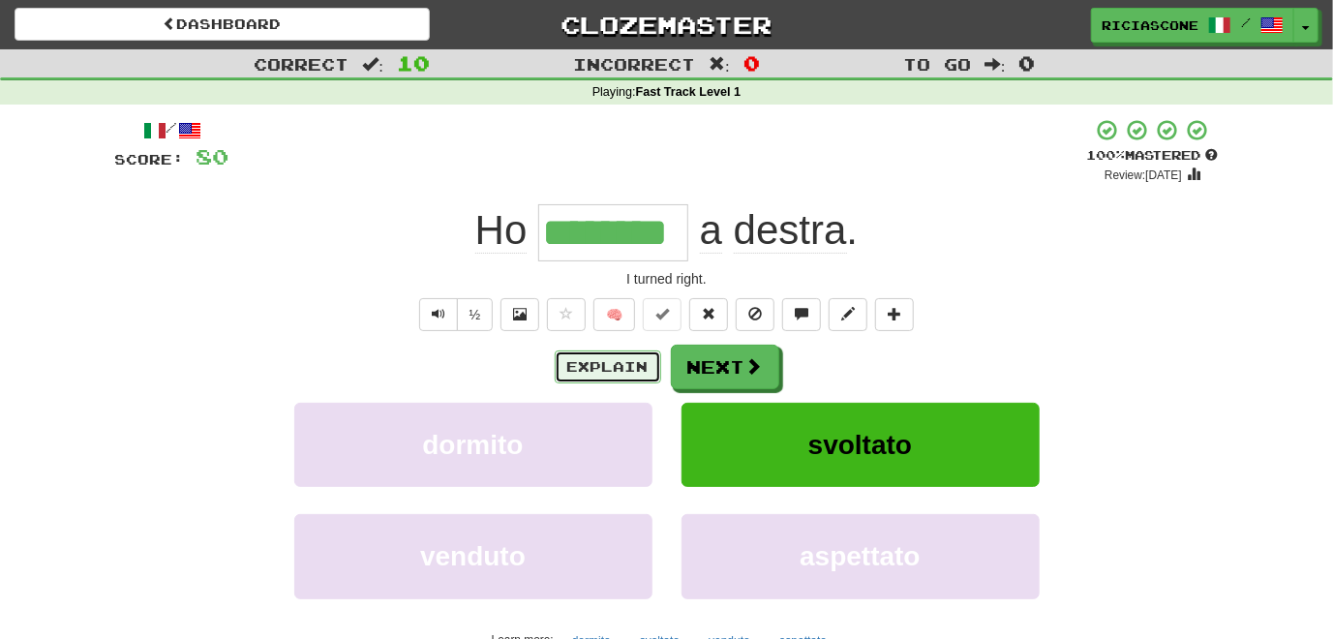
click at [622, 372] on button "Explain" at bounding box center [608, 366] width 106 height 33
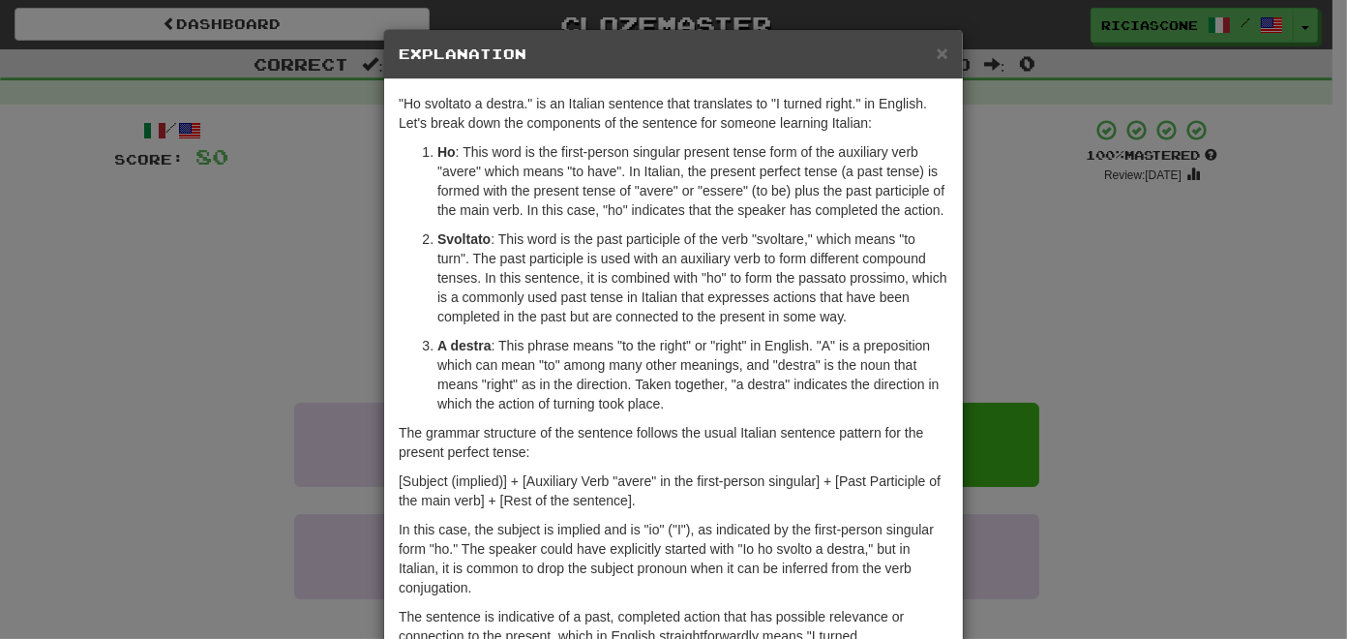
click at [296, 274] on div "× Explanation "Ho svoltato a destra." is an Italian sentence that translates to…" at bounding box center [673, 319] width 1347 height 639
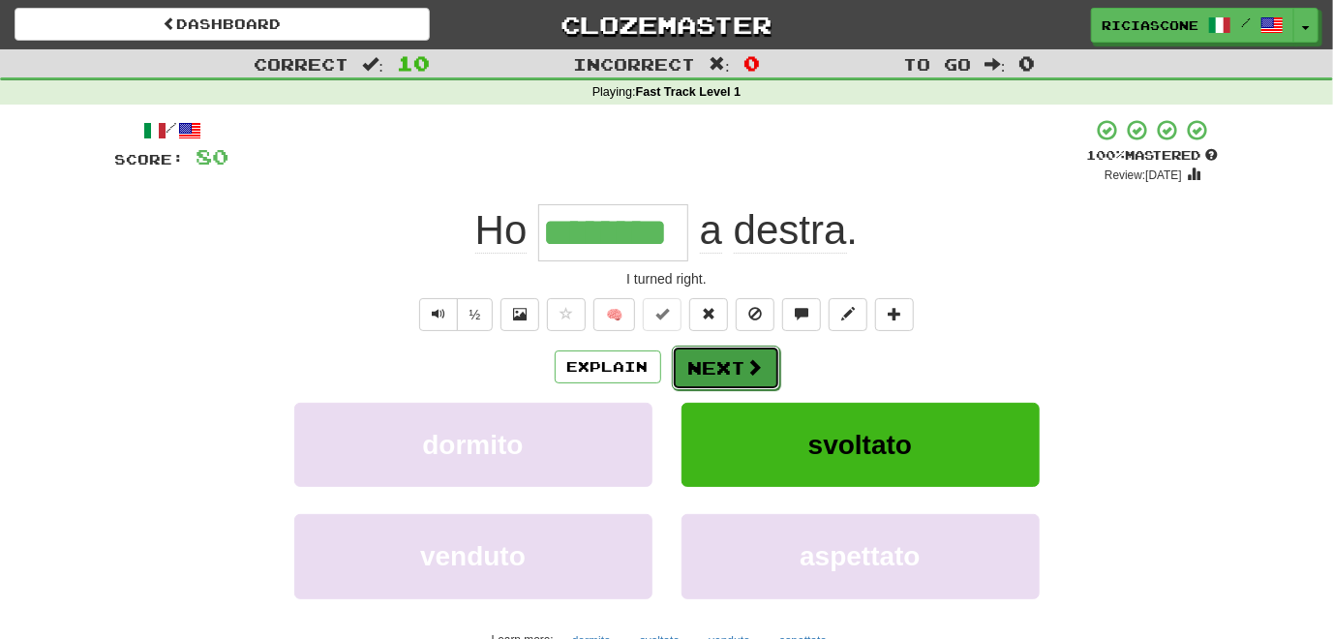
click at [716, 360] on button "Next" at bounding box center [726, 368] width 108 height 45
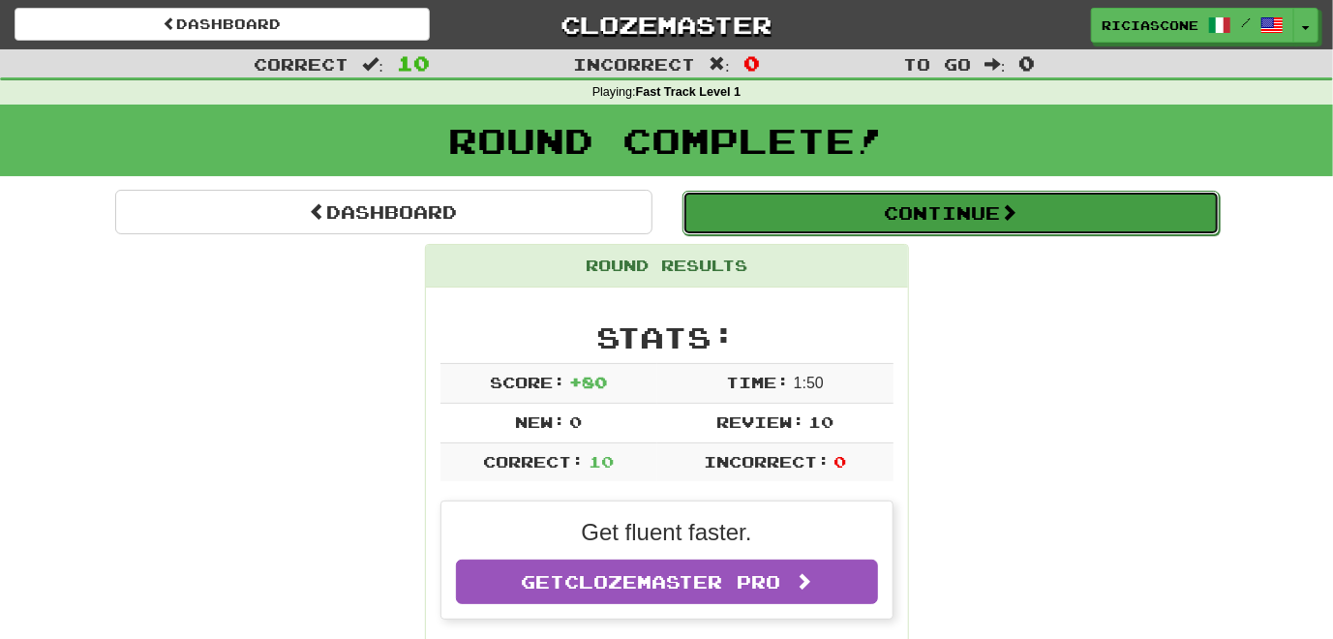
click at [834, 226] on button "Continue" at bounding box center [950, 213] width 537 height 45
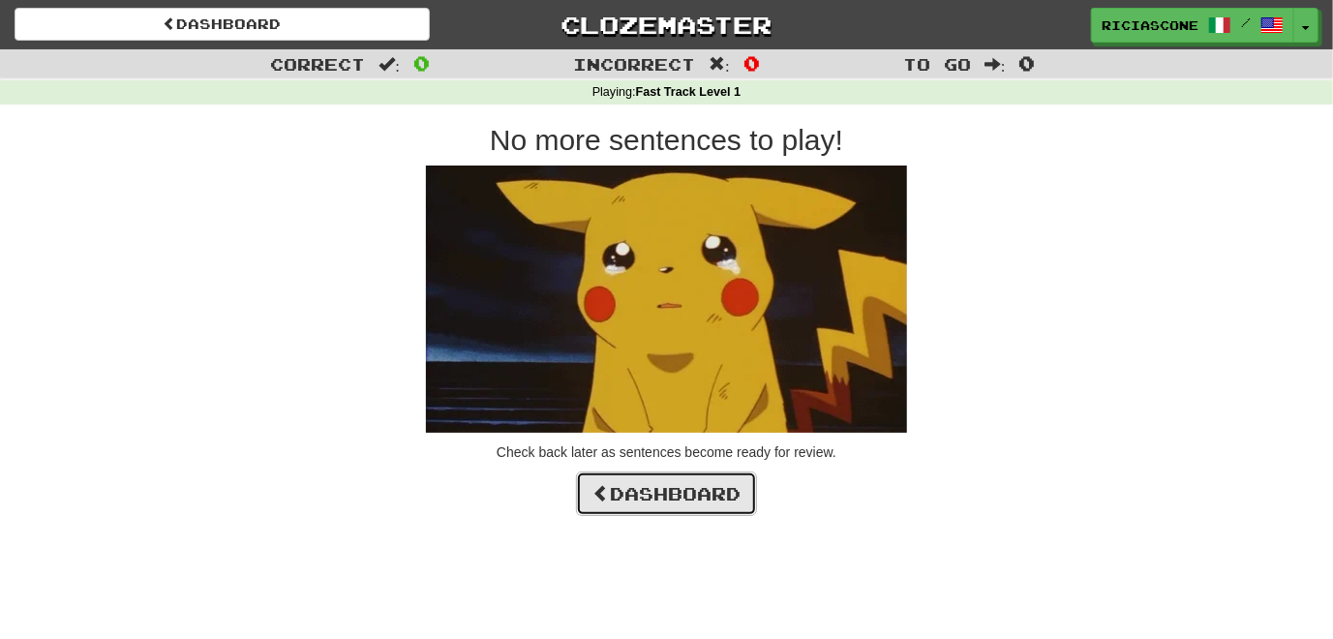
click at [653, 499] on link "Dashboard" at bounding box center [666, 493] width 181 height 45
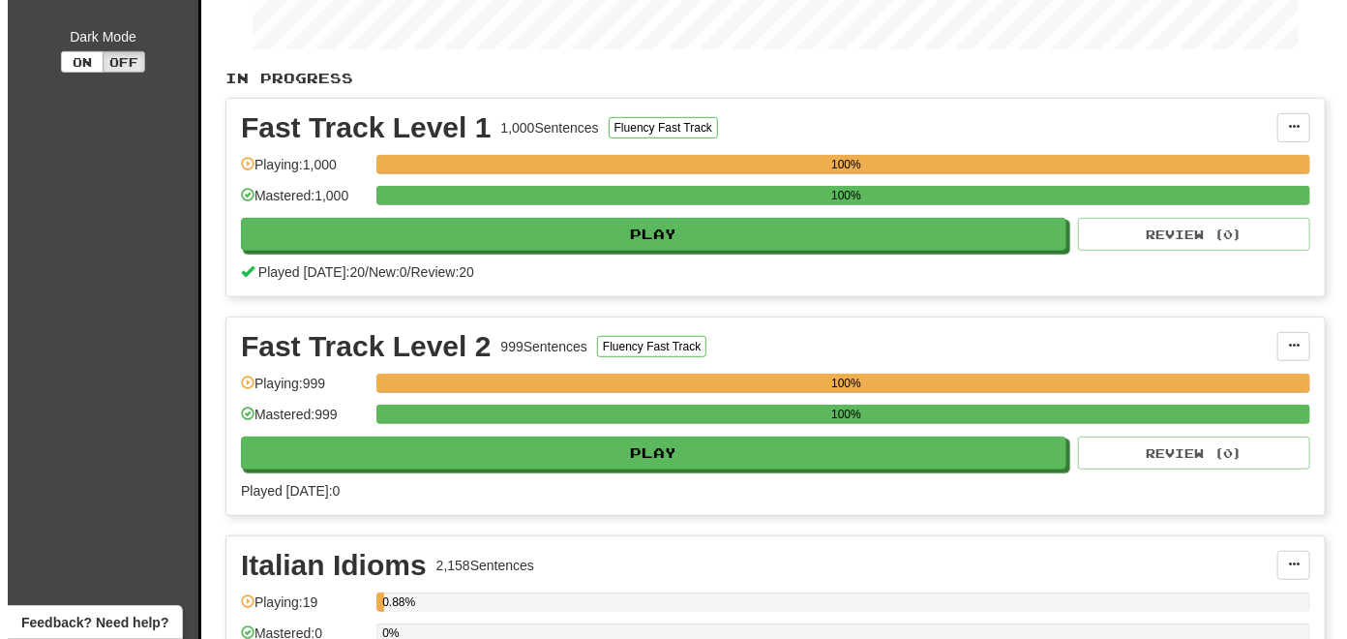
scroll to position [387, 0]
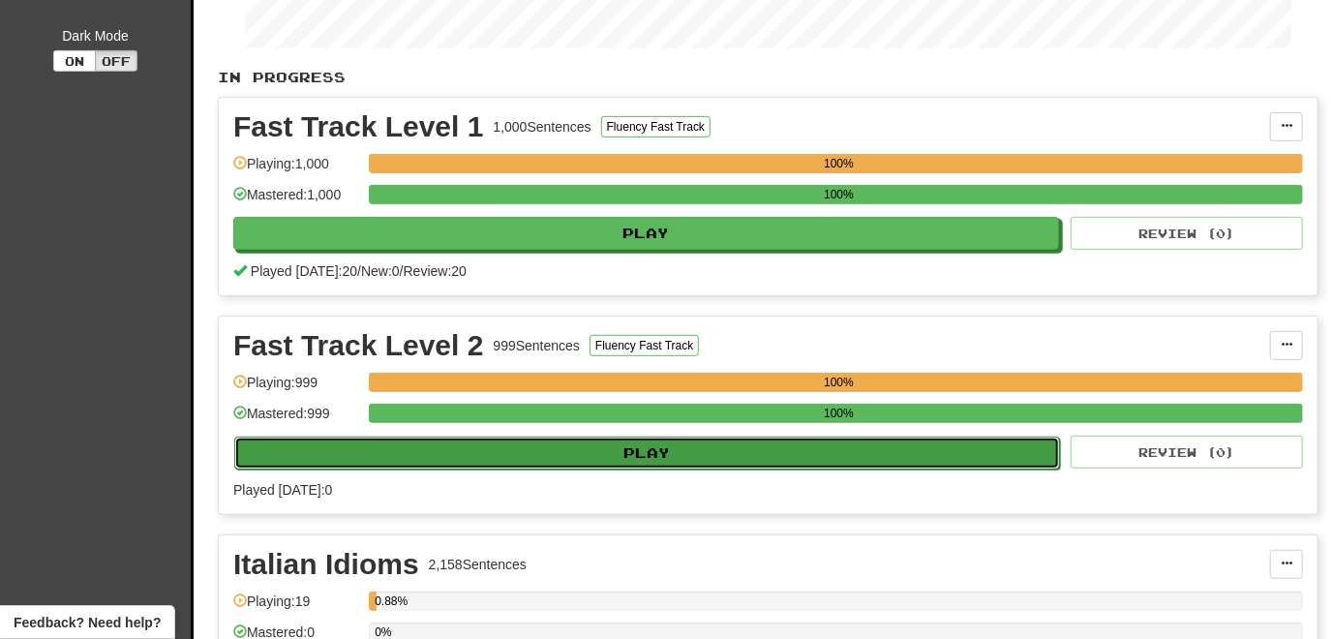
click at [665, 450] on button "Play" at bounding box center [647, 453] width 826 height 33
select select "**"
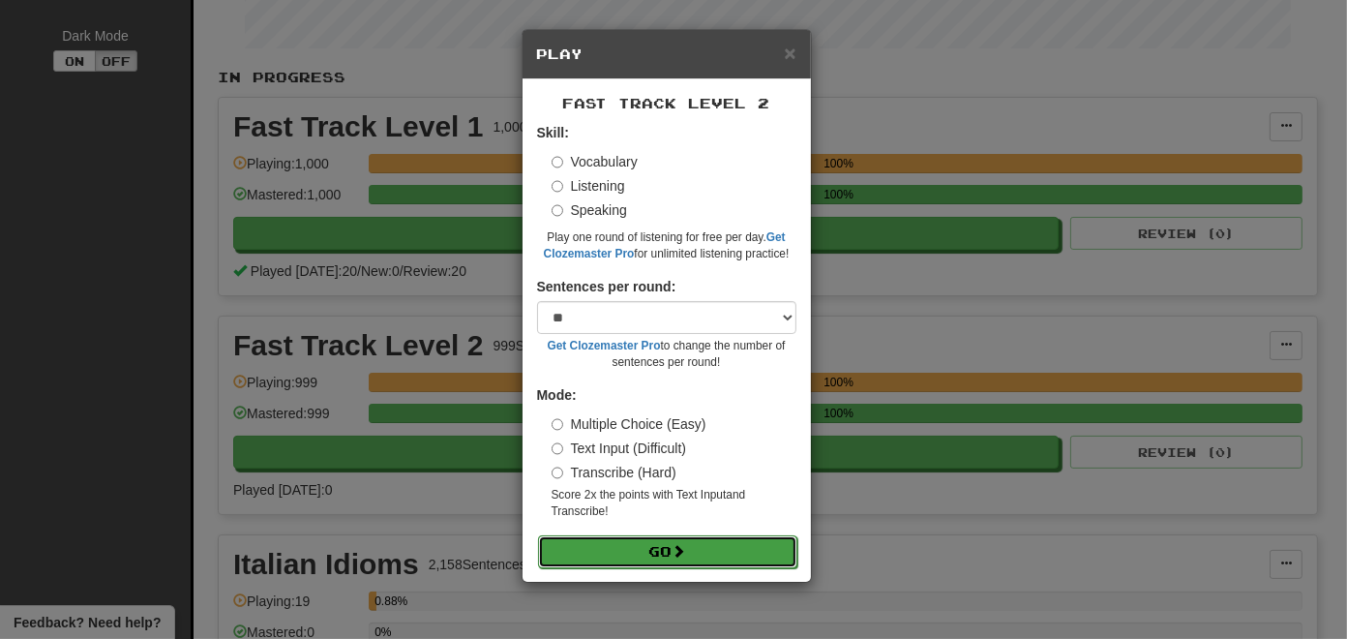
click at [637, 541] on button "Go" at bounding box center [667, 551] width 259 height 33
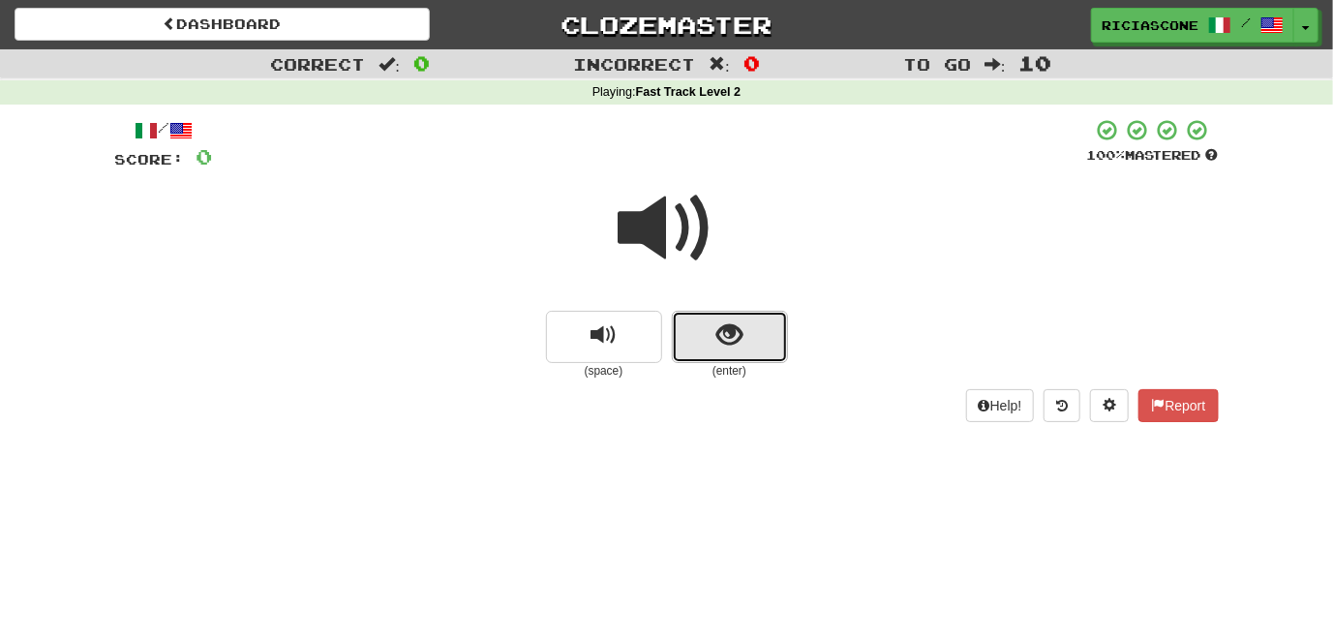
click at [729, 356] on button "show sentence" at bounding box center [730, 337] width 116 height 52
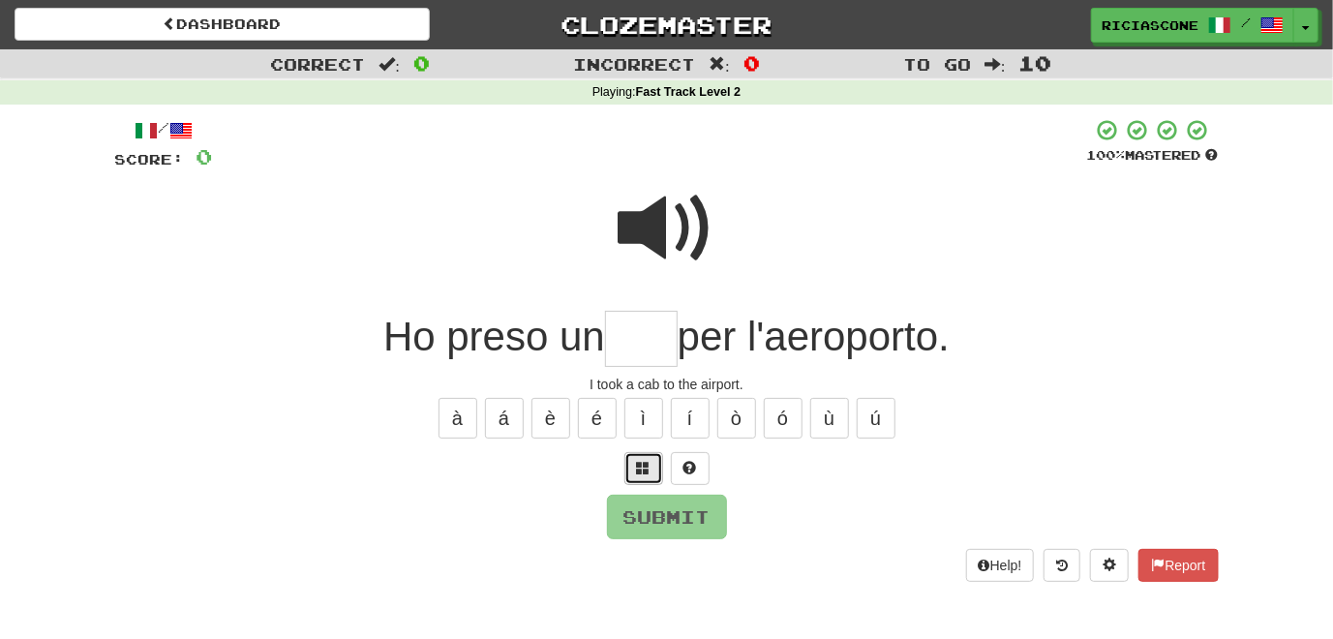
click at [634, 469] on button at bounding box center [643, 468] width 39 height 33
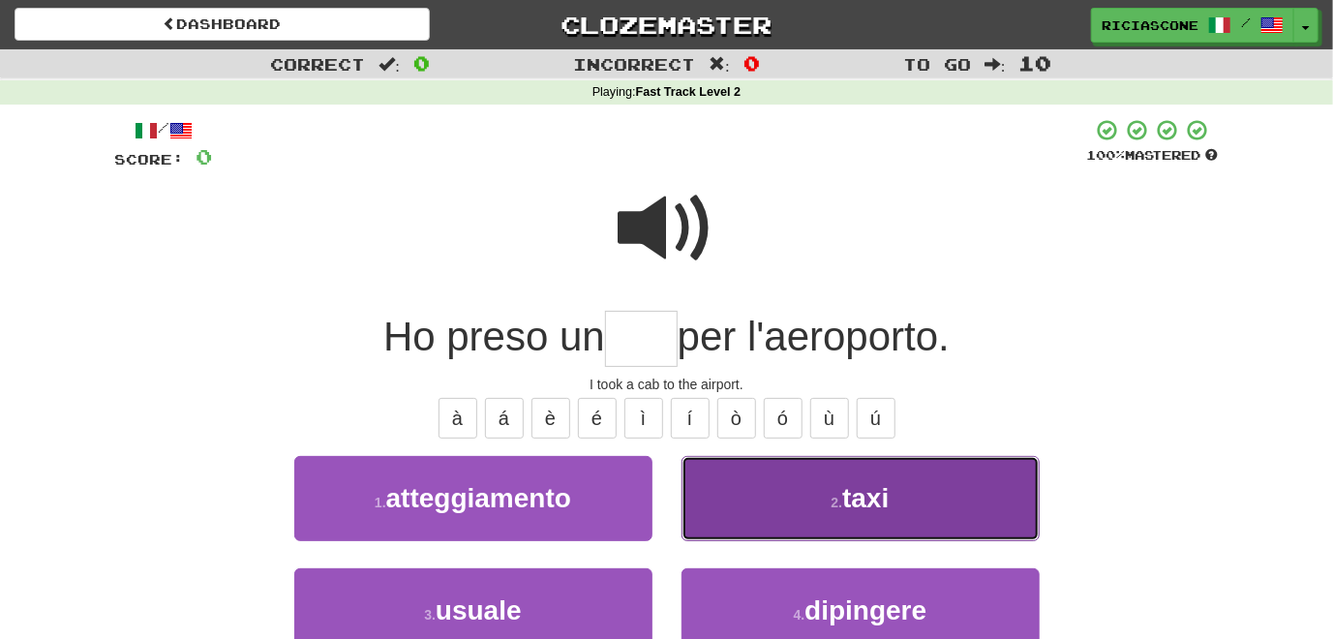
click at [755, 497] on button "2 . taxi" at bounding box center [860, 498] width 358 height 84
type input "****"
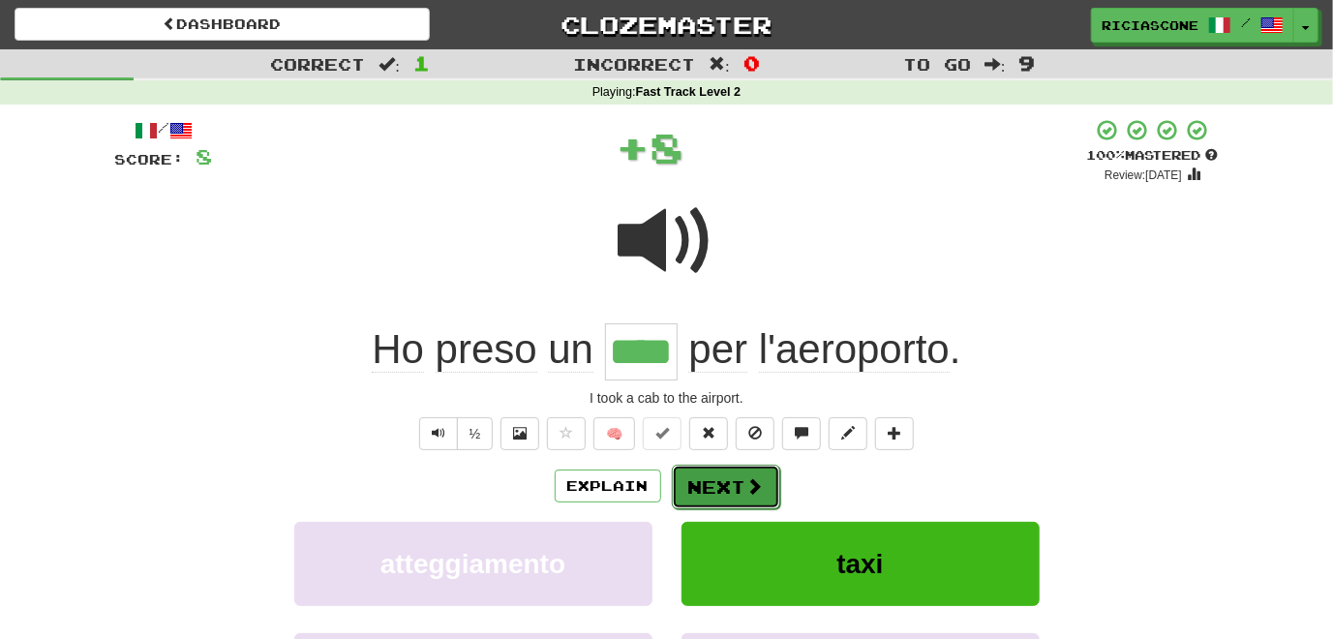
click at [711, 486] on button "Next" at bounding box center [726, 487] width 108 height 45
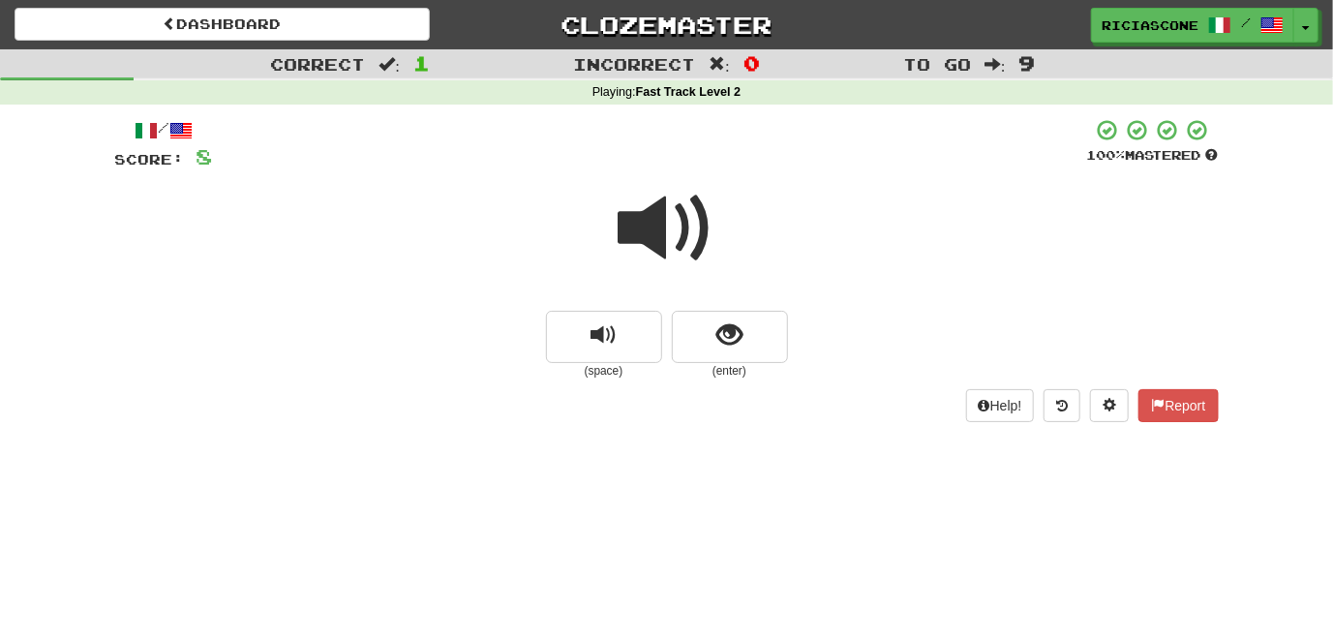
click at [641, 224] on span at bounding box center [667, 228] width 97 height 97
click at [654, 244] on span at bounding box center [667, 228] width 97 height 97
click at [654, 223] on span at bounding box center [667, 228] width 97 height 97
click at [655, 225] on span at bounding box center [667, 228] width 97 height 97
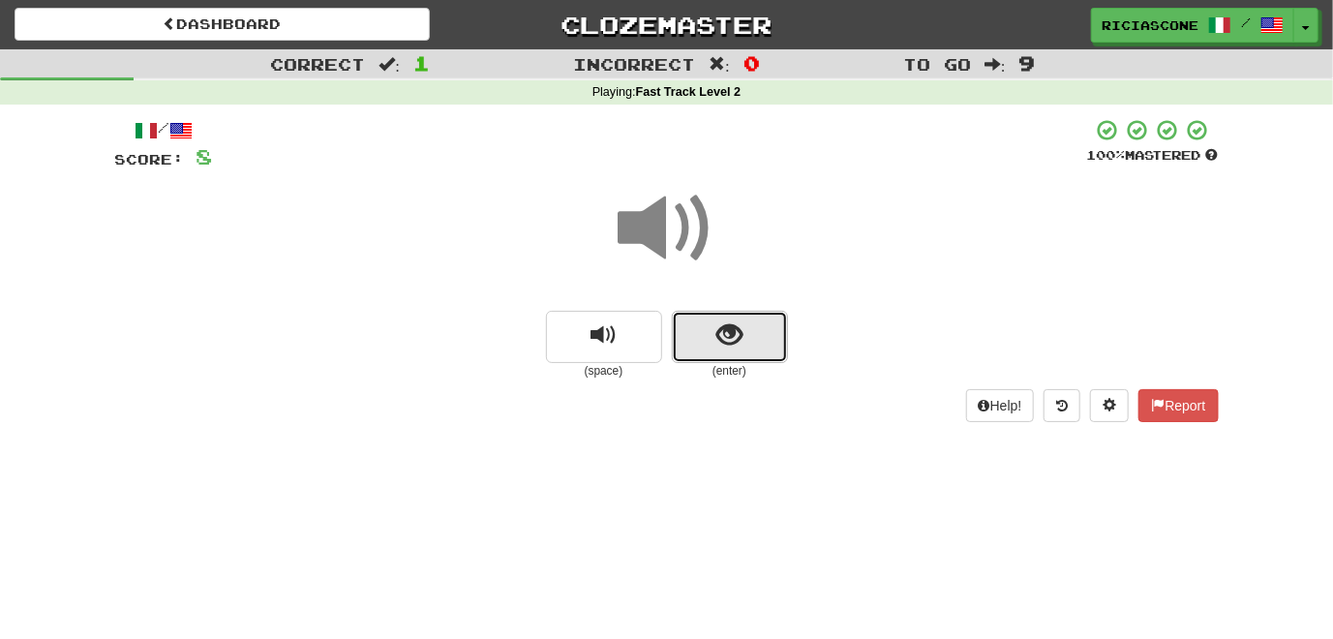
click at [722, 337] on span "show sentence" at bounding box center [729, 335] width 26 height 26
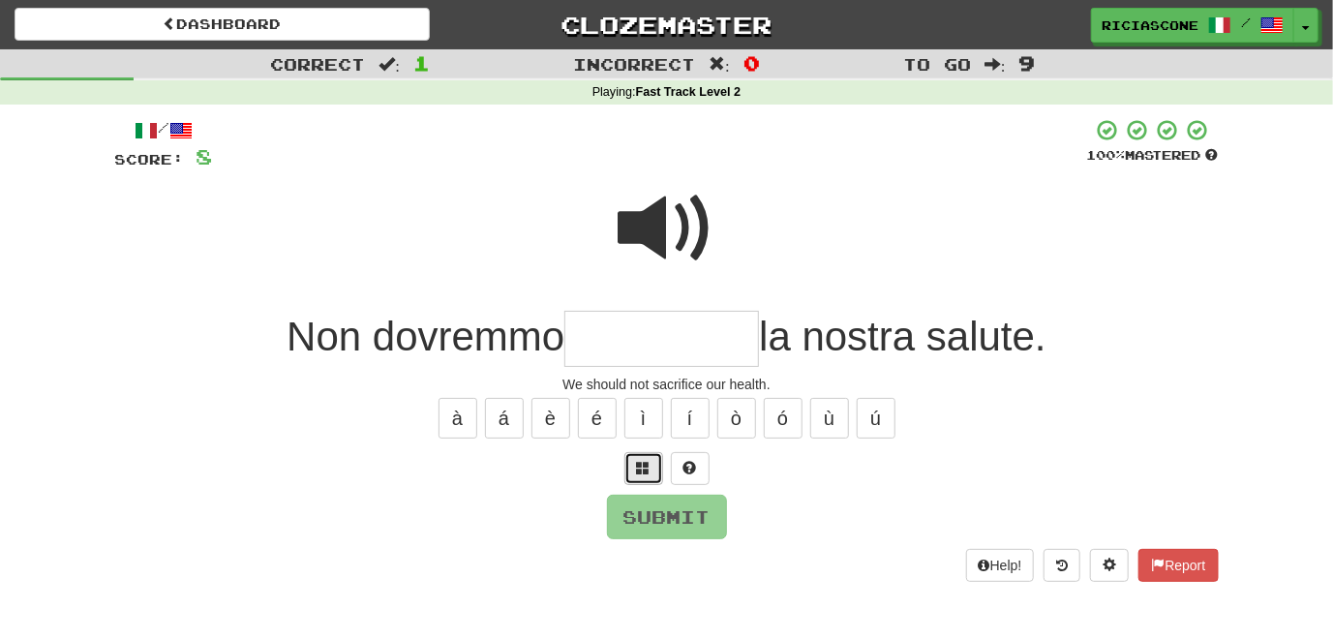
click at [643, 473] on span at bounding box center [644, 468] width 14 height 14
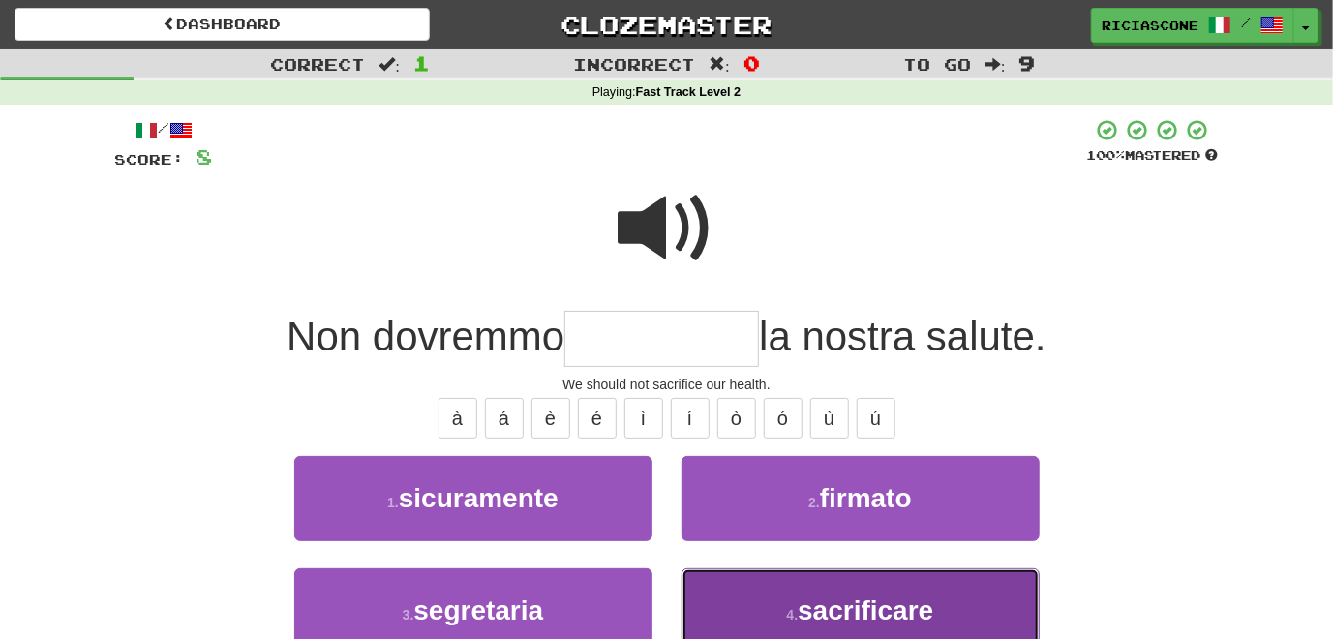
click at [698, 585] on button "4 . sacrificare" at bounding box center [860, 610] width 358 height 84
type input "**********"
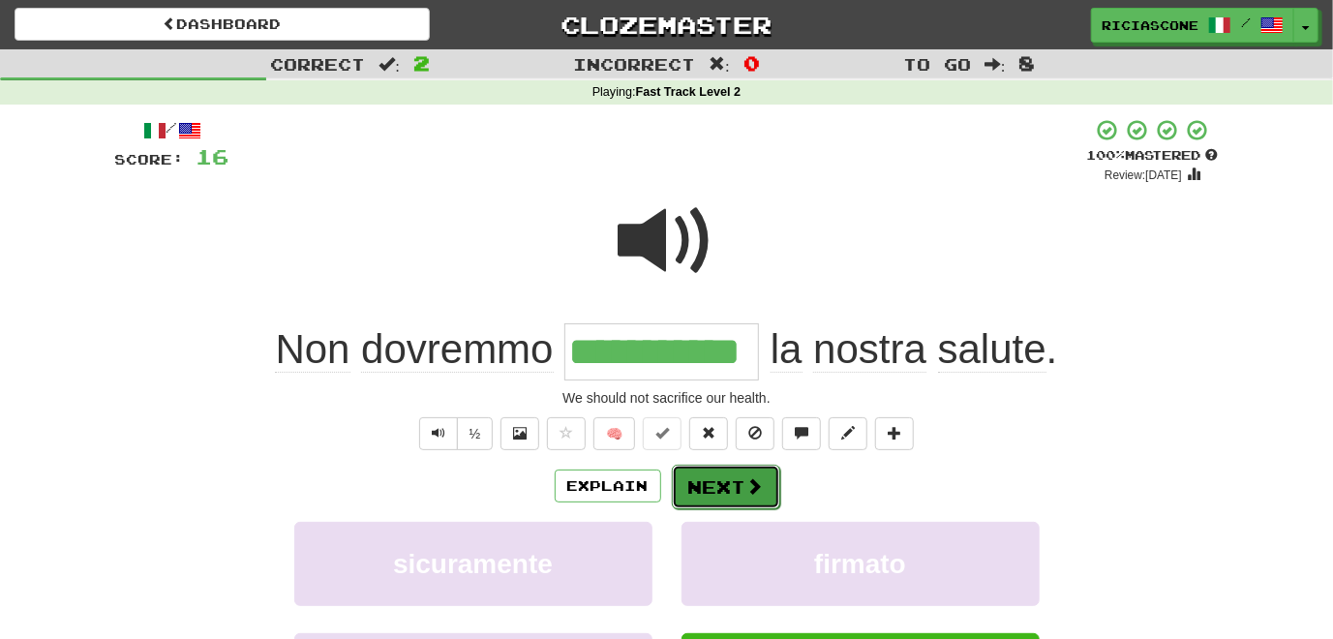
click at [716, 484] on button "Next" at bounding box center [726, 487] width 108 height 45
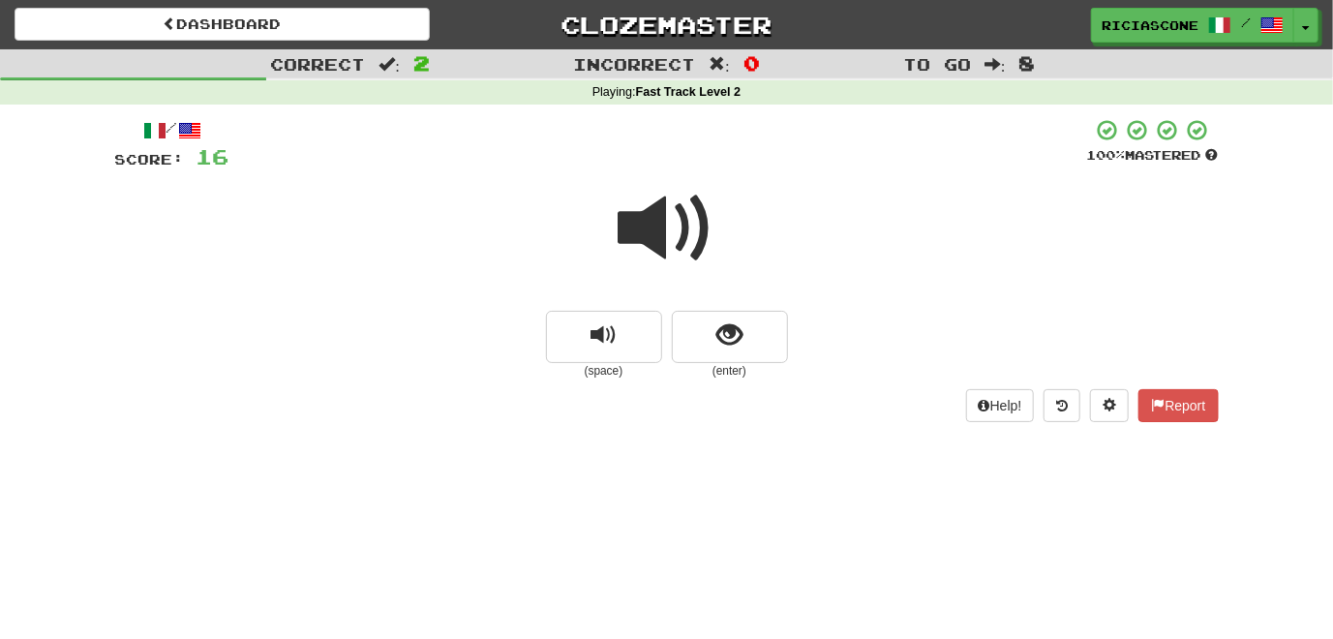
click at [633, 226] on span at bounding box center [667, 228] width 97 height 97
click at [606, 344] on span "replay audio" at bounding box center [603, 335] width 26 height 26
click at [639, 238] on span at bounding box center [667, 228] width 97 height 97
click at [715, 364] on small "(enter)" at bounding box center [730, 371] width 116 height 16
click at [722, 353] on button "show sentence" at bounding box center [730, 337] width 116 height 52
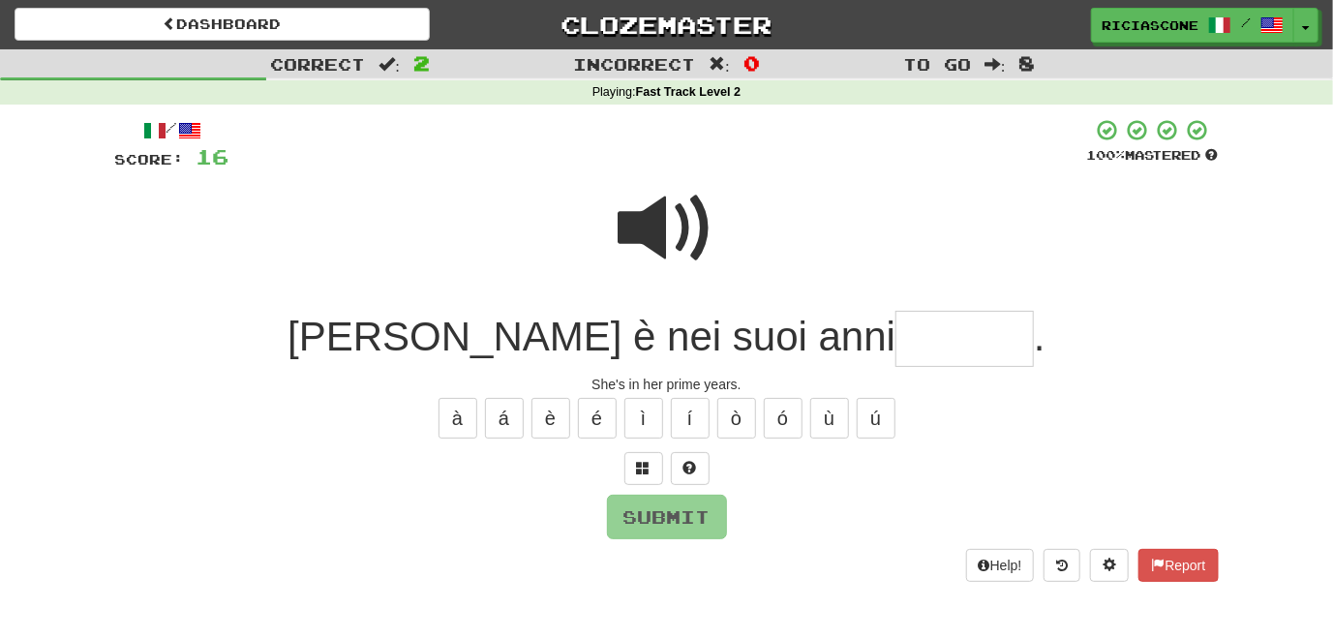
click at [639, 231] on span at bounding box center [667, 228] width 97 height 97
click at [640, 469] on span at bounding box center [644, 468] width 14 height 14
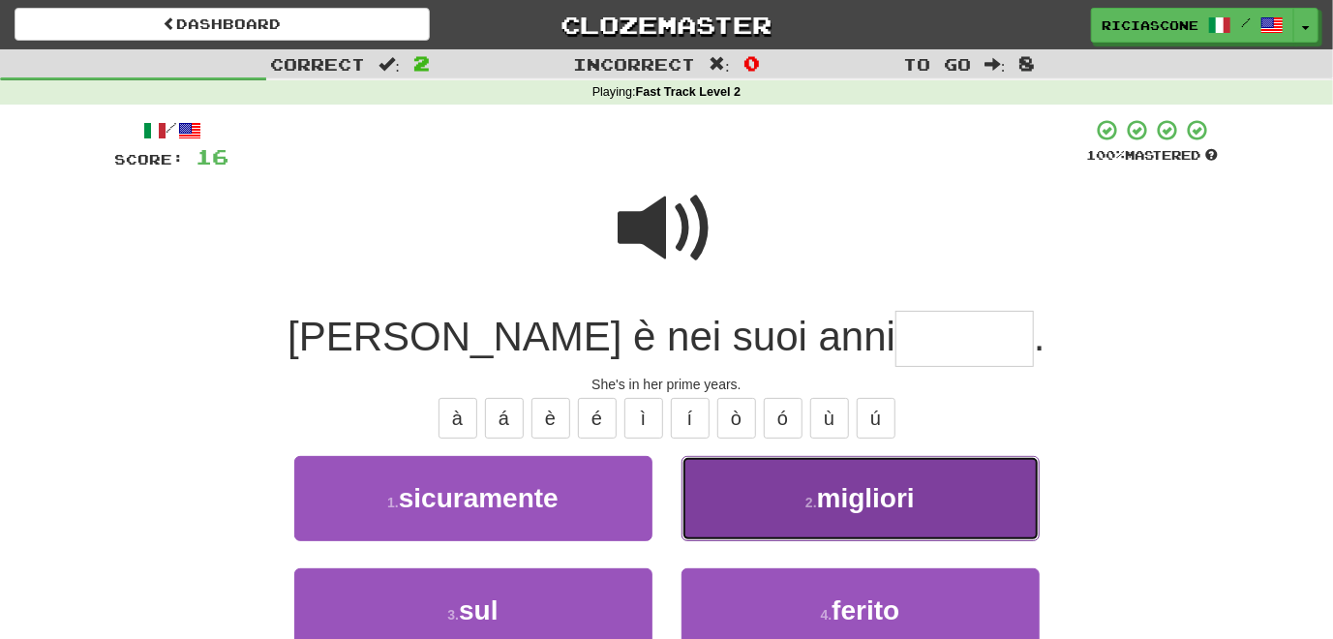
click at [765, 517] on button "2 . migliori" at bounding box center [860, 498] width 358 height 84
type input "********"
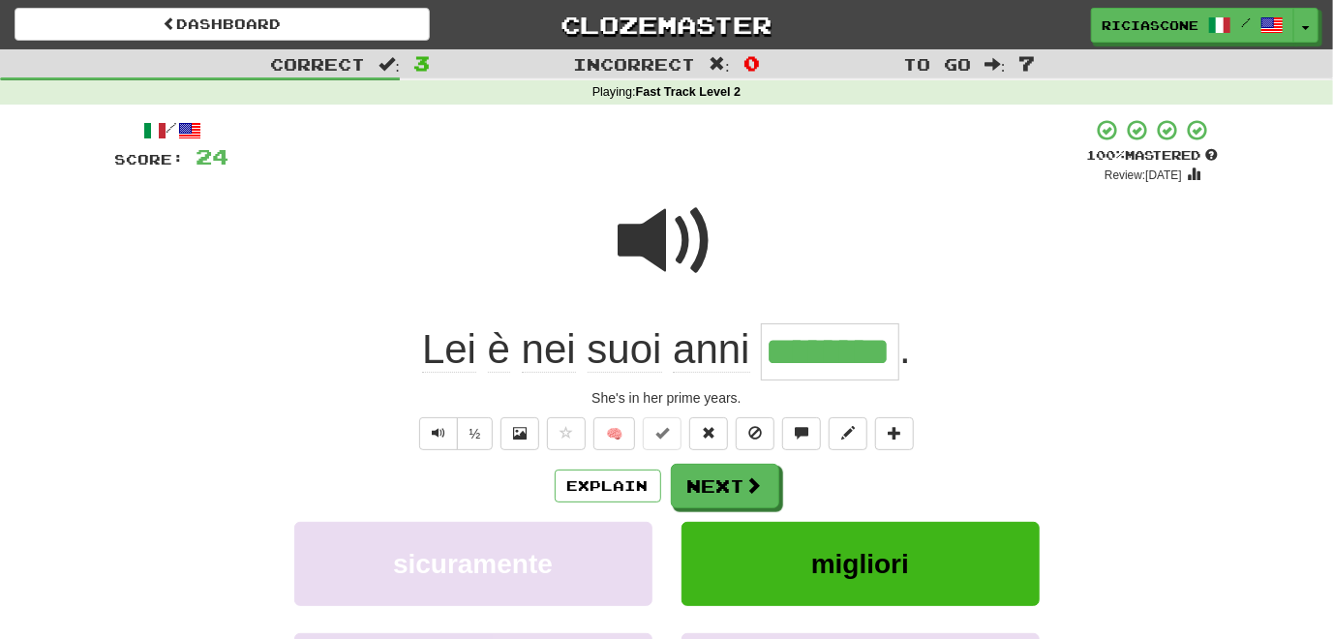
click at [693, 225] on span at bounding box center [667, 241] width 97 height 97
click at [634, 240] on span at bounding box center [667, 241] width 97 height 97
click at [708, 484] on button "Next" at bounding box center [726, 487] width 108 height 45
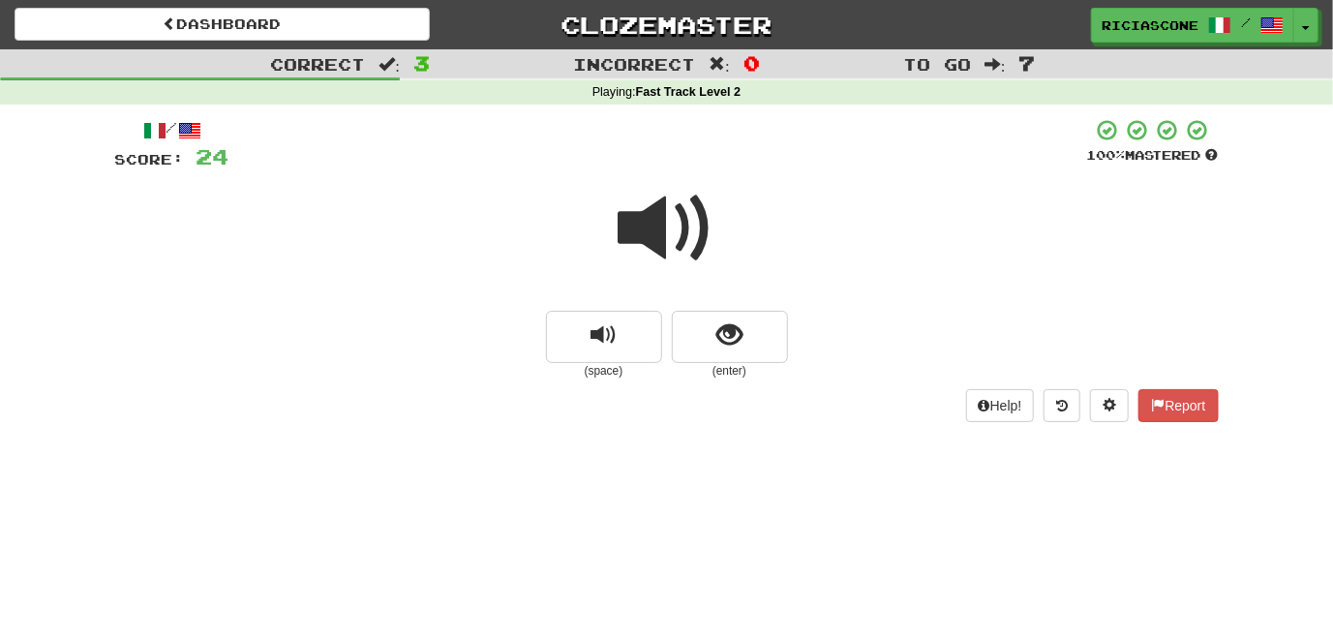
click at [650, 238] on span at bounding box center [667, 228] width 97 height 97
click at [657, 249] on span at bounding box center [667, 228] width 97 height 97
click at [709, 337] on button "show sentence" at bounding box center [730, 337] width 116 height 52
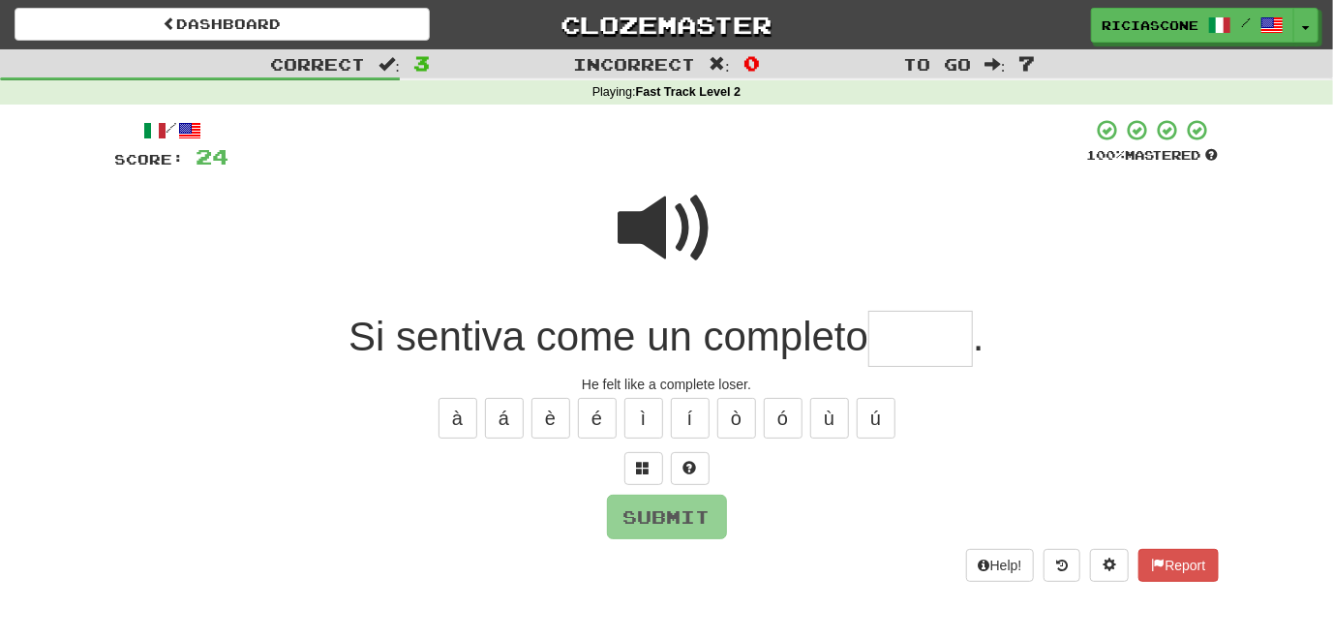
click at [672, 231] on span at bounding box center [667, 228] width 97 height 97
click at [637, 464] on span at bounding box center [644, 468] width 14 height 14
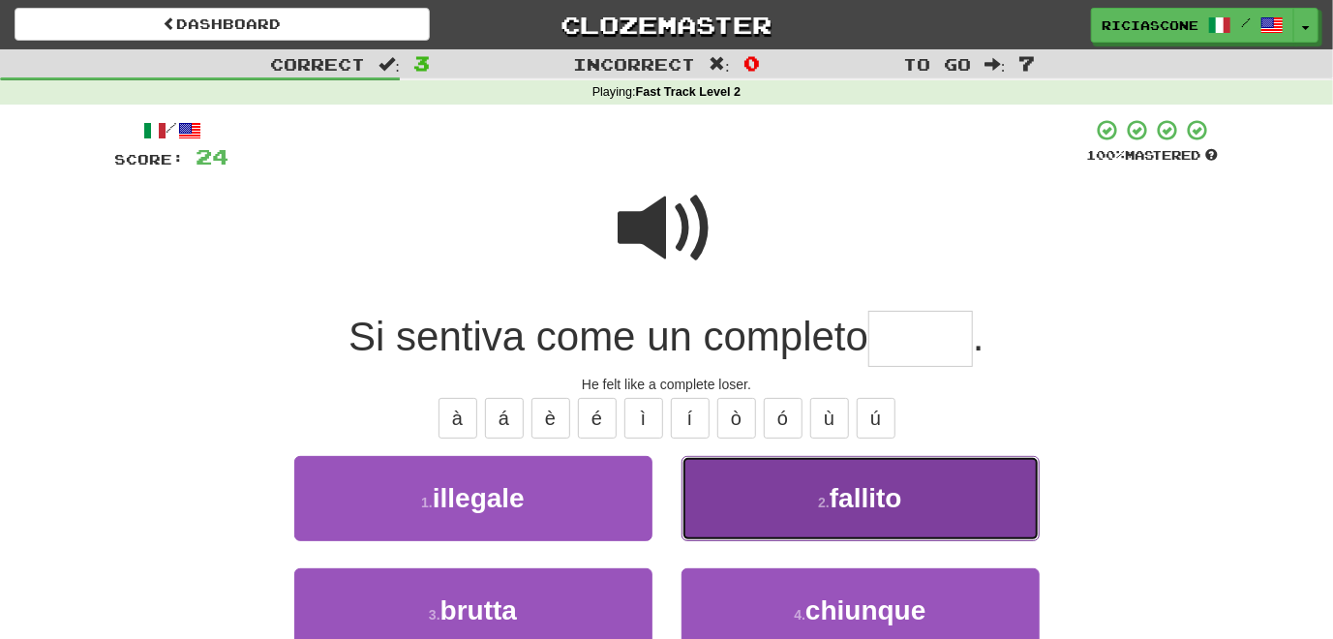
click at [701, 476] on button "2 . fallito" at bounding box center [860, 498] width 358 height 84
type input "*******"
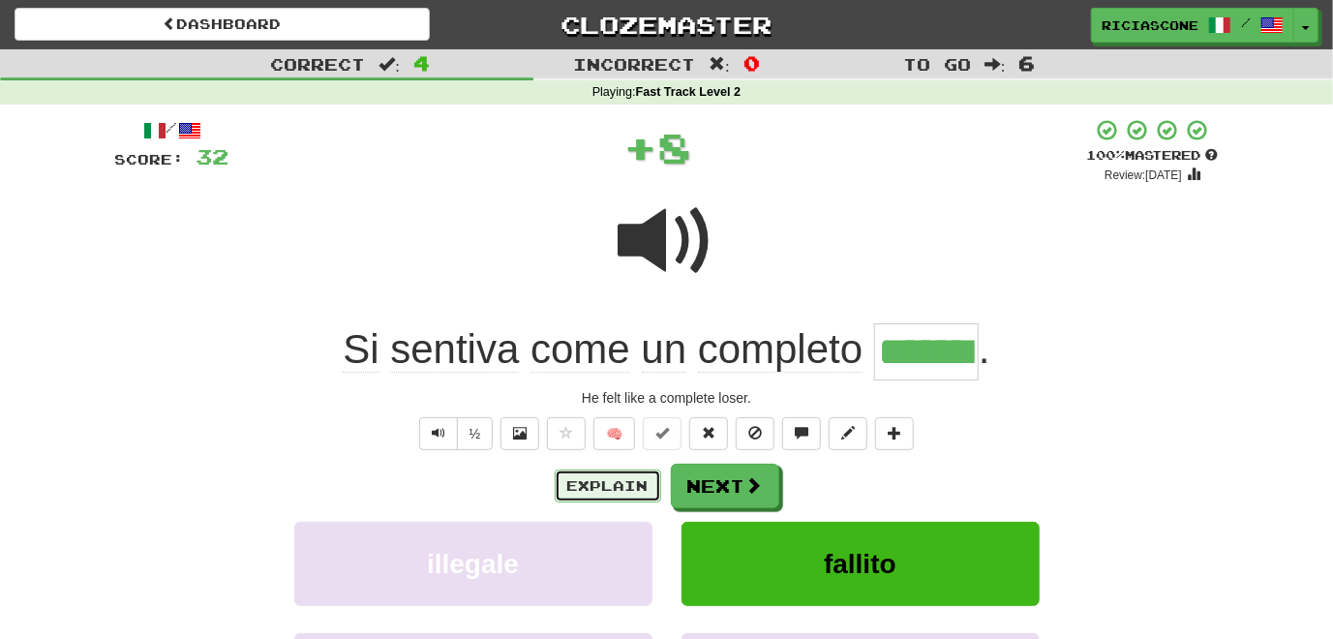
click at [633, 485] on button "Explain" at bounding box center [608, 485] width 106 height 33
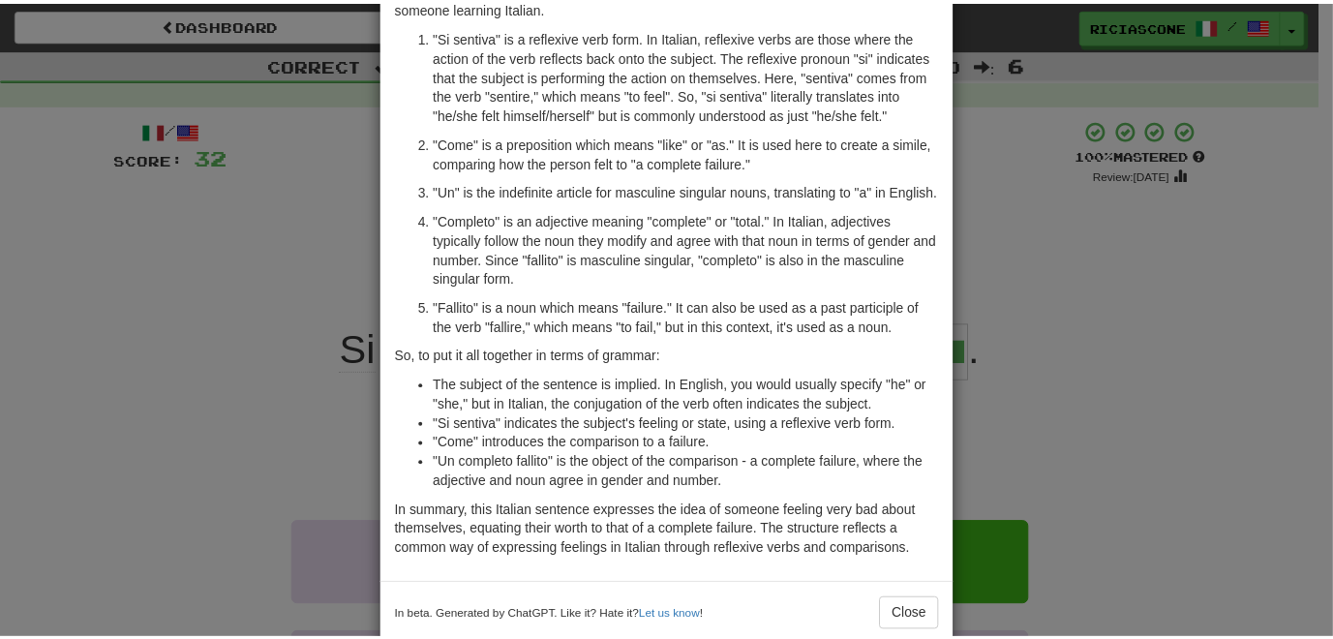
scroll to position [170, 0]
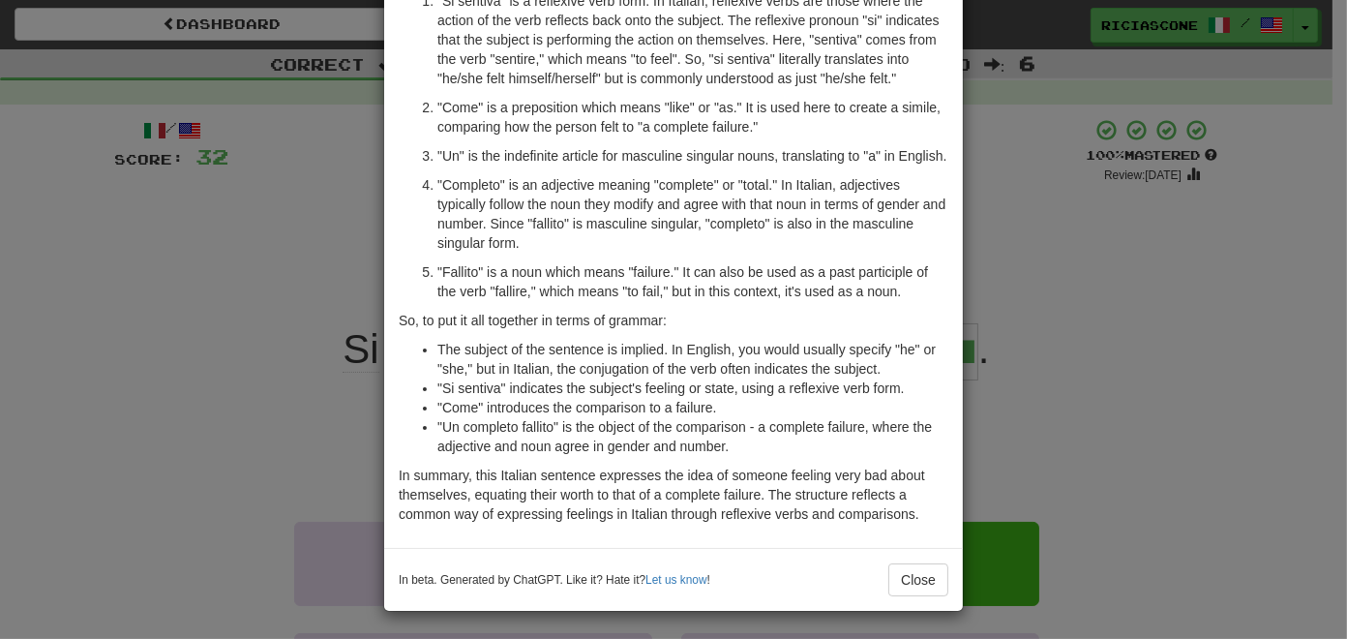
click at [172, 335] on div "× Explanation "Si sentiva come un completo fallito." is an Italian sentence tha…" at bounding box center [673, 319] width 1347 height 639
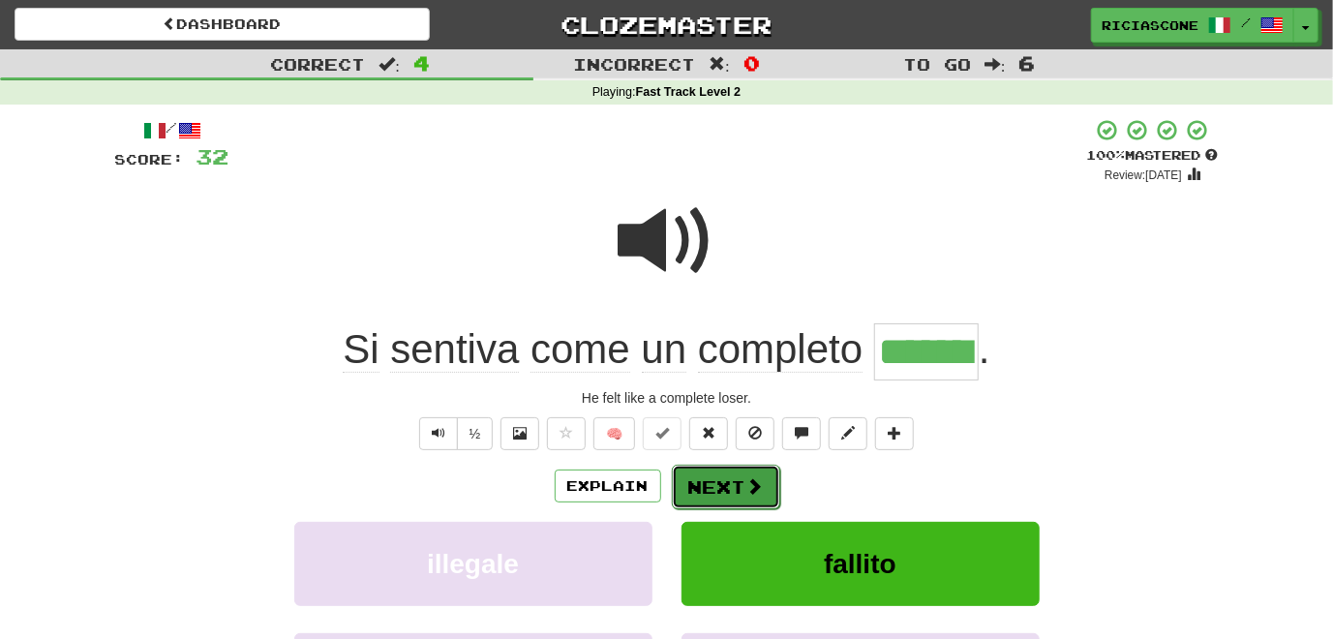
click at [717, 475] on button "Next" at bounding box center [726, 487] width 108 height 45
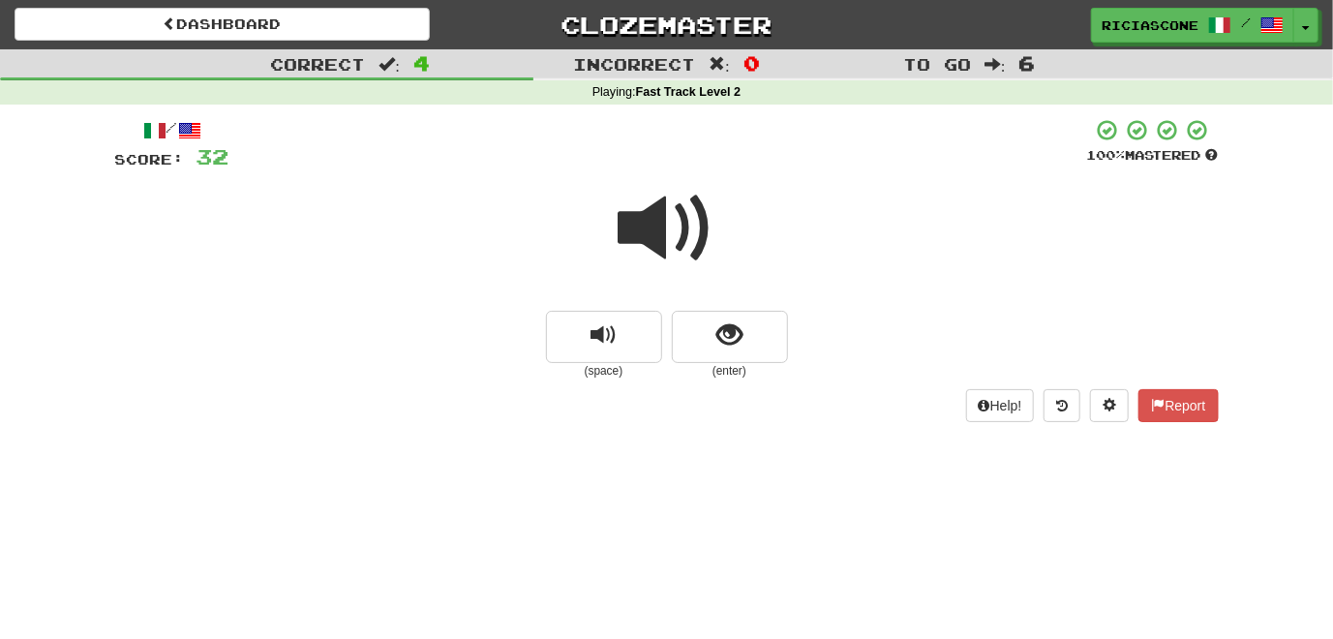
click at [646, 227] on span at bounding box center [667, 228] width 97 height 97
click at [653, 236] on span at bounding box center [667, 228] width 97 height 97
click at [646, 236] on span at bounding box center [667, 228] width 97 height 97
click at [717, 351] on button "show sentence" at bounding box center [730, 337] width 116 height 52
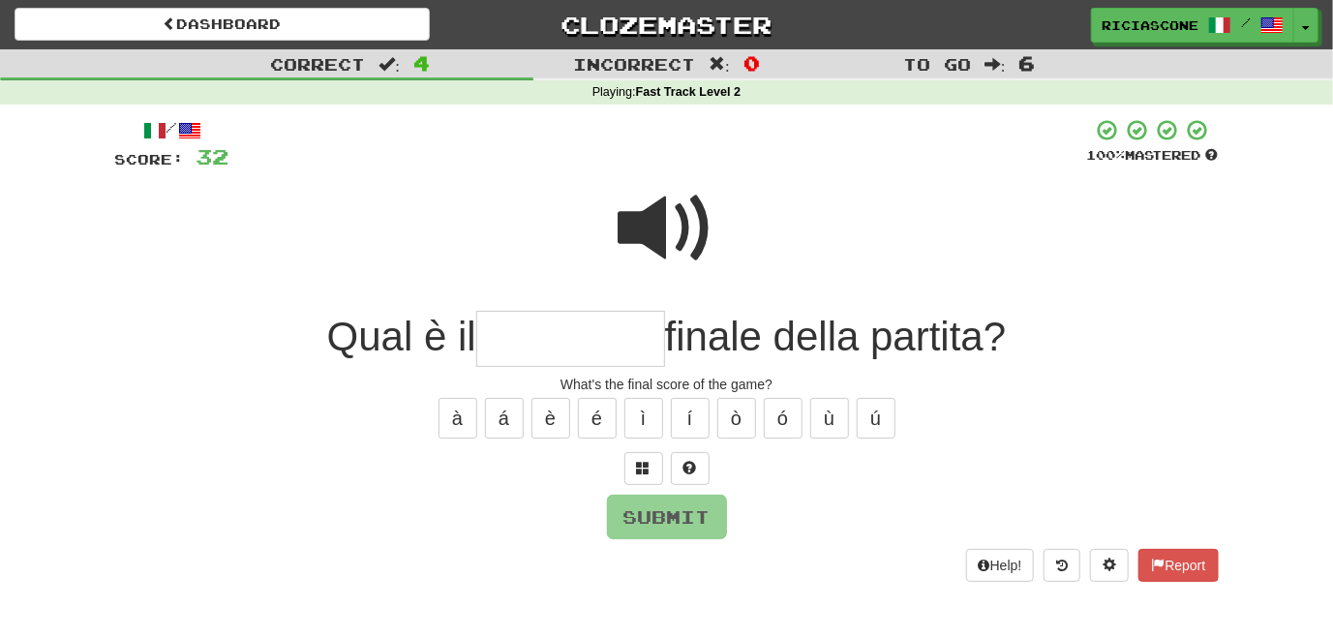
click at [667, 218] on span at bounding box center [667, 228] width 97 height 97
click at [662, 208] on span at bounding box center [667, 228] width 97 height 97
click at [635, 473] on button at bounding box center [643, 468] width 39 height 33
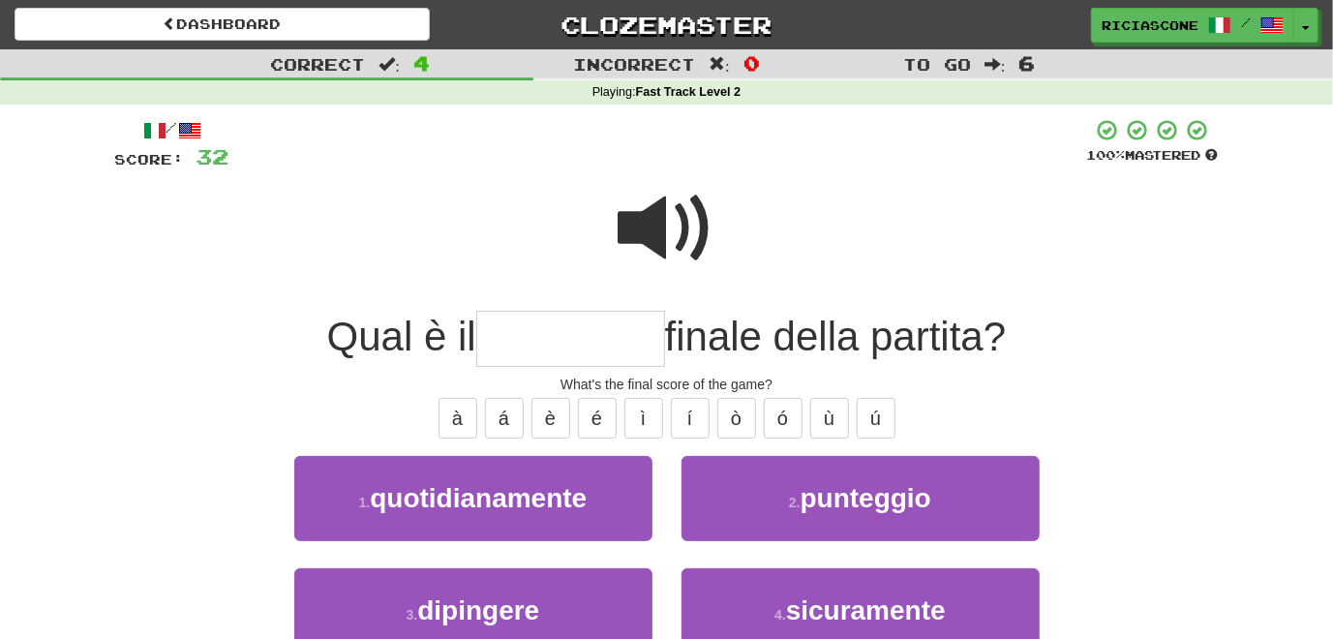
click at [645, 228] on span at bounding box center [667, 228] width 97 height 97
click at [644, 227] on span at bounding box center [667, 228] width 97 height 97
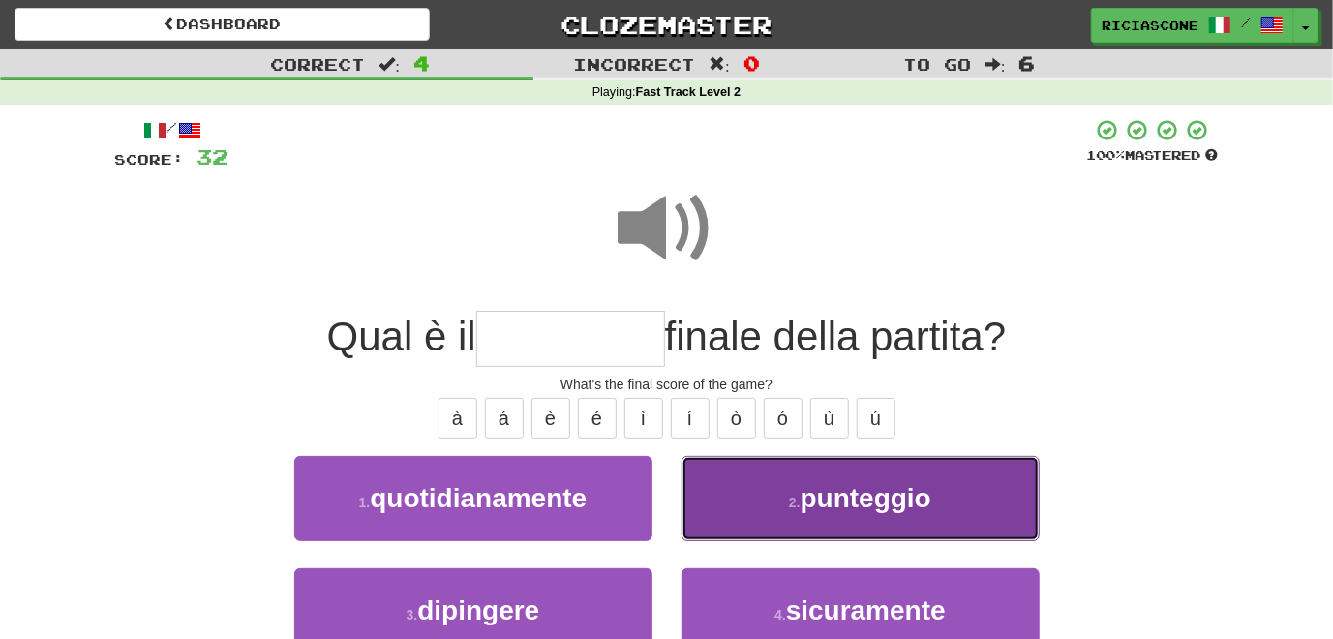
click at [755, 500] on button "2 . punteggio" at bounding box center [860, 498] width 358 height 84
type input "*********"
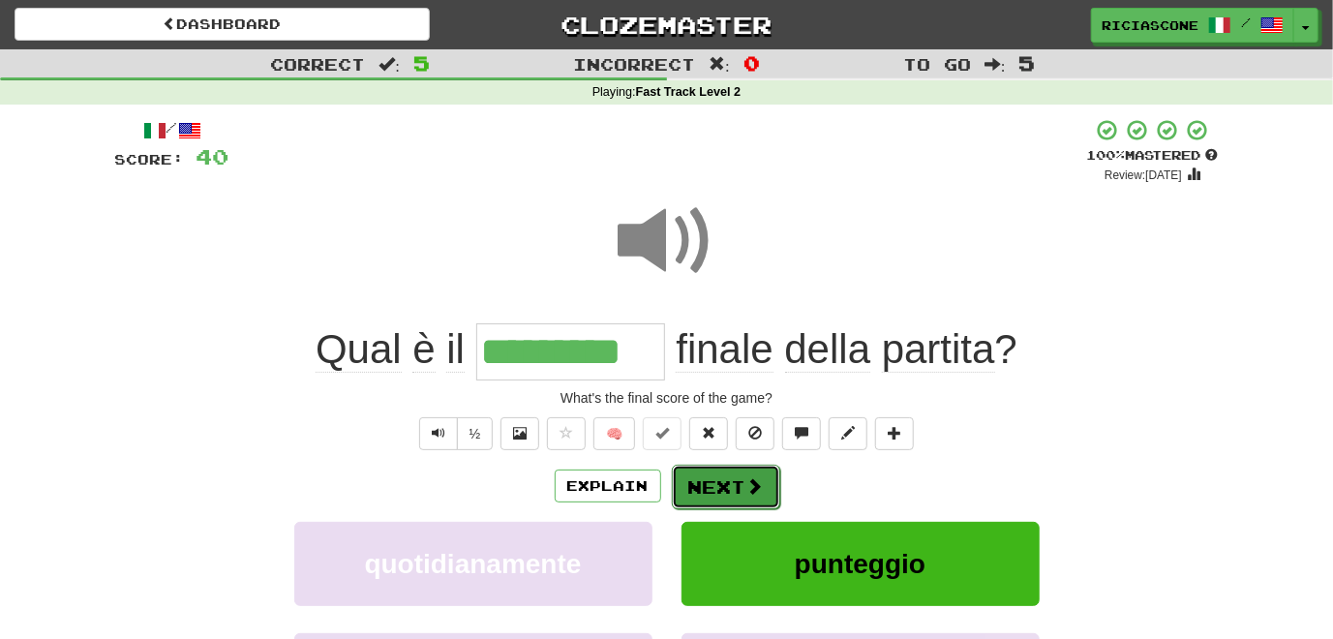
click at [711, 490] on button "Next" at bounding box center [726, 487] width 108 height 45
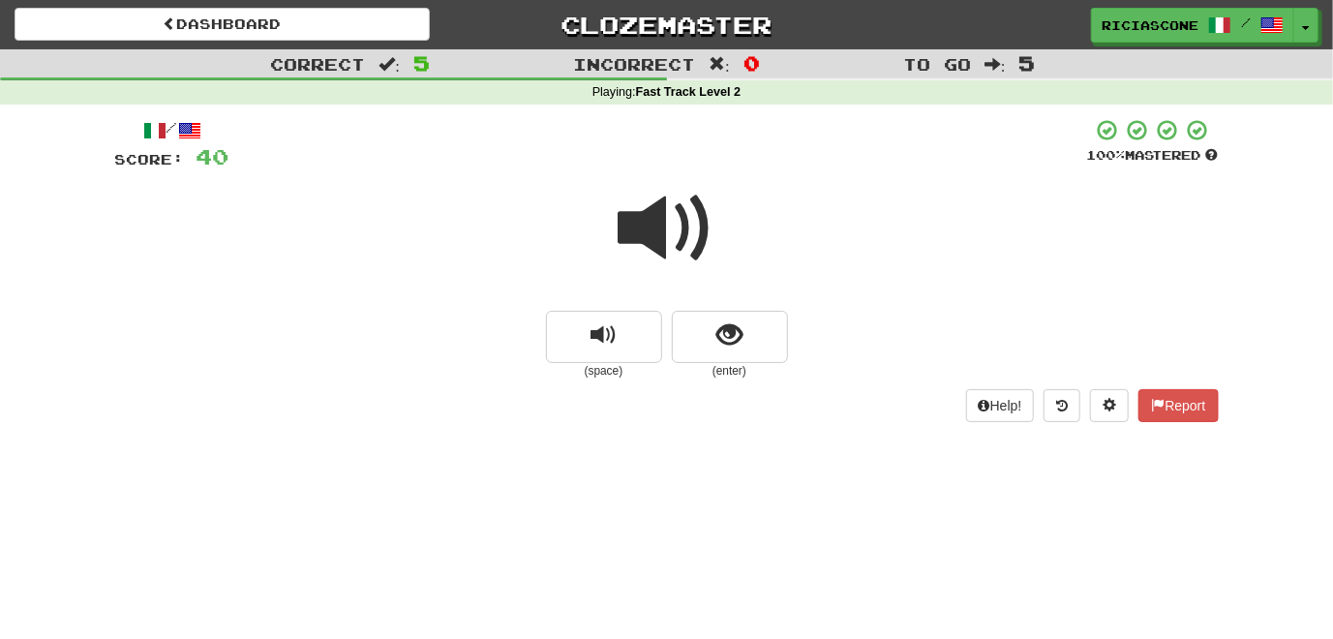
click at [668, 237] on span at bounding box center [667, 228] width 97 height 97
click at [656, 237] on span at bounding box center [667, 228] width 97 height 97
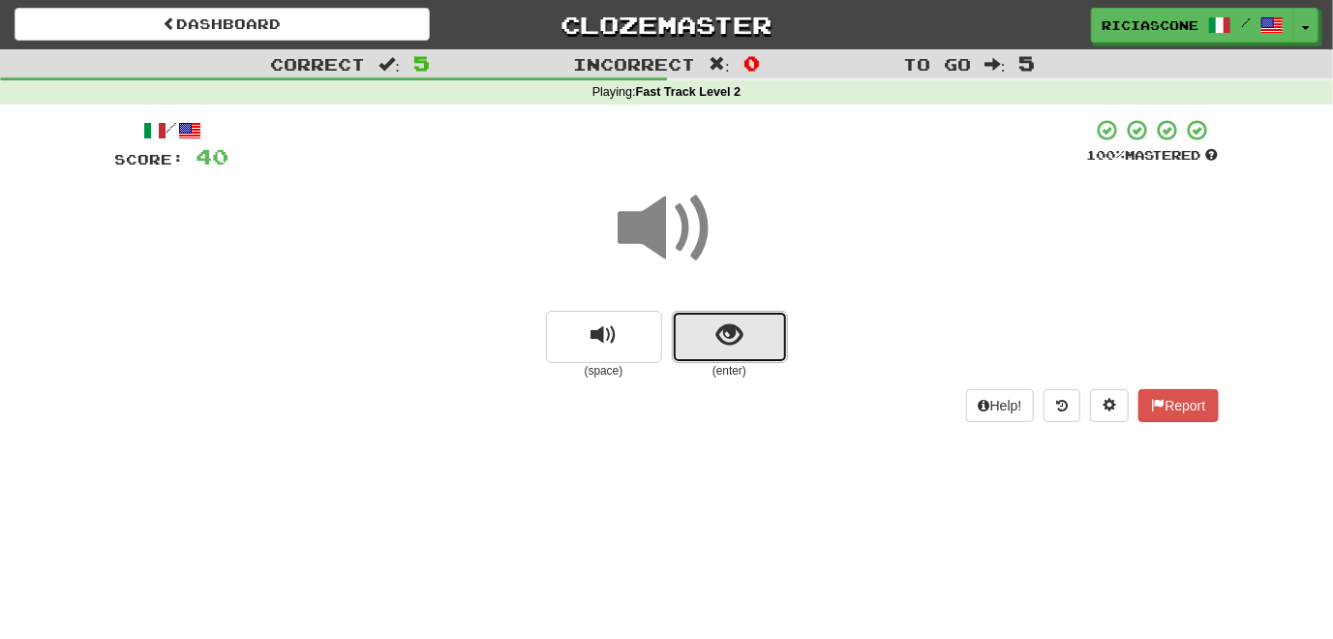
click at [737, 354] on button "show sentence" at bounding box center [730, 337] width 116 height 52
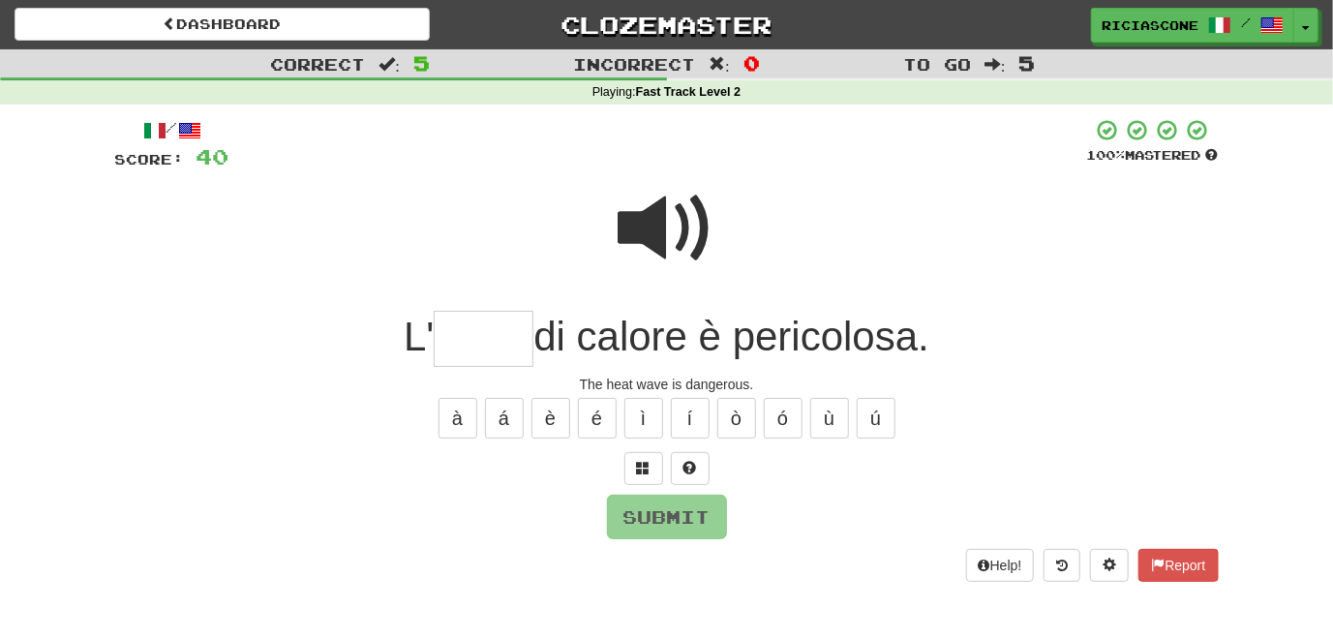
click at [645, 248] on span at bounding box center [667, 228] width 97 height 97
click at [645, 229] on span at bounding box center [667, 228] width 97 height 97
click at [651, 245] on span at bounding box center [667, 228] width 97 height 97
click at [640, 472] on span at bounding box center [644, 468] width 14 height 14
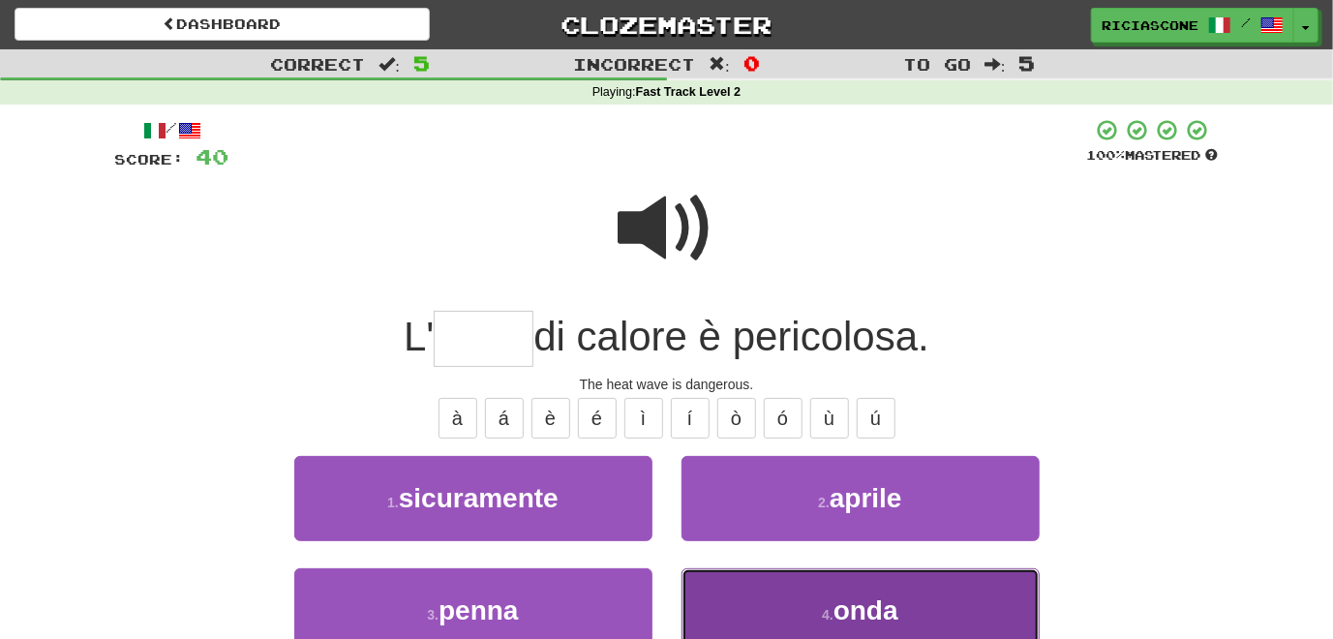
click at [707, 608] on button "4 . onda" at bounding box center [860, 610] width 358 height 84
type input "****"
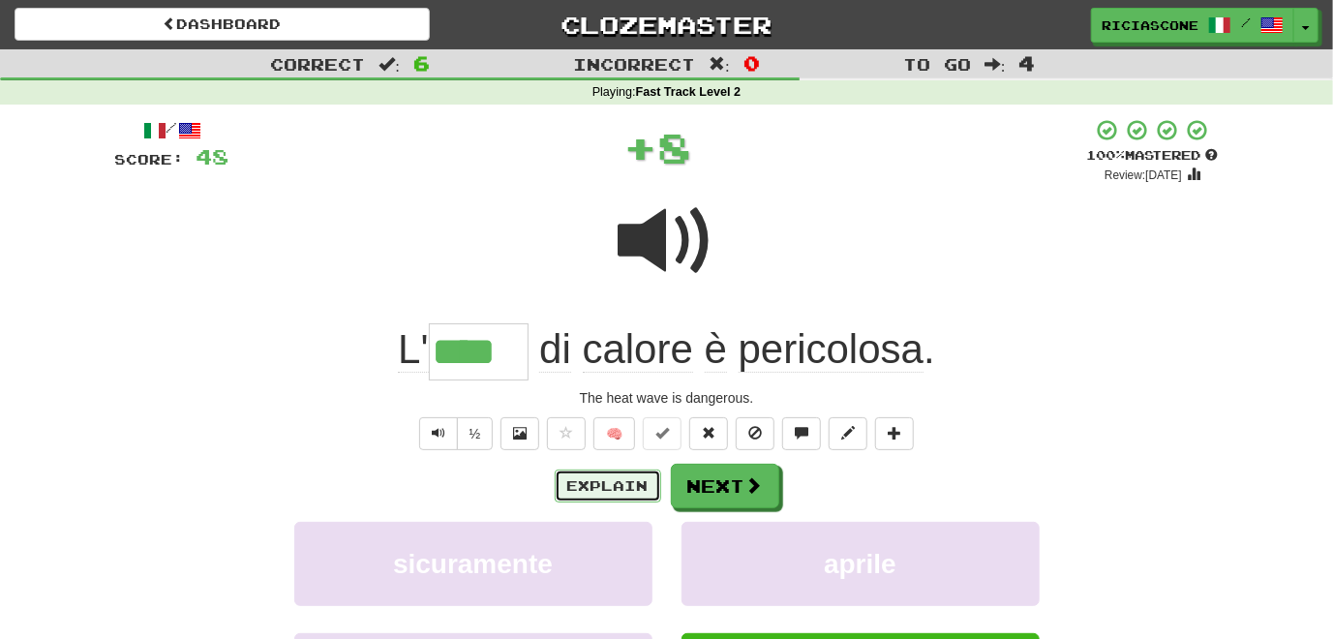
click at [600, 483] on button "Explain" at bounding box center [608, 485] width 106 height 33
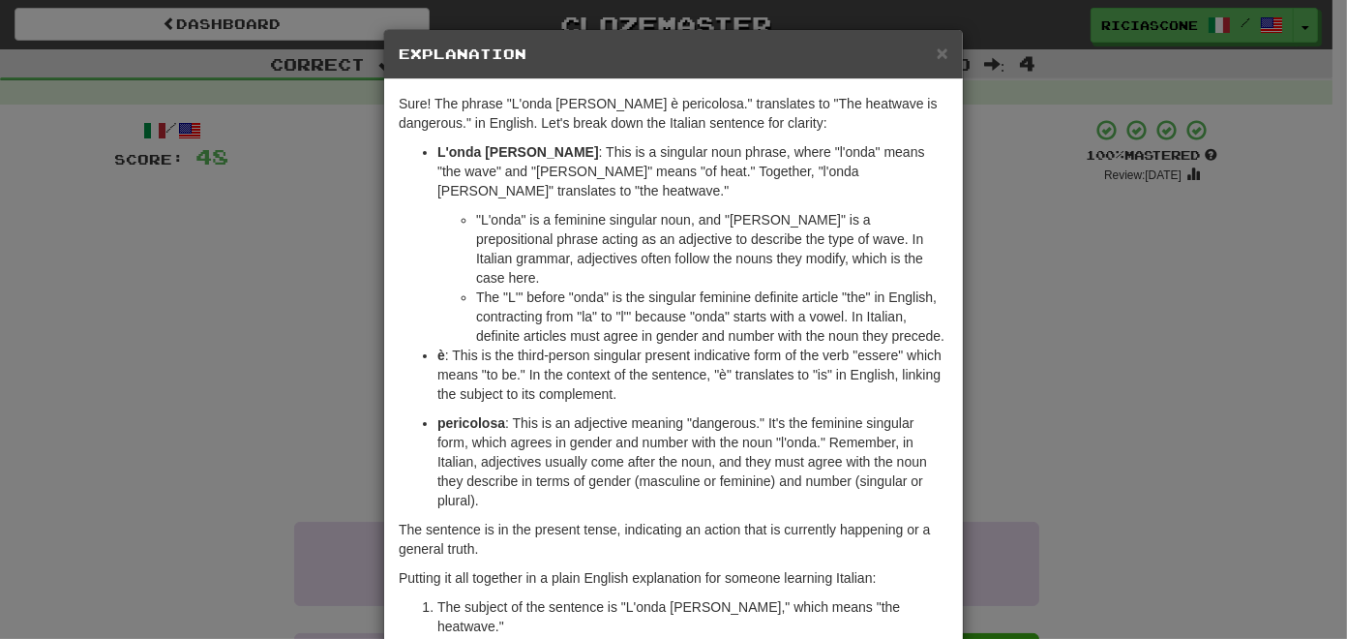
click at [249, 368] on div "× Explanation Sure! The phrase "L'onda di calore è pericolosa." translates to "…" at bounding box center [673, 319] width 1347 height 639
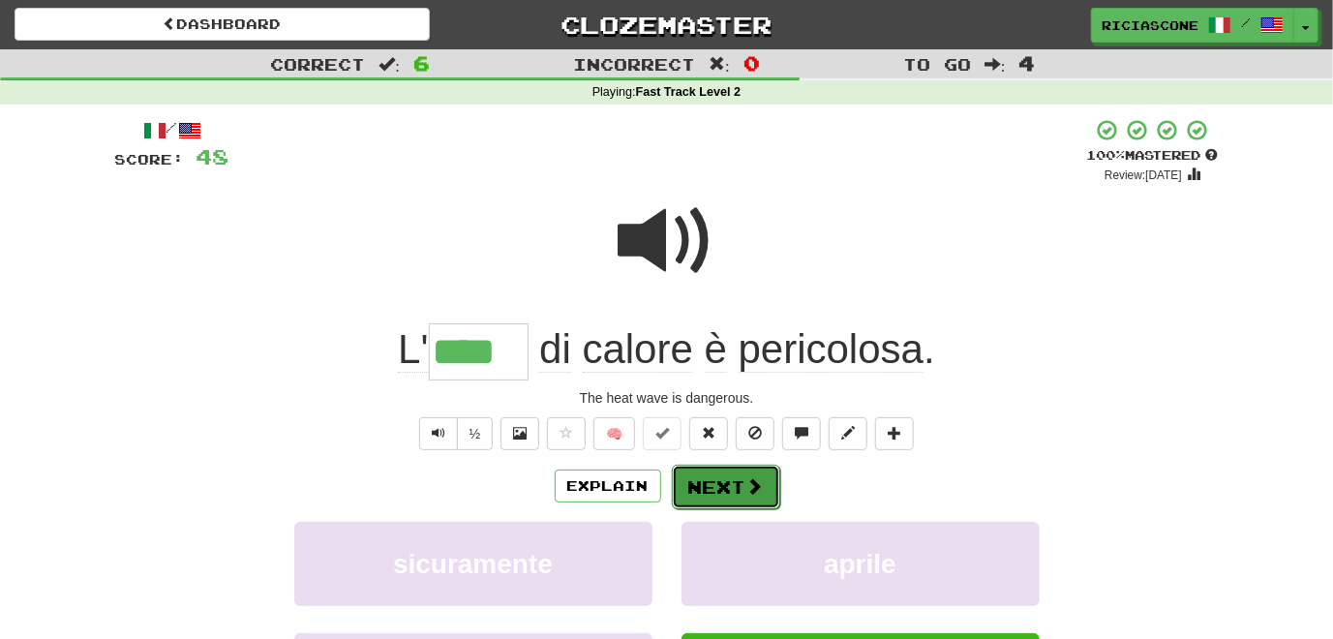
click at [705, 484] on button "Next" at bounding box center [726, 487] width 108 height 45
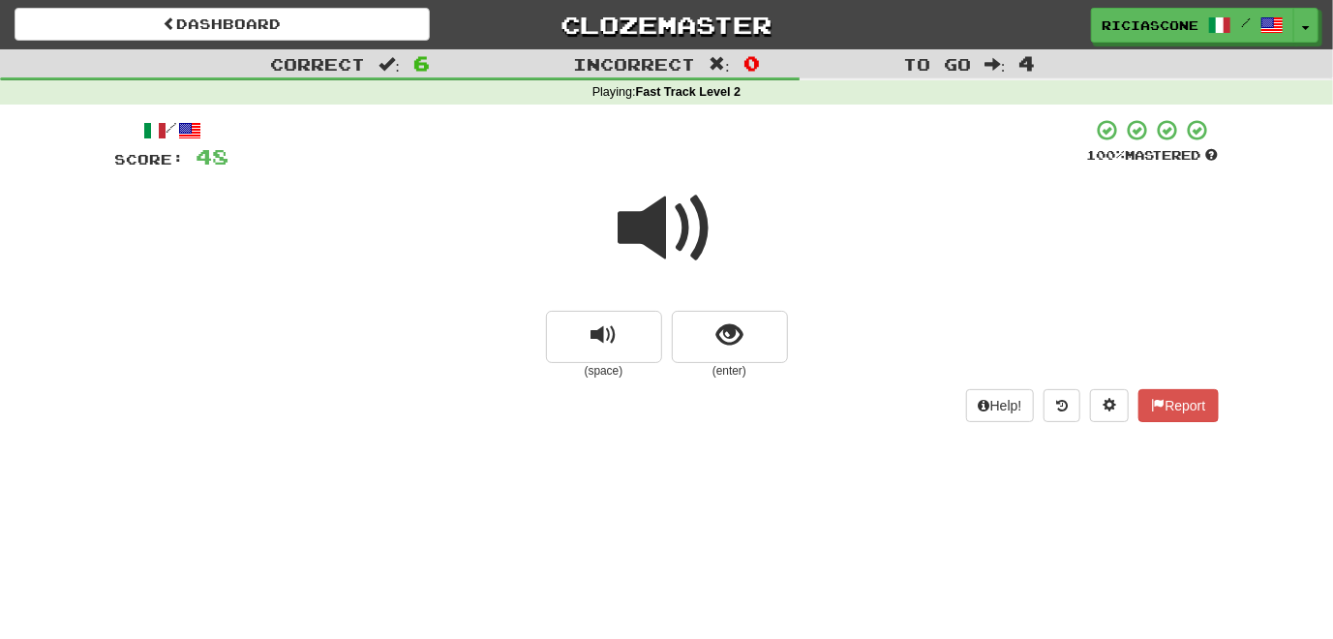
click at [653, 227] on span at bounding box center [667, 228] width 97 height 97
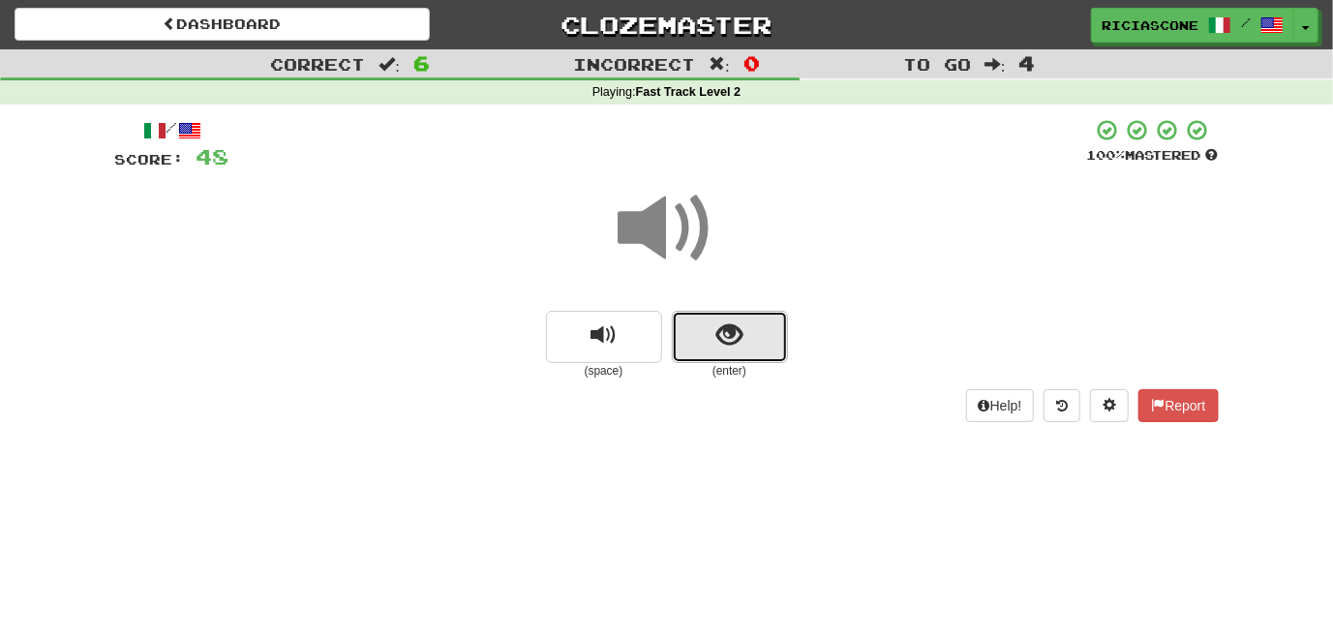
click at [713, 339] on button "show sentence" at bounding box center [730, 337] width 116 height 52
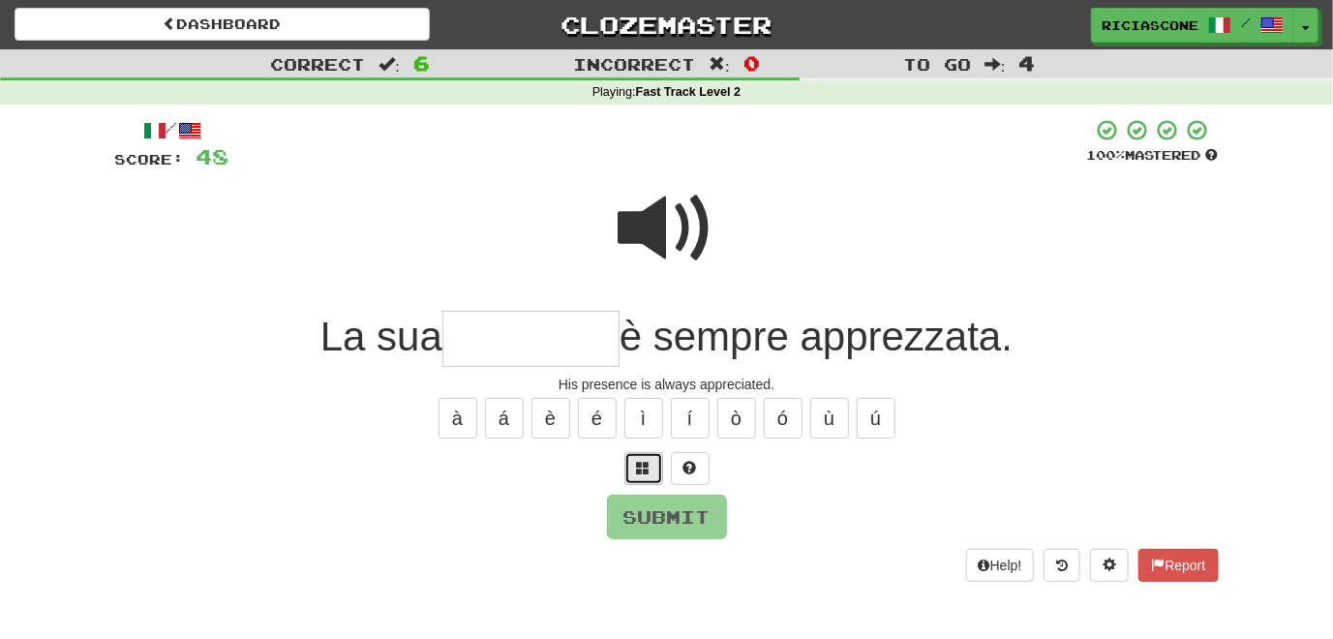
click at [646, 474] on span at bounding box center [644, 468] width 14 height 14
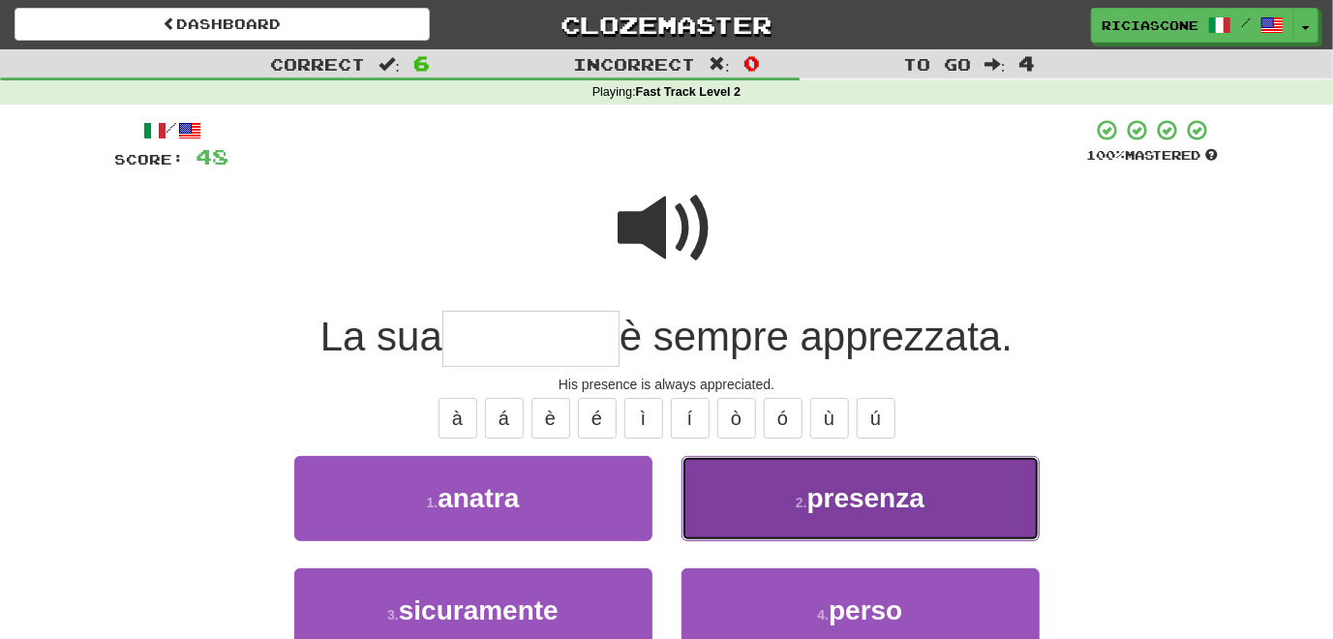
click at [734, 515] on button "2 . presenza" at bounding box center [860, 498] width 358 height 84
type input "********"
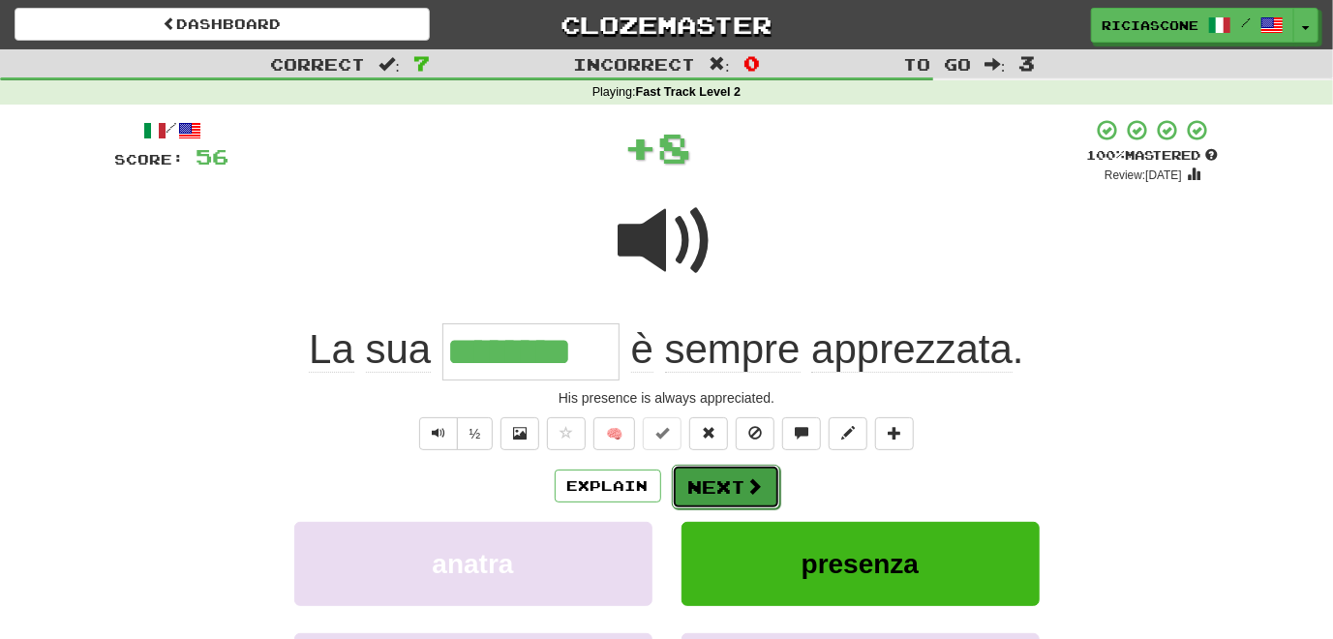
click at [731, 491] on button "Next" at bounding box center [726, 487] width 108 height 45
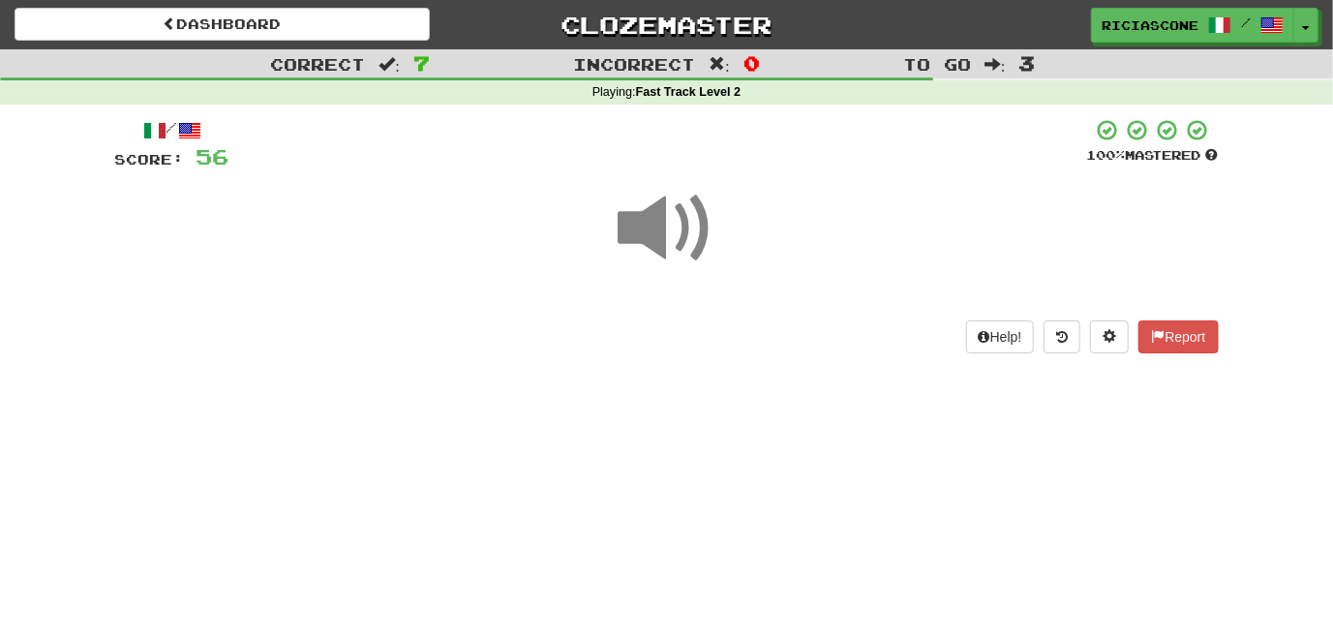
click at [670, 244] on span at bounding box center [667, 228] width 97 height 97
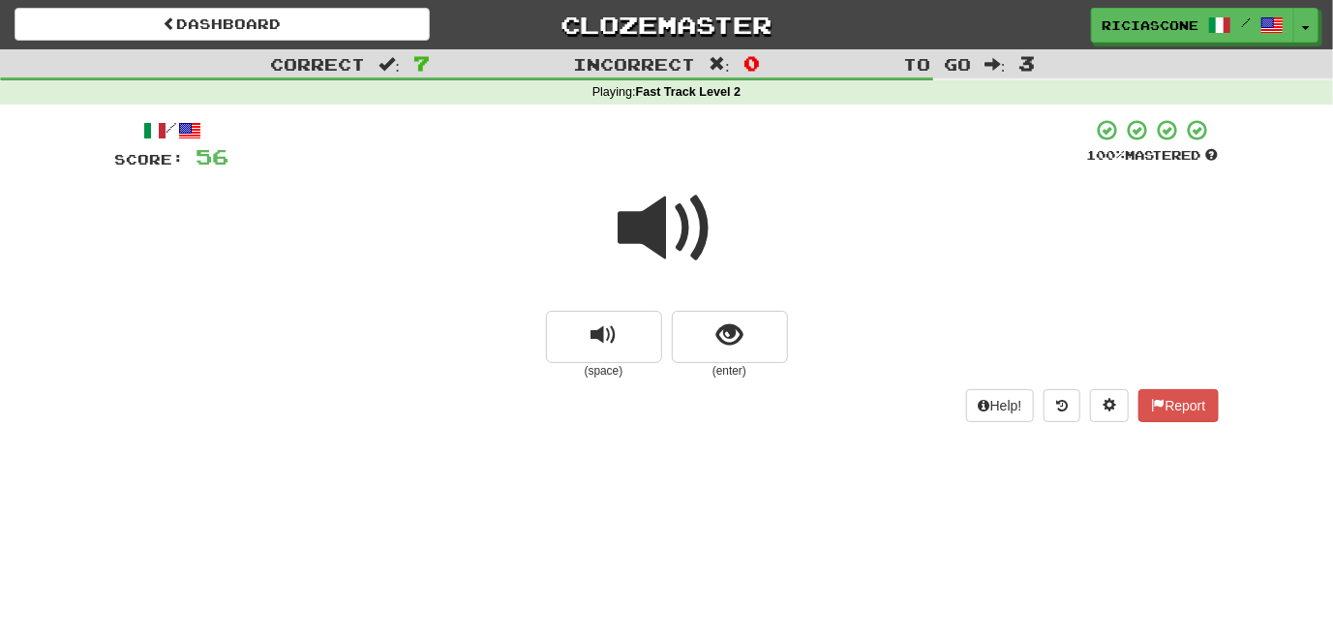
click at [659, 236] on span at bounding box center [667, 228] width 97 height 97
click at [745, 338] on button "show sentence" at bounding box center [730, 337] width 116 height 52
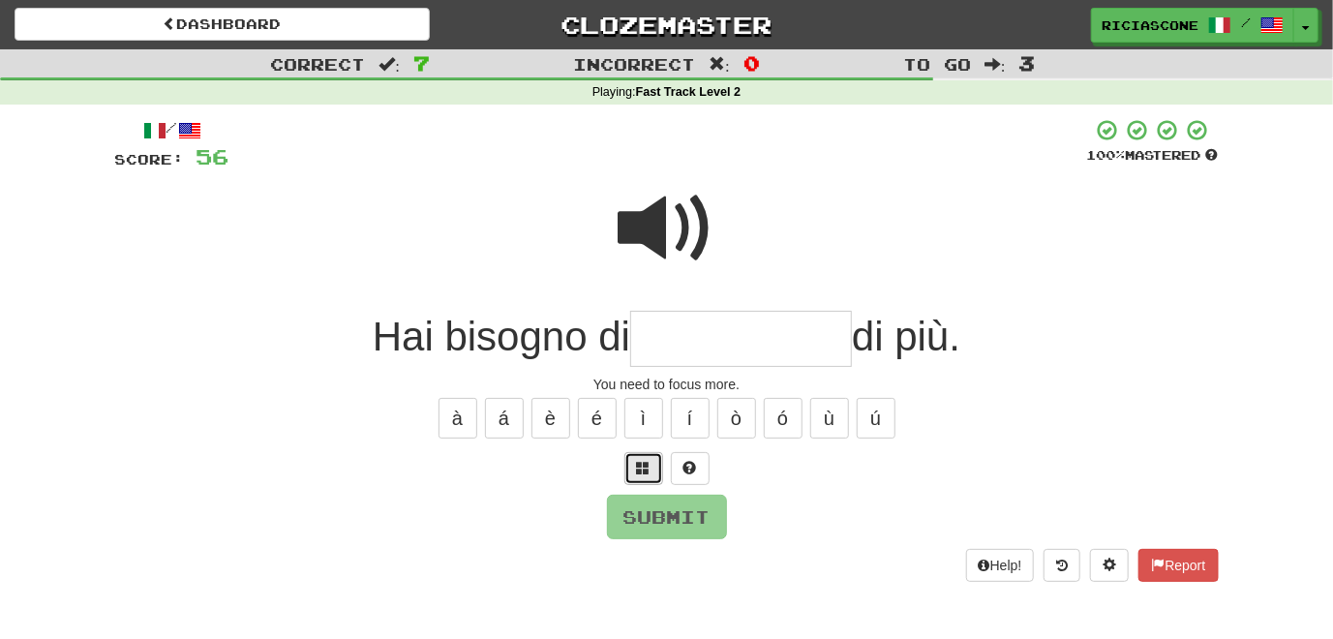
click at [638, 464] on span at bounding box center [644, 468] width 14 height 14
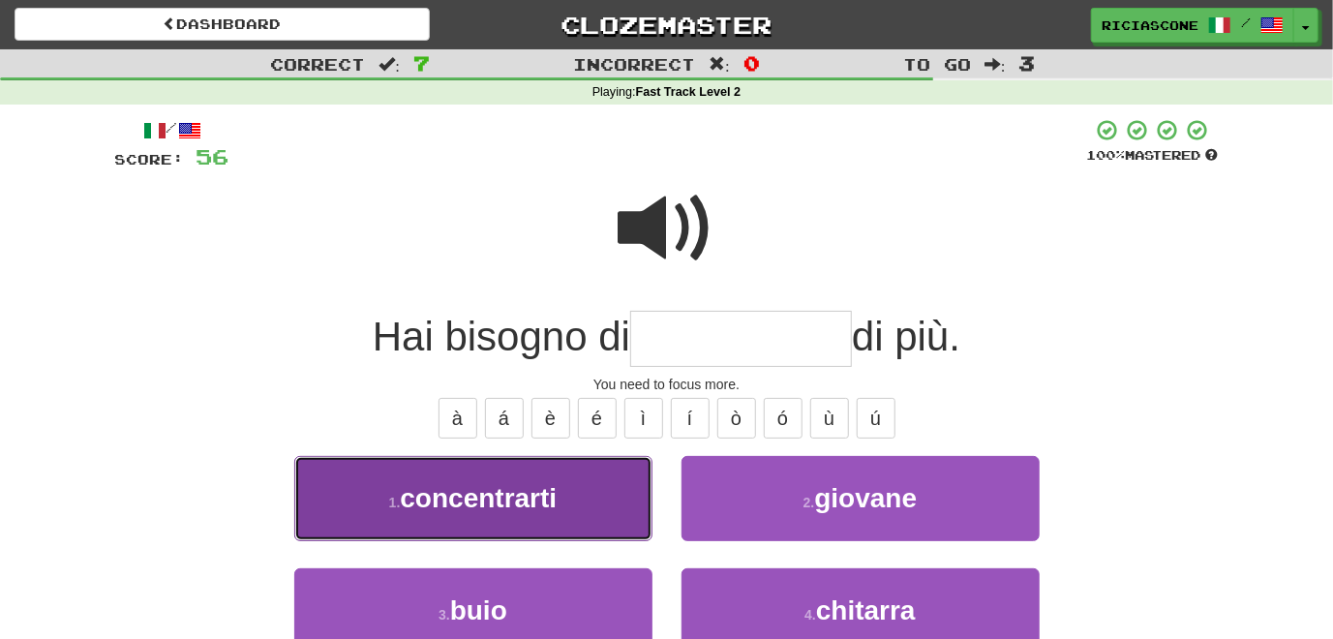
click at [592, 513] on button "1 . concentrarti" at bounding box center [473, 498] width 358 height 84
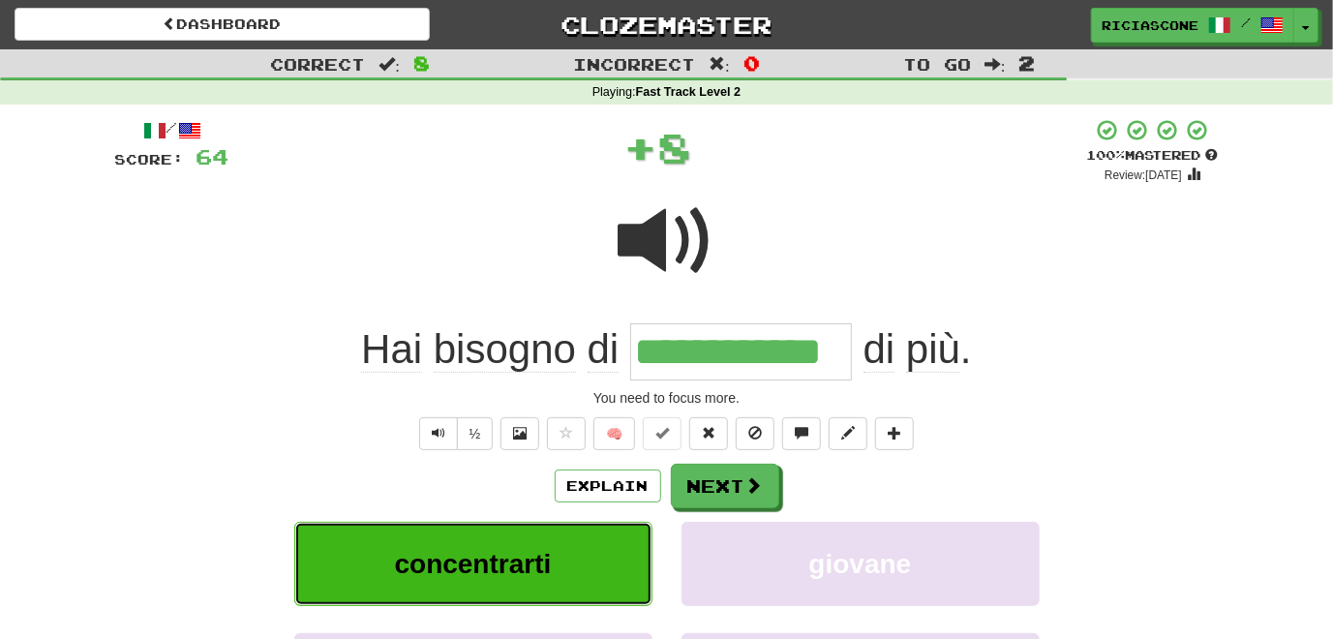
type input "**********"
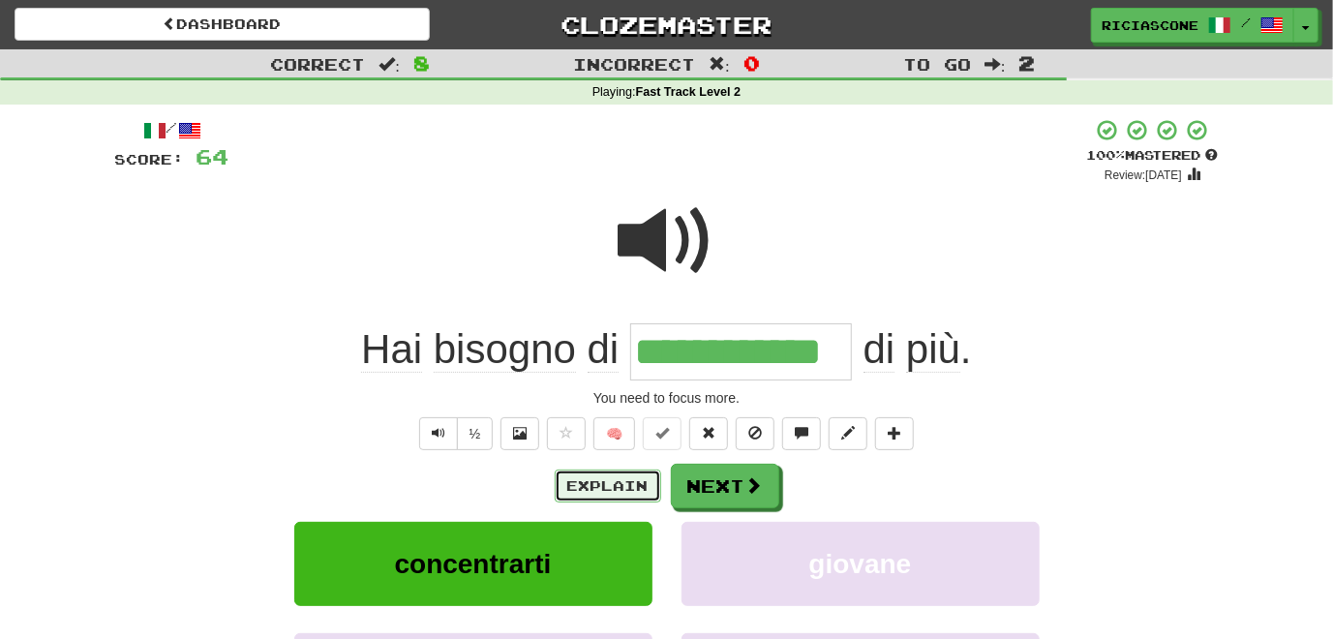
click at [622, 492] on button "Explain" at bounding box center [608, 485] width 106 height 33
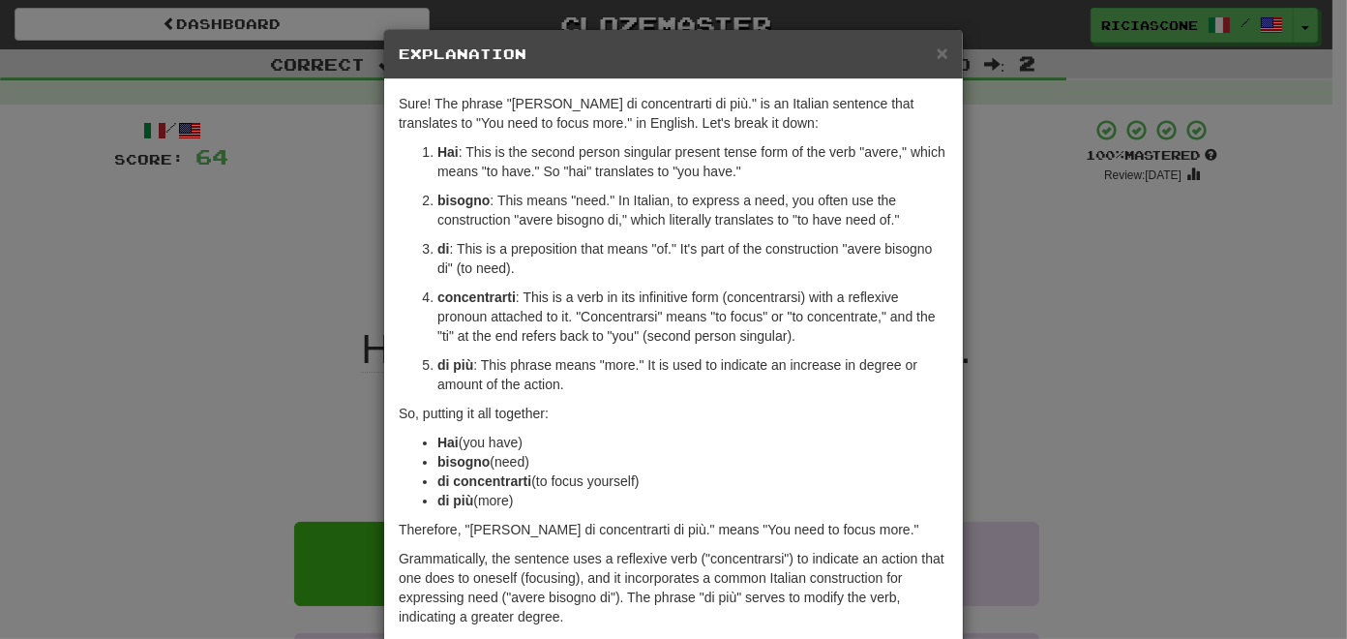
click at [246, 405] on div "× Explanation Sure! The phrase "Hai bisogno di concentrarti di più." is an Ital…" at bounding box center [673, 319] width 1347 height 639
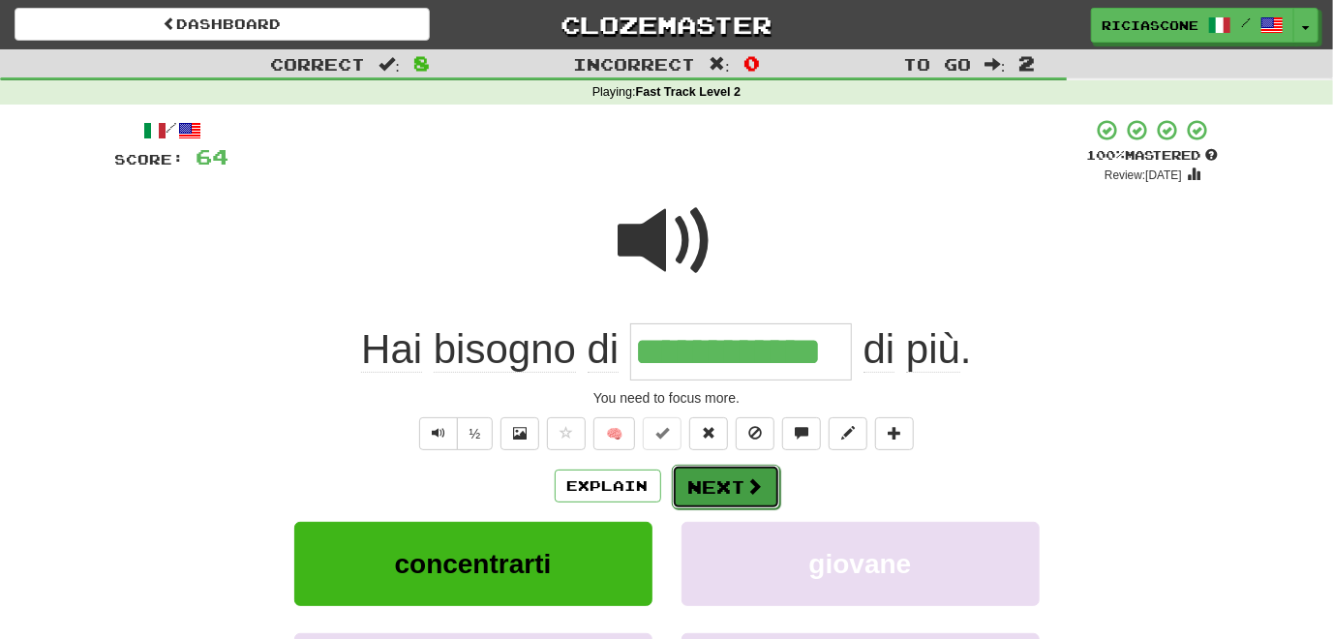
click at [739, 476] on button "Next" at bounding box center [726, 487] width 108 height 45
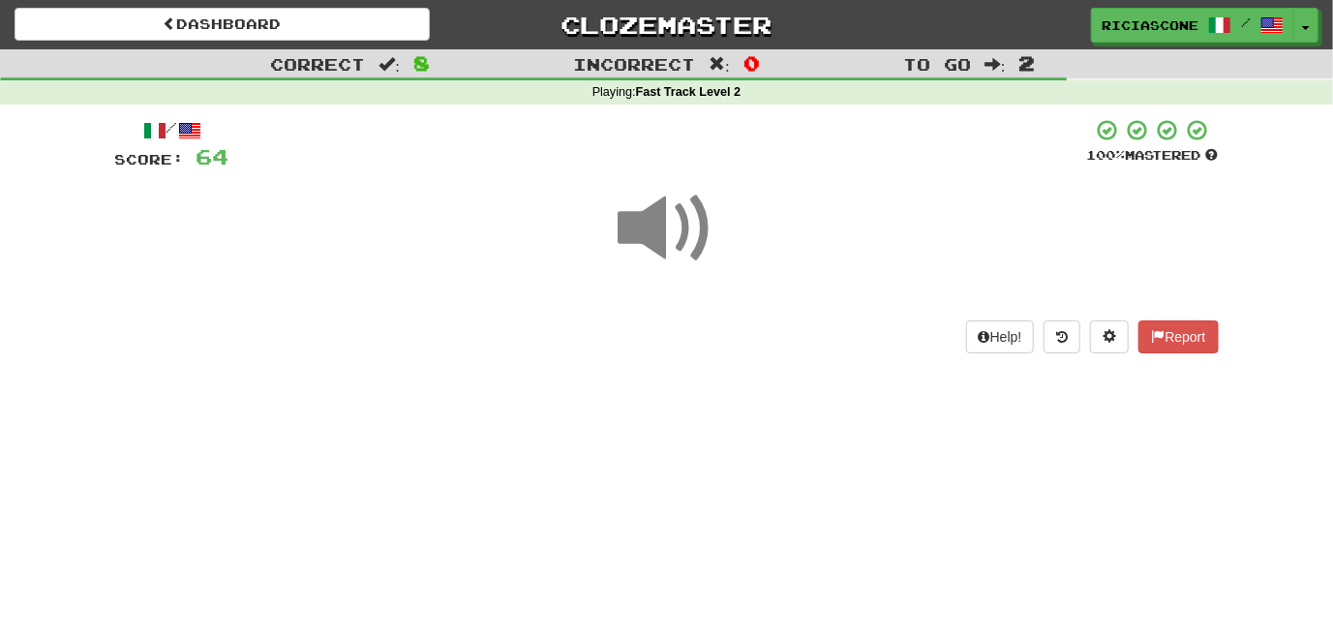
click at [678, 231] on span at bounding box center [667, 228] width 97 height 97
click at [629, 241] on span at bounding box center [667, 228] width 97 height 97
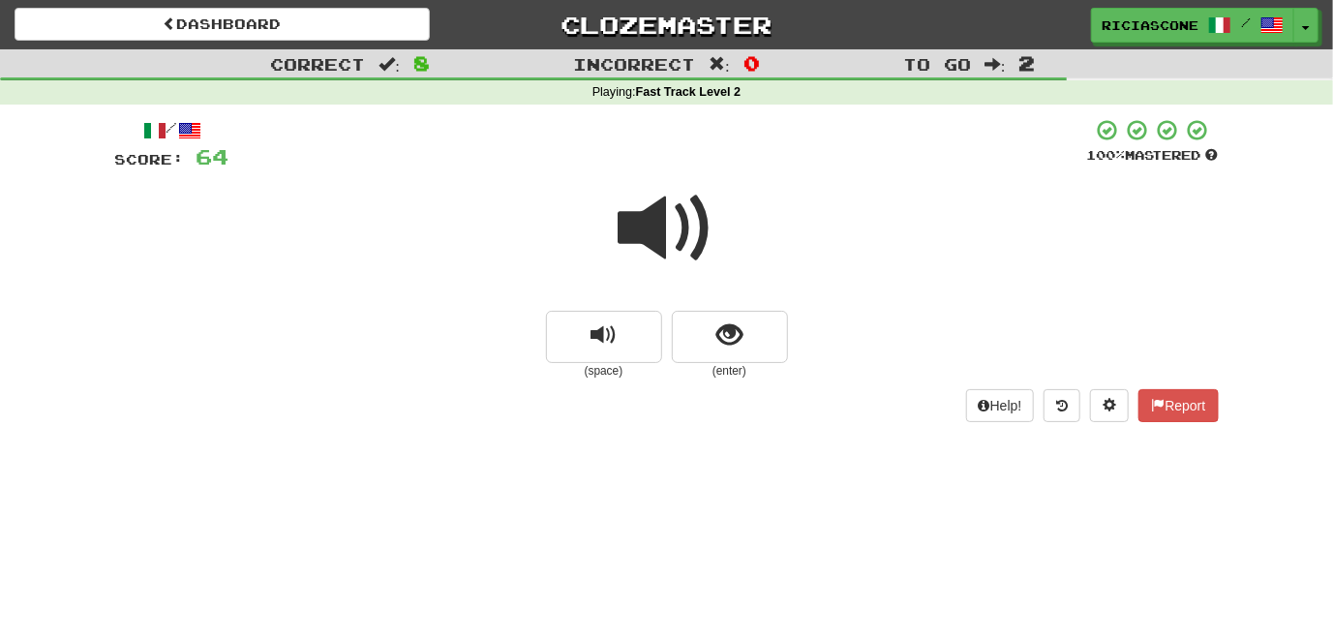
click at [645, 226] on span at bounding box center [667, 228] width 97 height 97
click at [714, 341] on button "show sentence" at bounding box center [730, 337] width 116 height 52
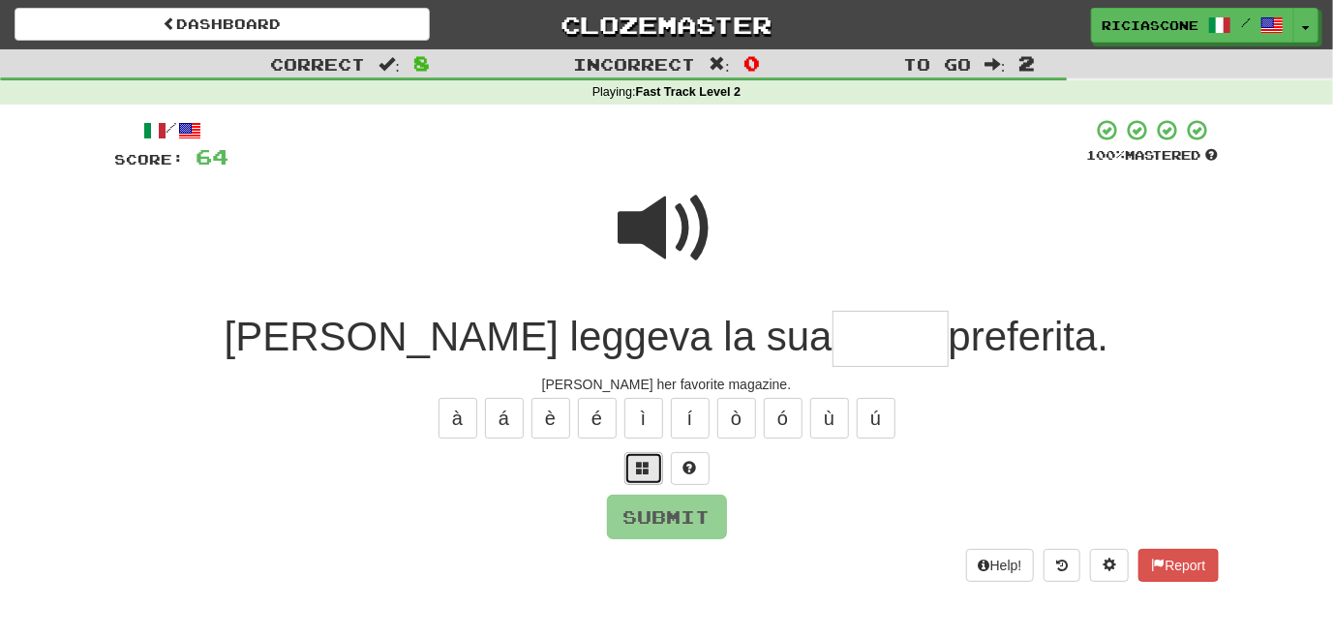
click at [634, 463] on button at bounding box center [643, 468] width 39 height 33
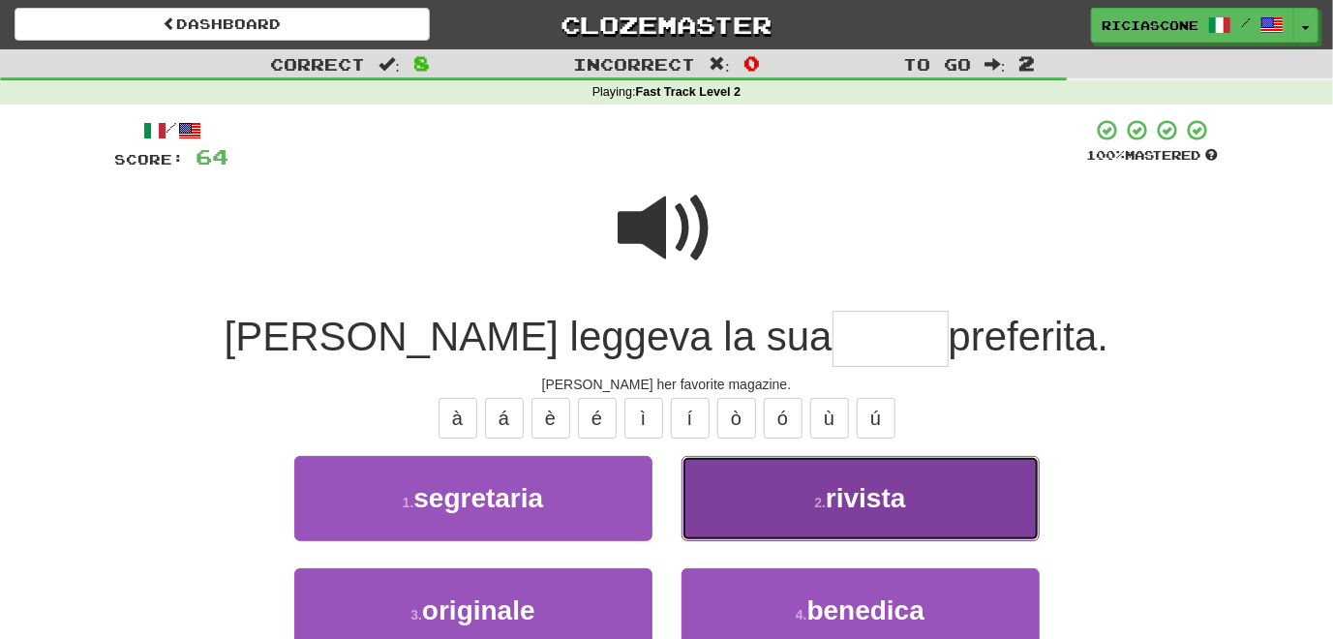
click at [718, 485] on button "2 . rivista" at bounding box center [860, 498] width 358 height 84
type input "*******"
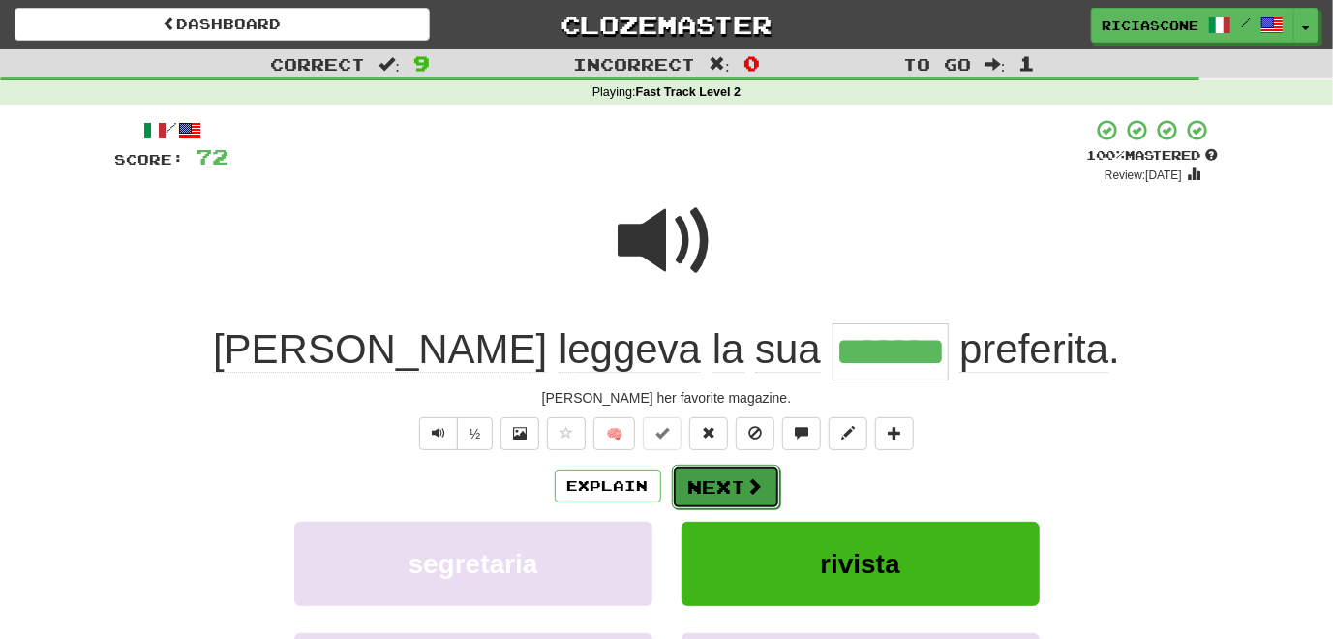
click at [720, 498] on button "Next" at bounding box center [726, 487] width 108 height 45
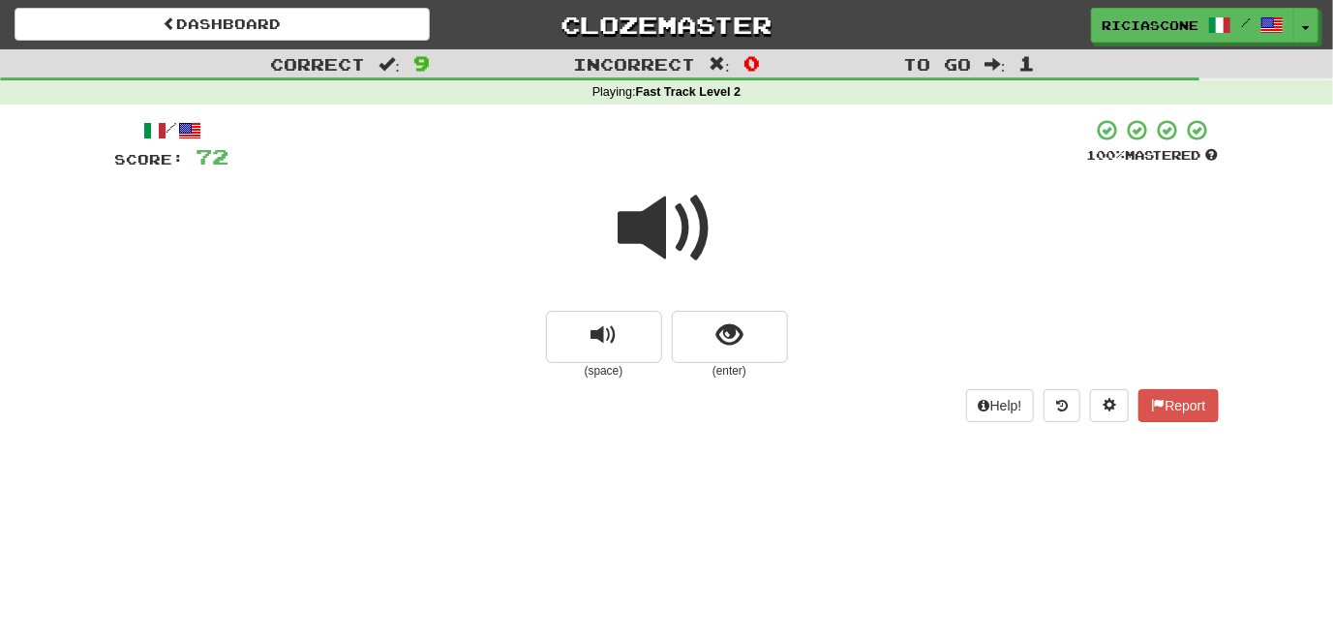
click at [651, 243] on span at bounding box center [667, 228] width 97 height 97
click at [651, 246] on span at bounding box center [667, 228] width 97 height 97
click at [723, 354] on button "show sentence" at bounding box center [730, 337] width 116 height 52
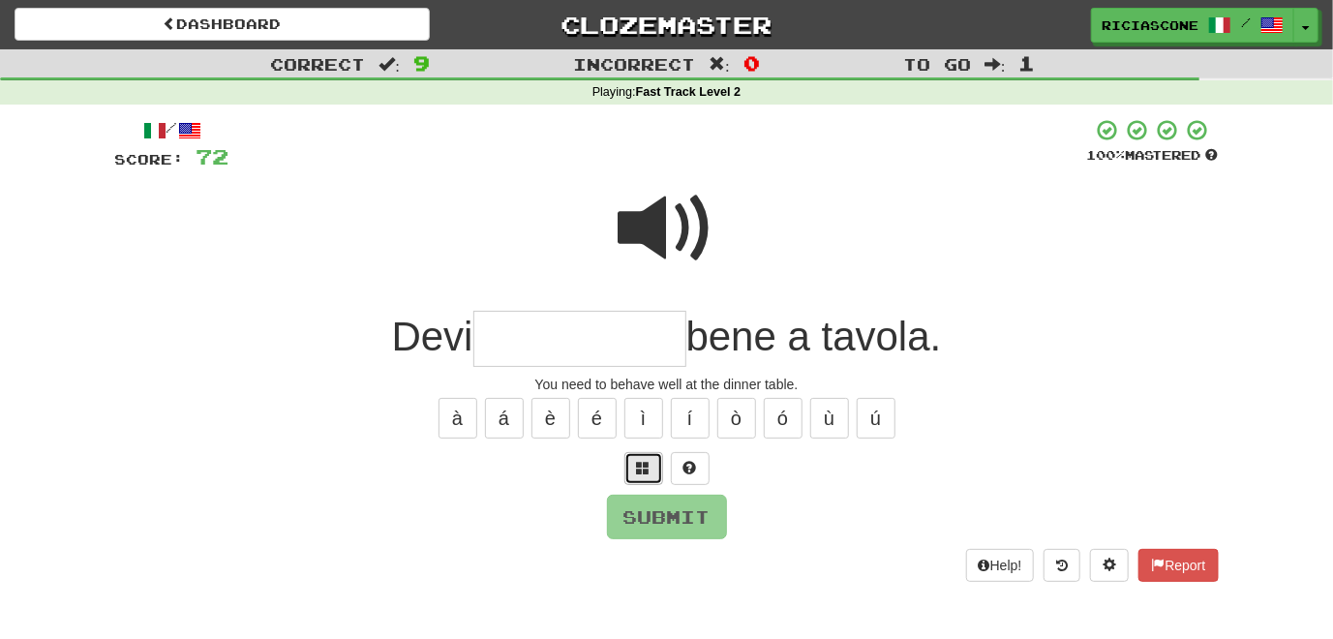
click at [638, 464] on span at bounding box center [644, 468] width 14 height 14
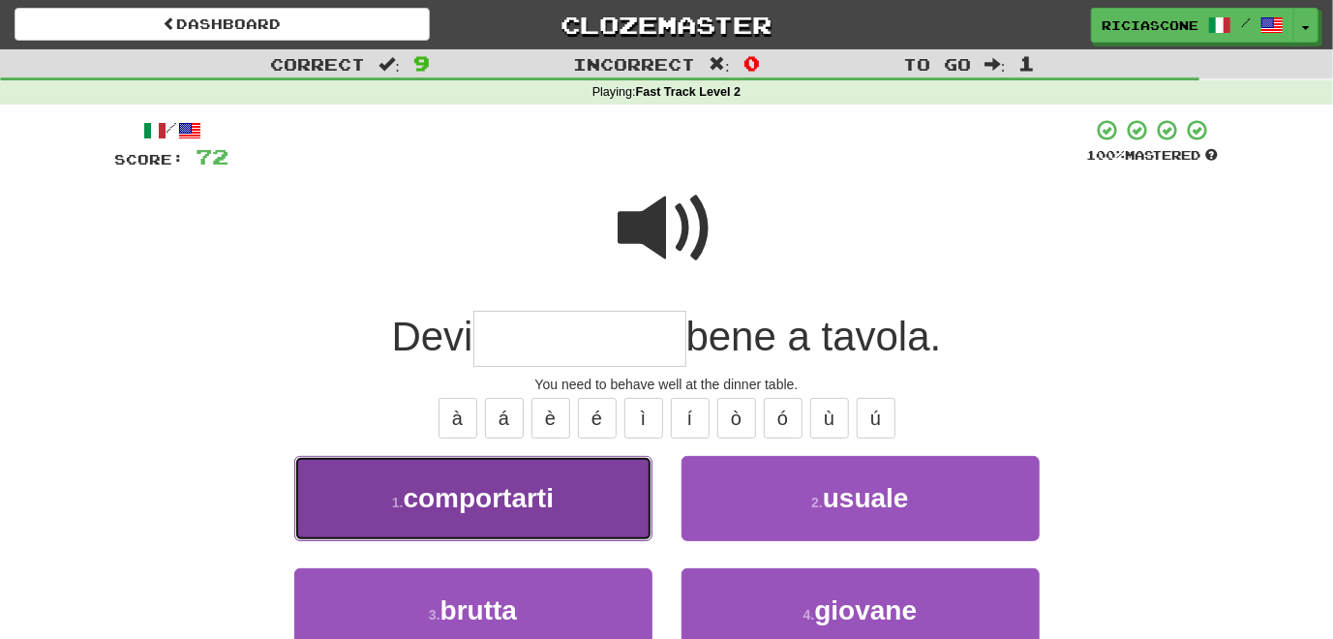
click at [559, 522] on button "1 . comportarti" at bounding box center [473, 498] width 358 height 84
type input "**********"
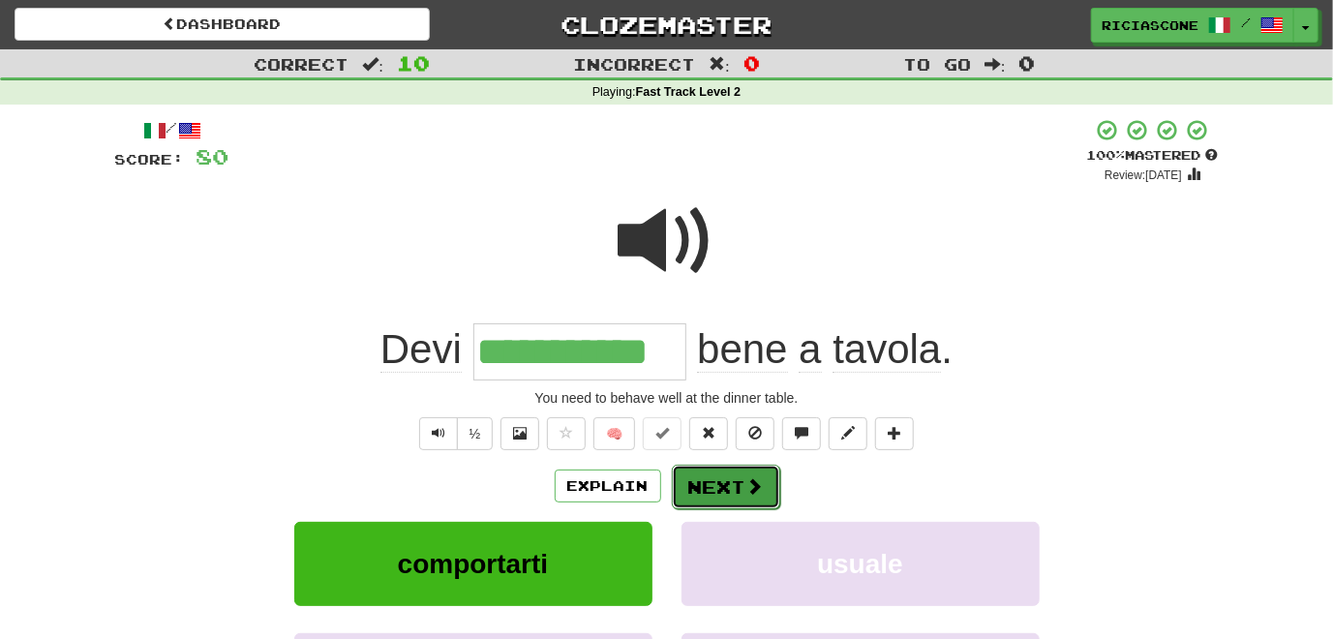
click at [729, 492] on button "Next" at bounding box center [726, 487] width 108 height 45
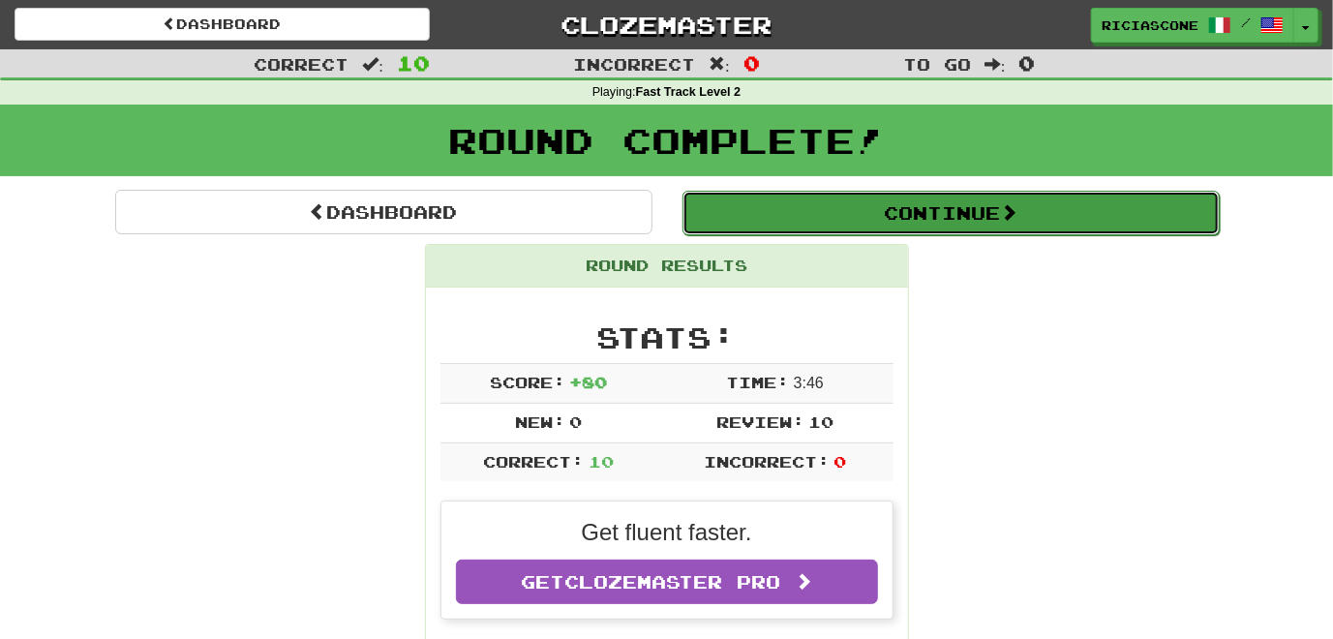
click at [832, 222] on button "Continue" at bounding box center [950, 213] width 537 height 45
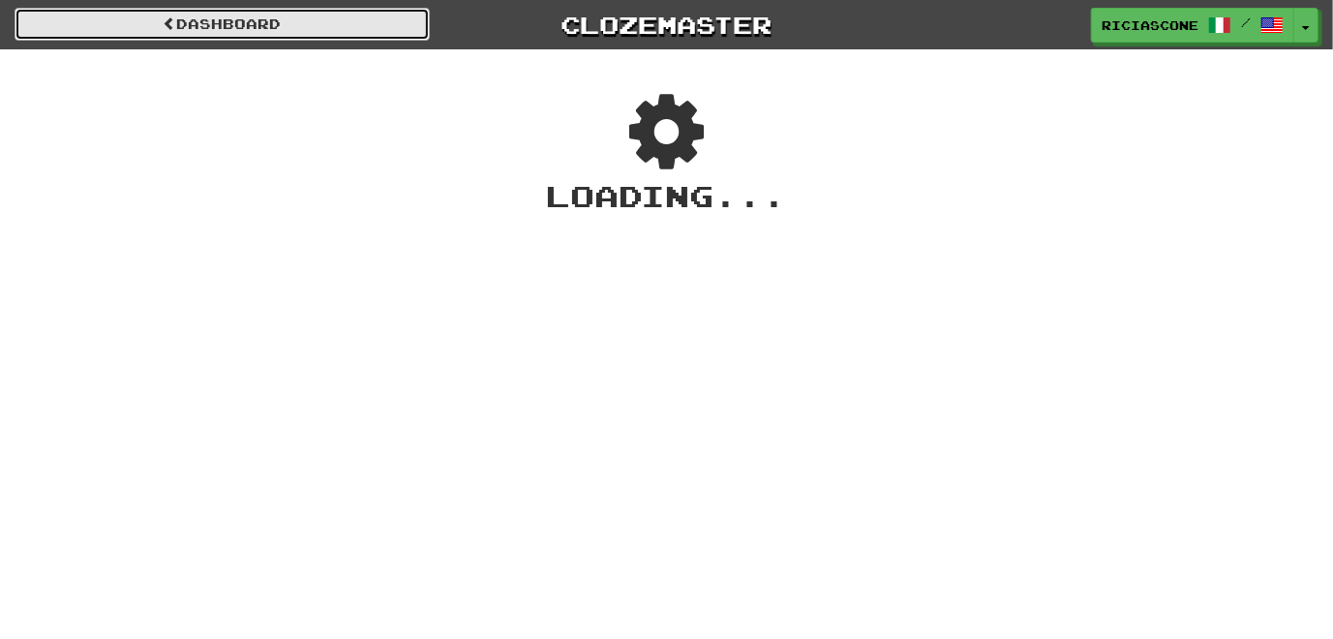
click at [247, 23] on link "Dashboard" at bounding box center [222, 24] width 415 height 33
